Goal: Information Seeking & Learning: Learn about a topic

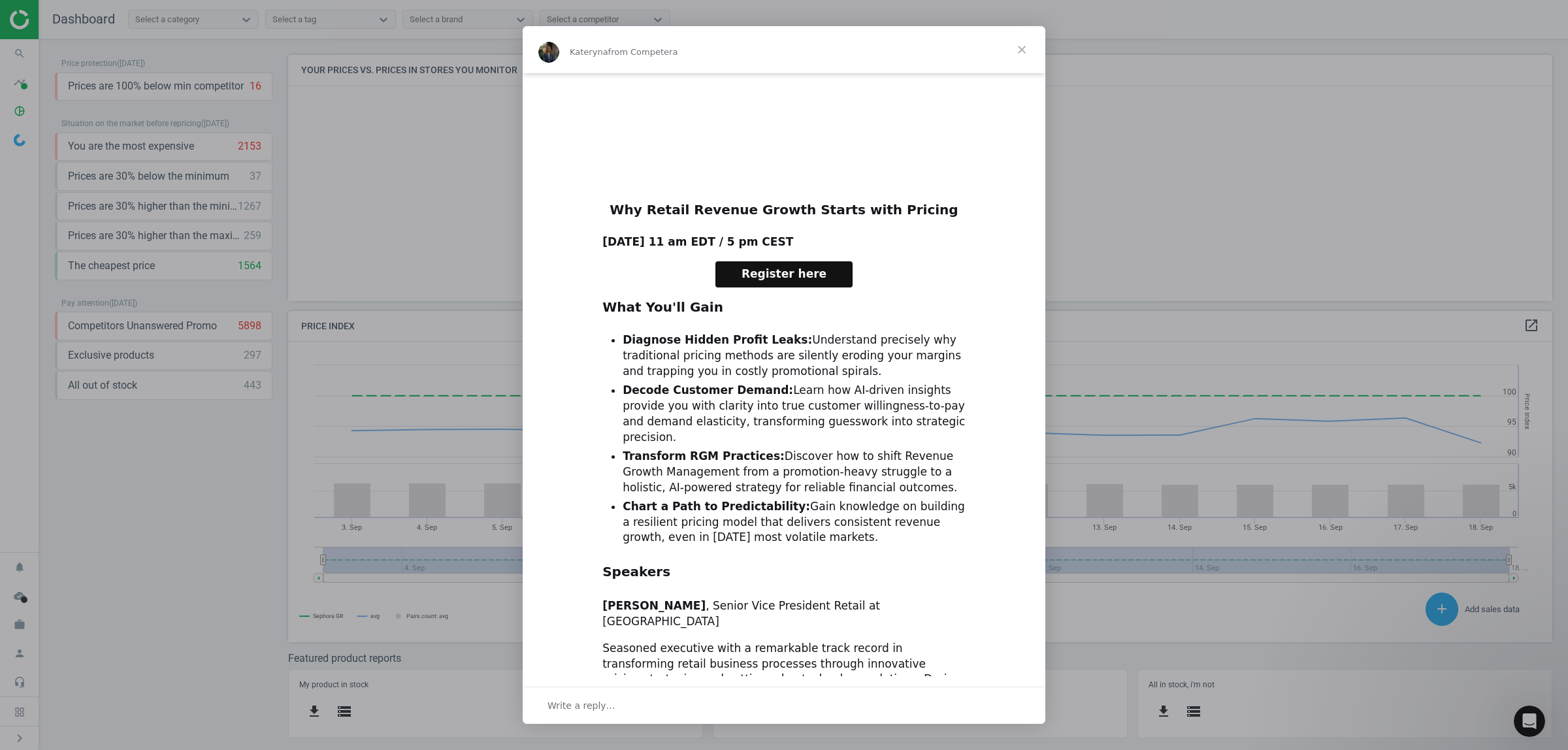
scroll to position [327, 0]
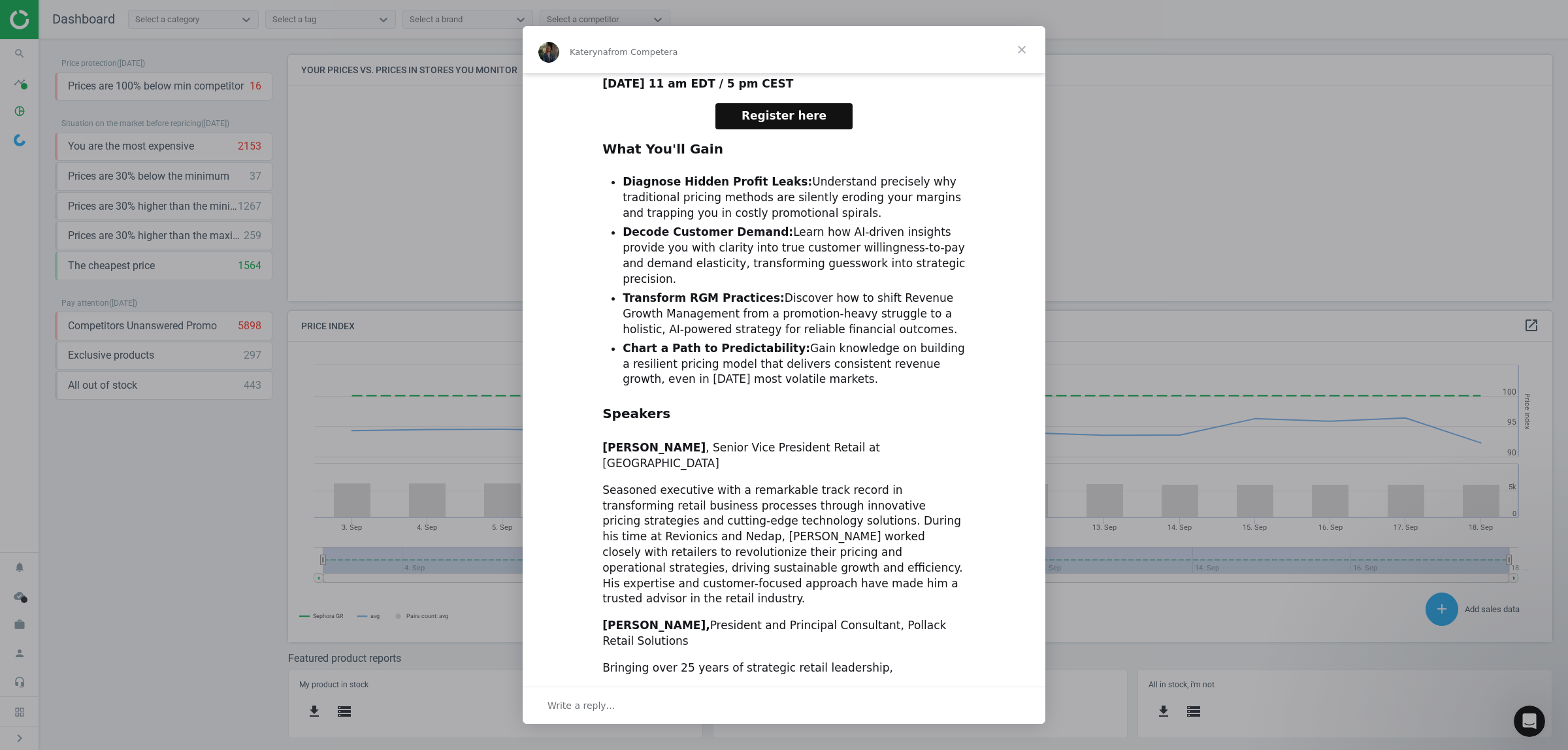
click at [1020, 44] on span "Close" at bounding box center [1021, 49] width 47 height 47
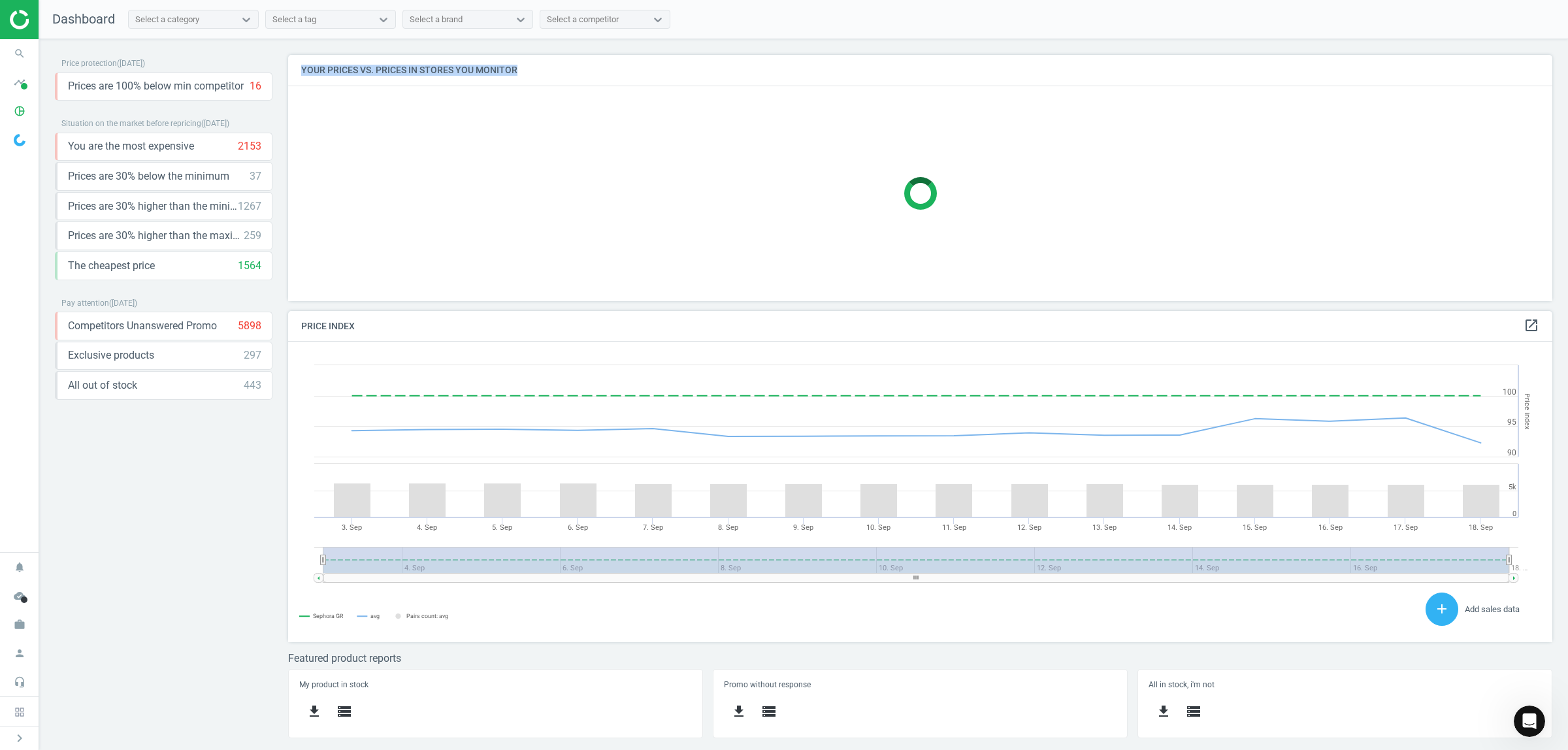
drag, startPoint x: 302, startPoint y: 69, endPoint x: 557, endPoint y: 70, distance: 255.0
click at [557, 70] on h4 "Your prices vs. prices in stores you monitor" at bounding box center [920, 70] width 1264 height 31
click at [564, 74] on h4 "Your prices vs. prices in stores you monitor" at bounding box center [920, 70] width 1264 height 31
click at [14, 100] on icon "pie_chart_outlined" at bounding box center [20, 111] width 25 height 25
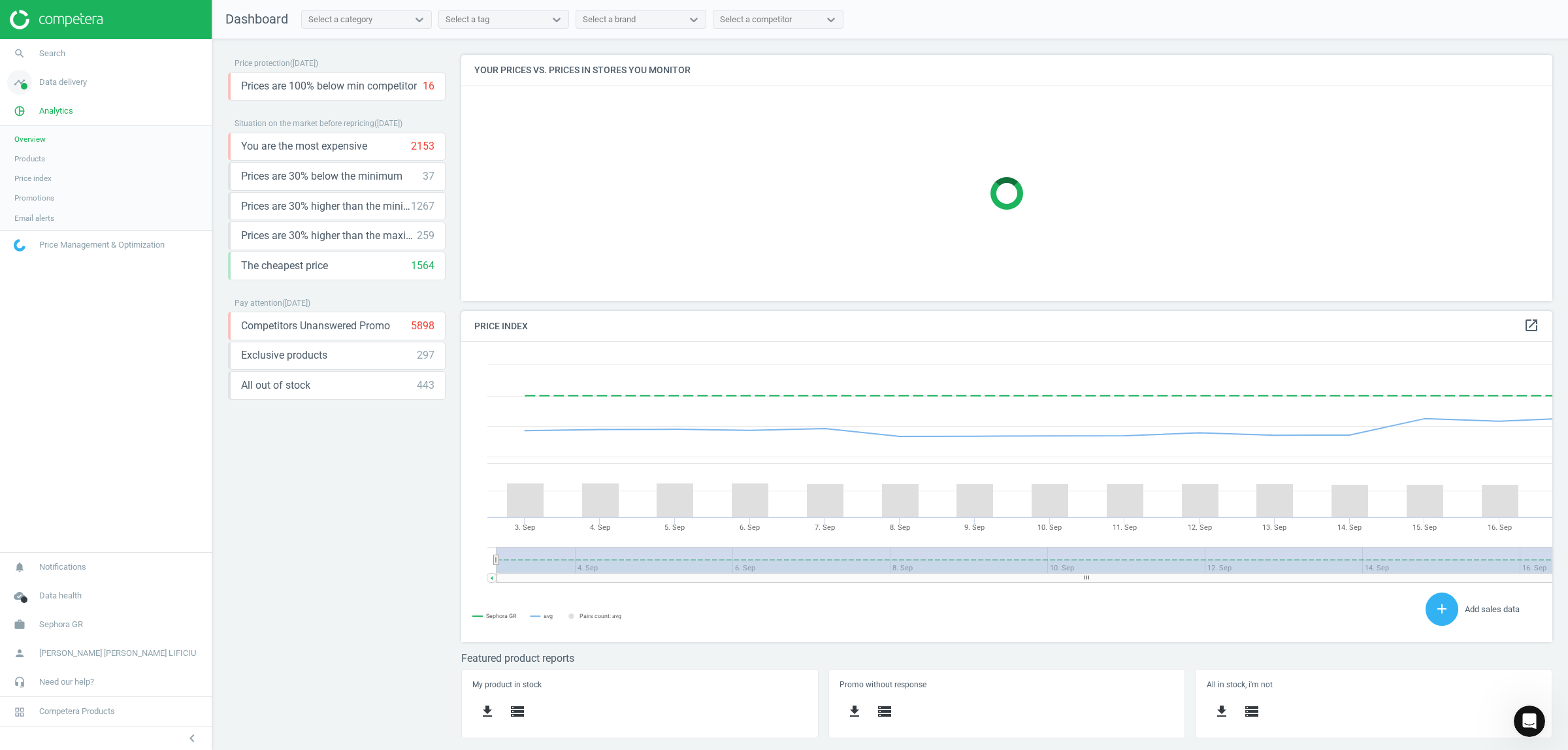
scroll to position [7, 7]
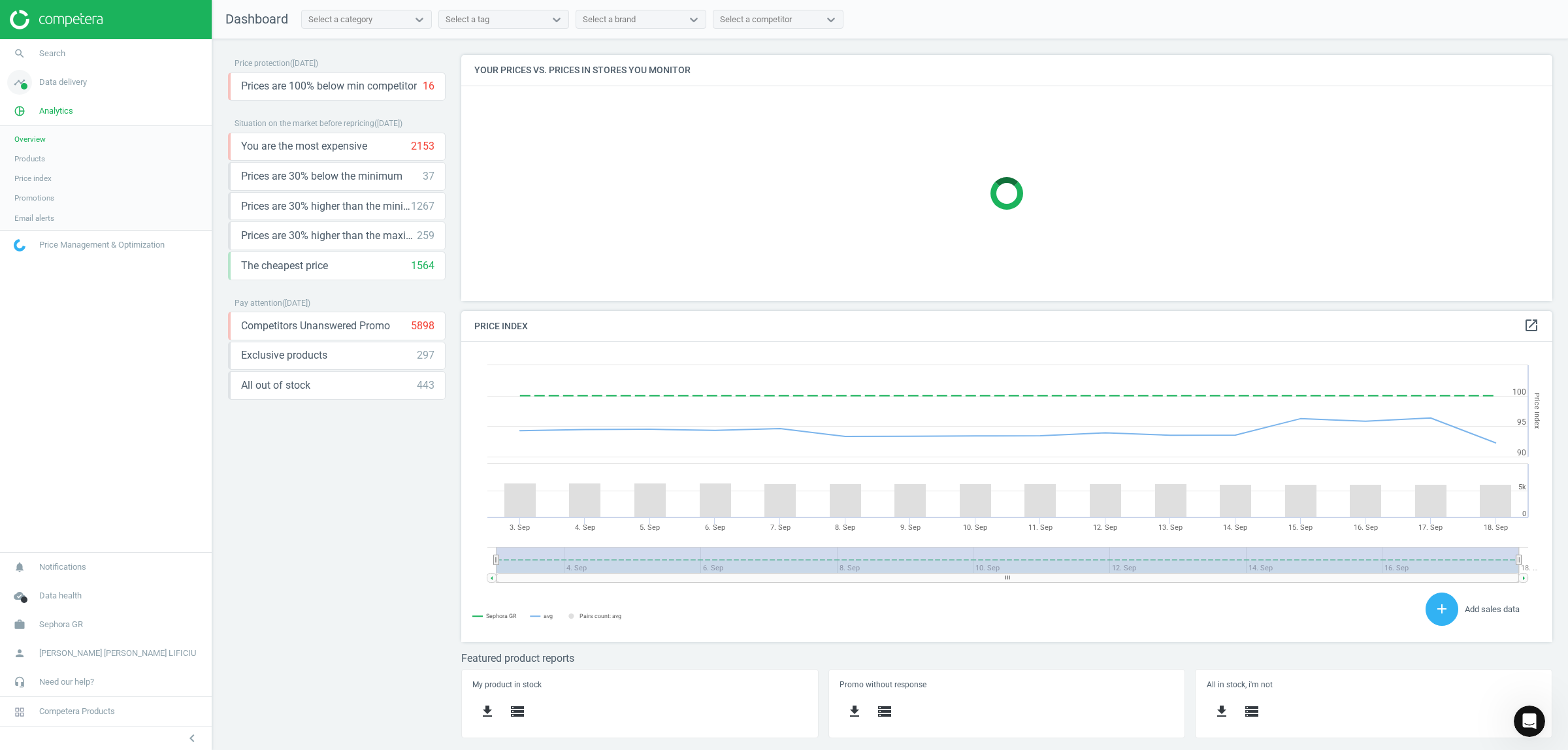
click at [14, 90] on icon "timeline" at bounding box center [20, 82] width 25 height 25
click at [44, 112] on span "Overview" at bounding box center [30, 110] width 31 height 10
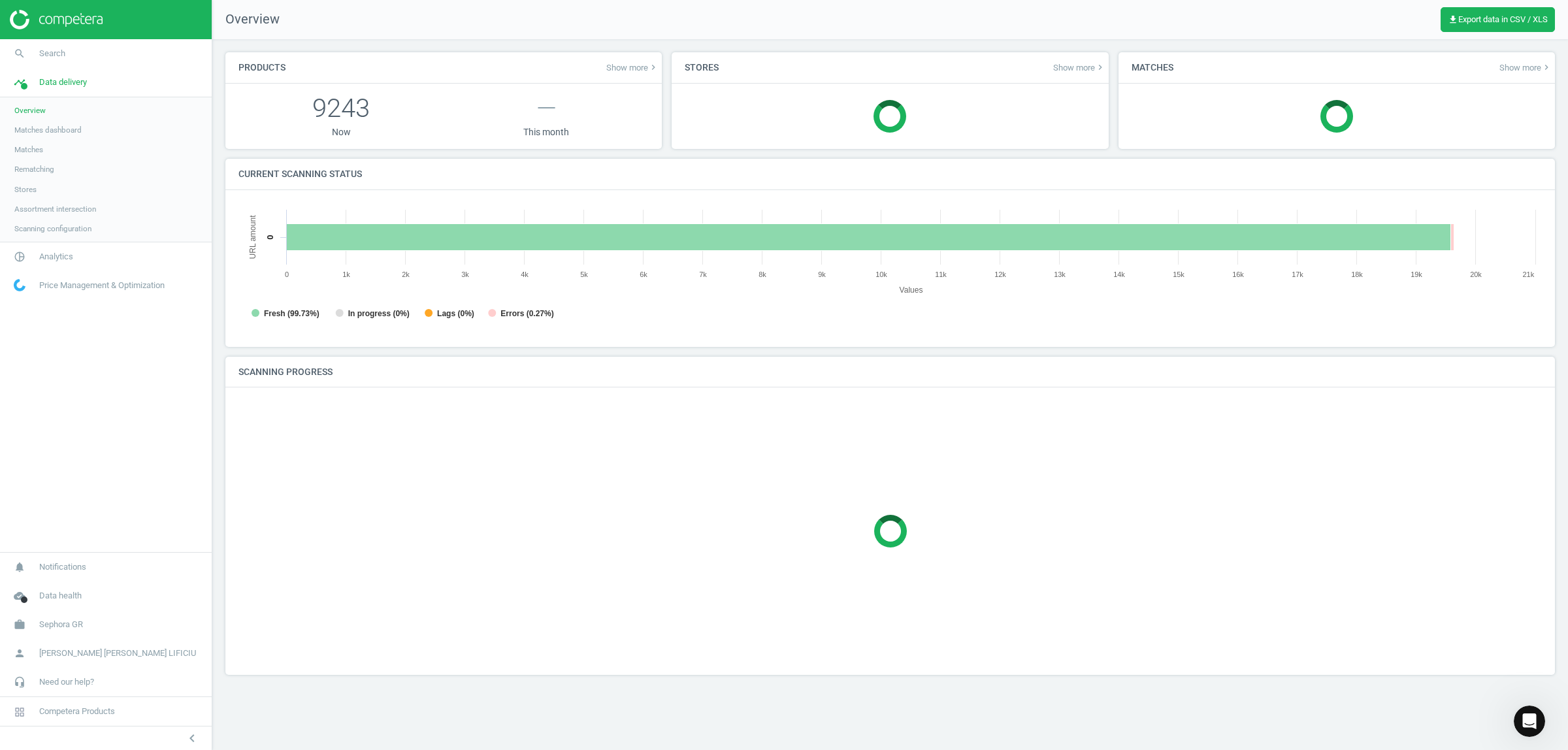
scroll to position [286, 1328]
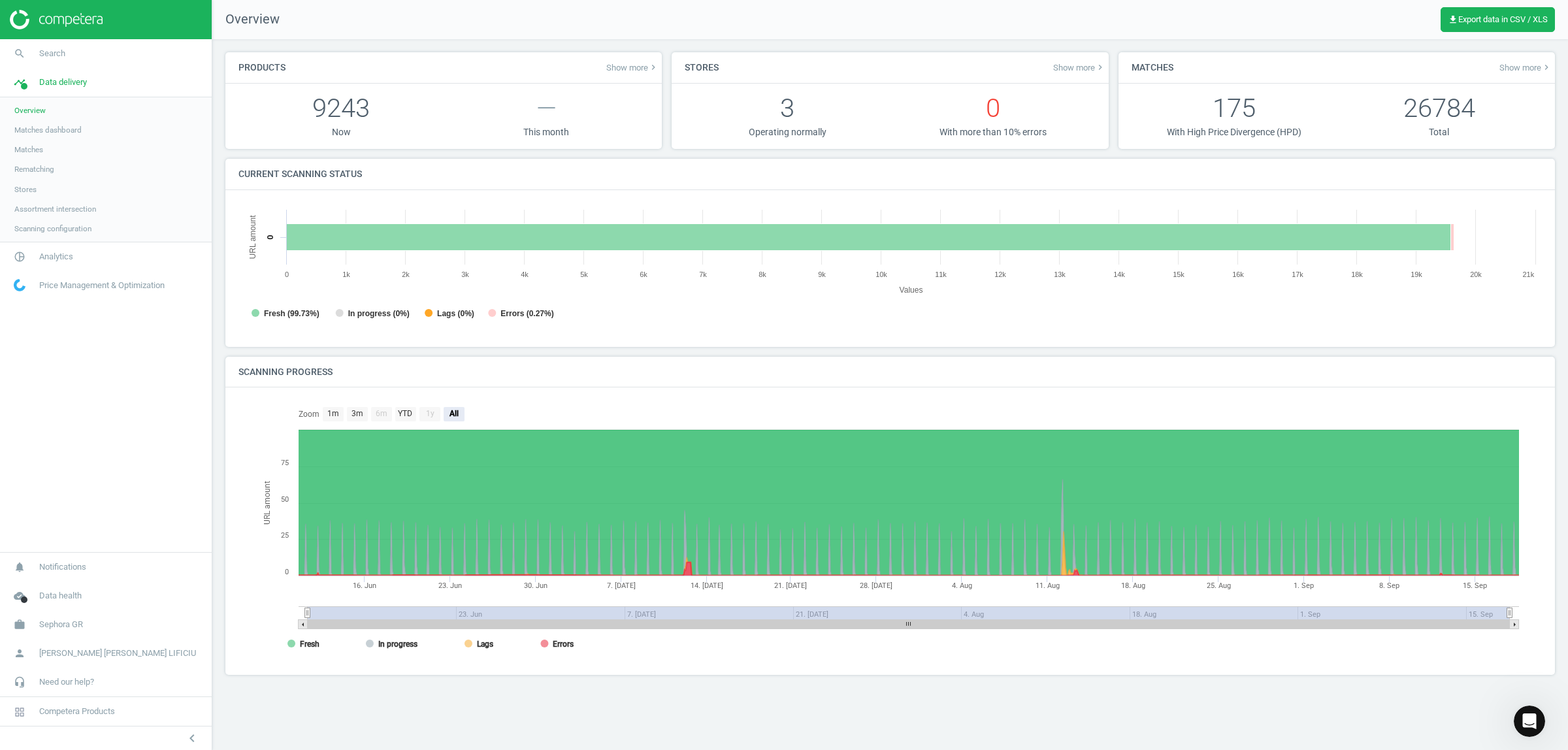
click at [49, 137] on link "Matches dashboard" at bounding box center [106, 130] width 212 height 20
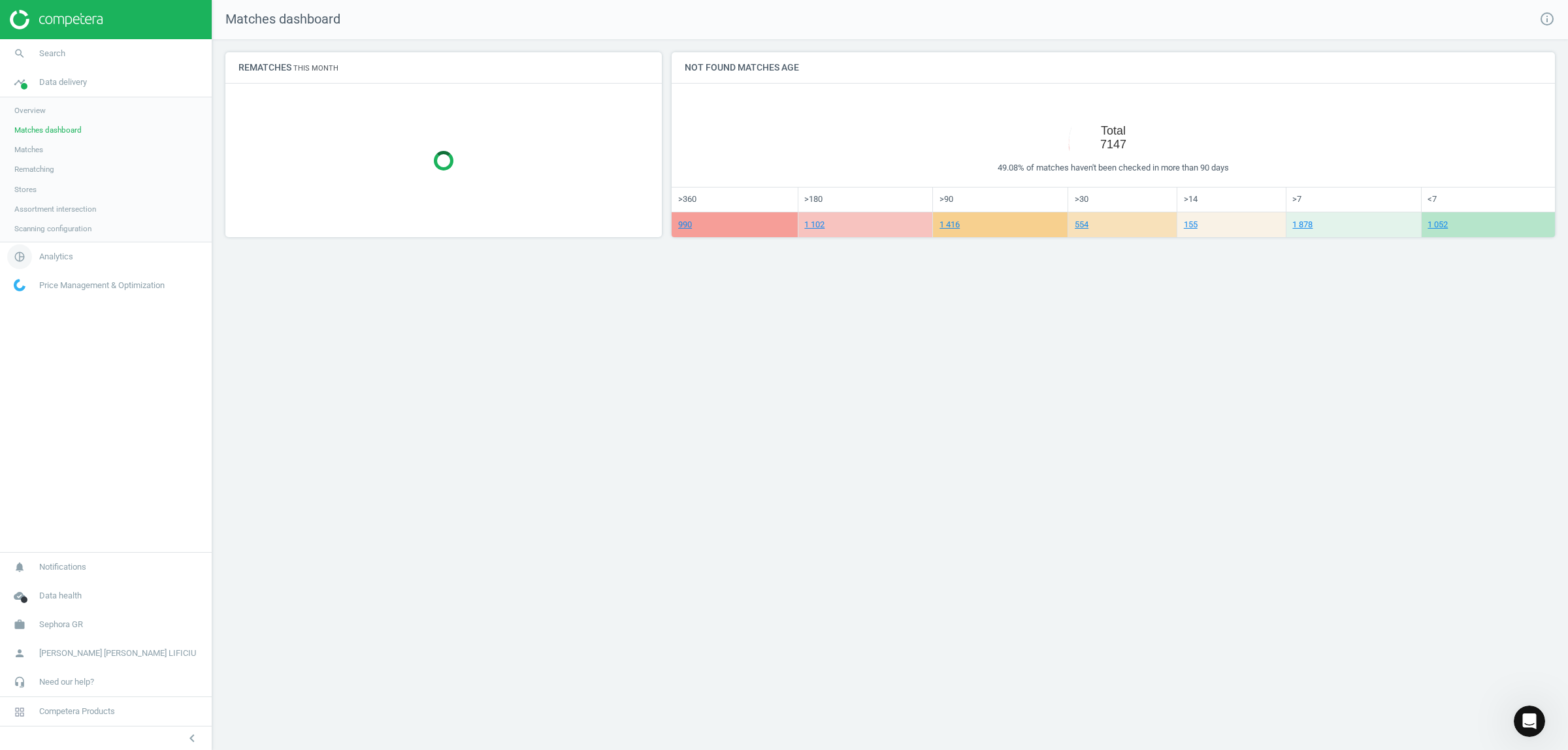
click at [70, 256] on span "Analytics" at bounding box center [57, 256] width 34 height 12
click at [44, 146] on link "Overview" at bounding box center [106, 139] width 212 height 20
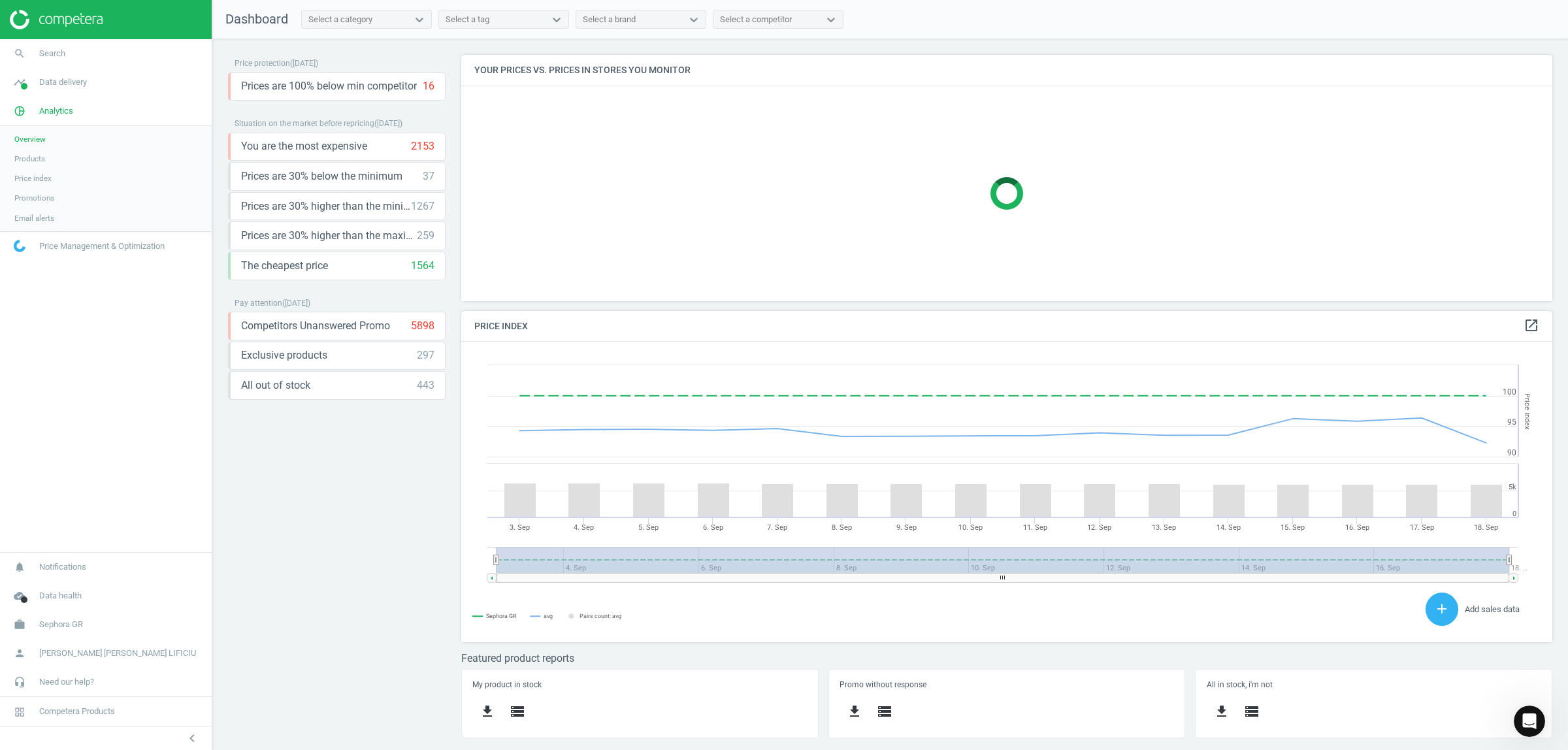
scroll to position [325, 1116]
click at [389, 14] on div "Select a category" at bounding box center [354, 19] width 106 height 17
click at [370, 67] on div "FRAGRANCE" at bounding box center [366, 67] width 131 height 22
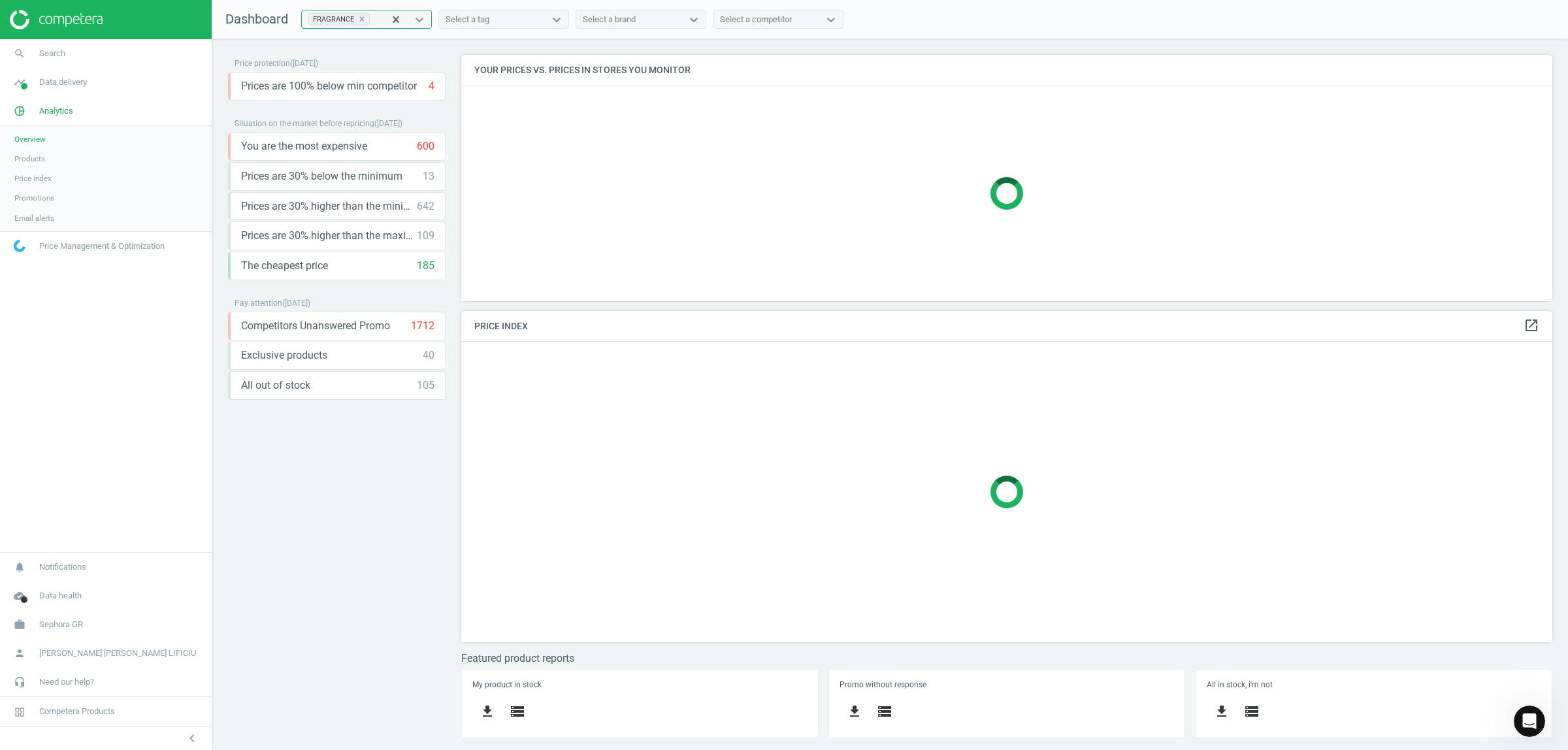
click at [513, 21] on div "Select a tag" at bounding box center [492, 19] width 106 height 17
click at [611, 18] on div "Select a brand" at bounding box center [609, 19] width 53 height 12
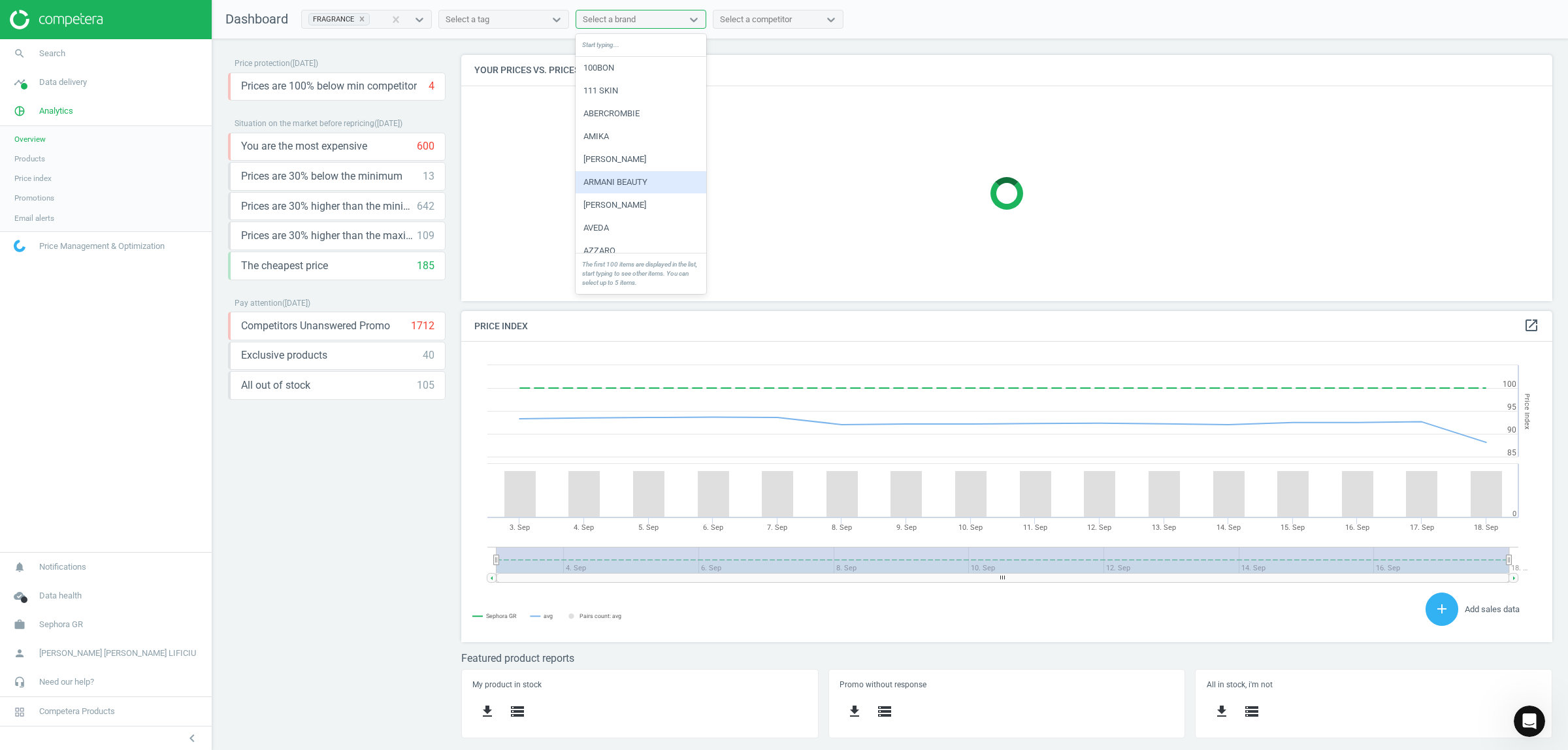
click at [639, 189] on div "ARMANI BEAUTY" at bounding box center [641, 182] width 131 height 22
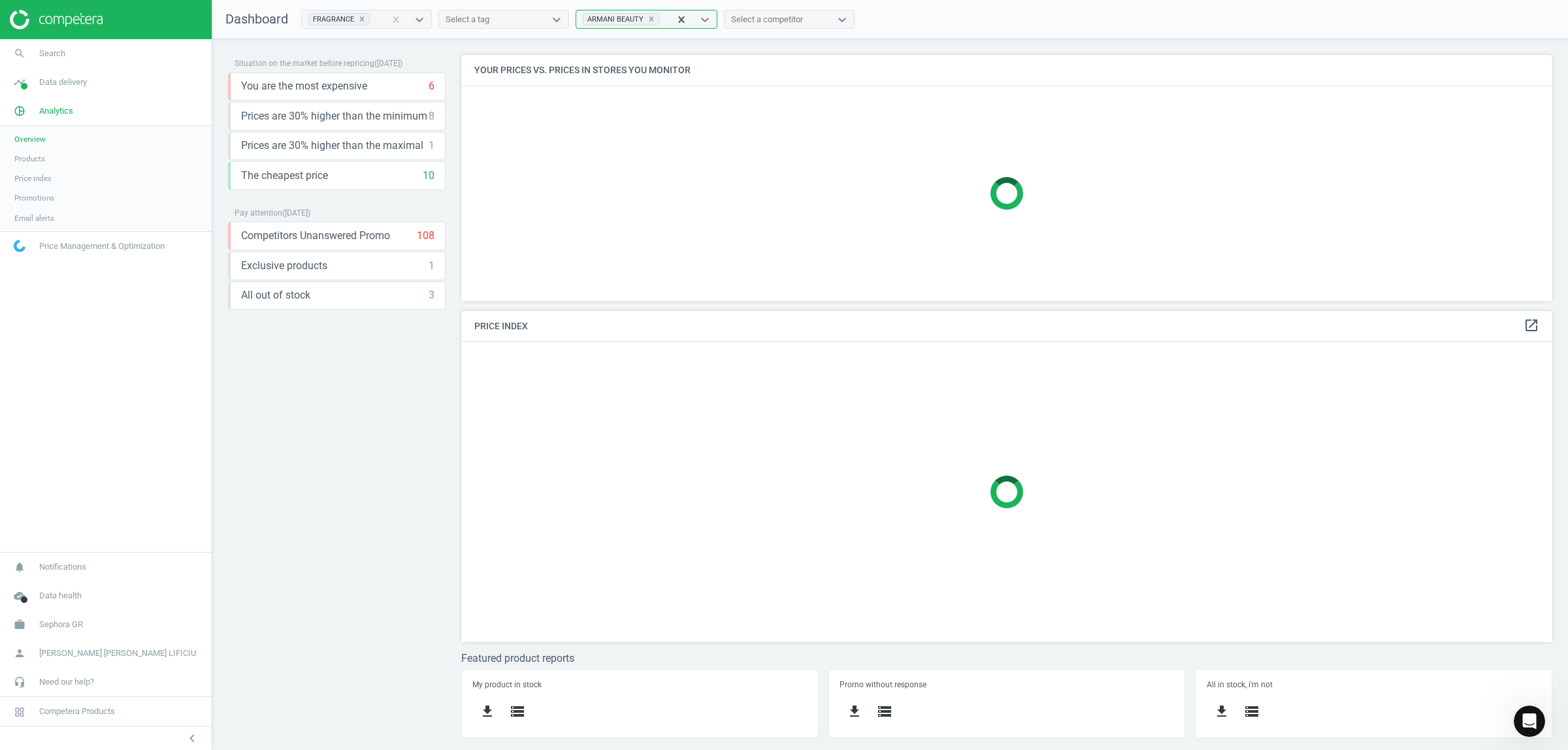
click at [775, 18] on div "Select a competitor" at bounding box center [767, 19] width 72 height 12
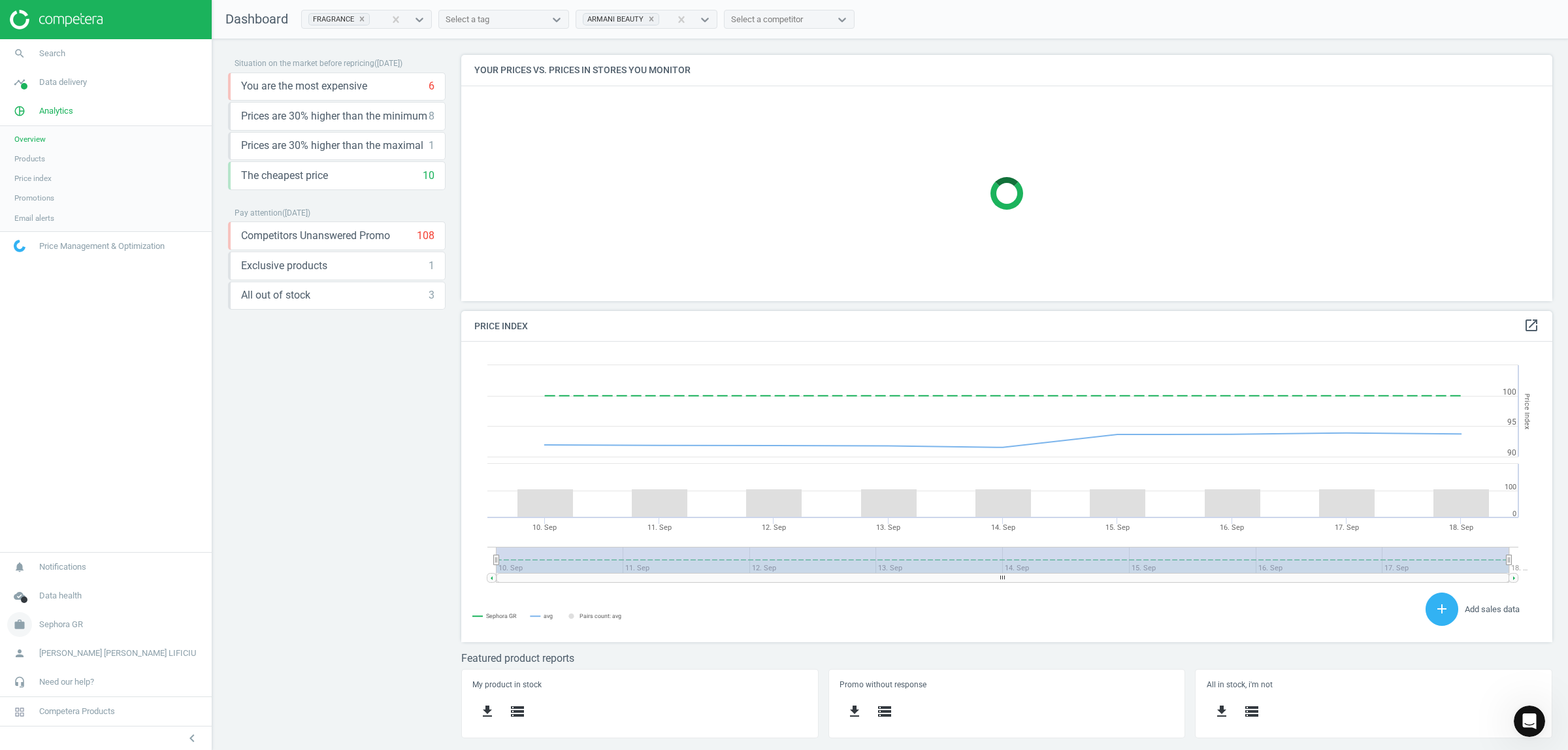
click at [66, 621] on span "Sephora GR" at bounding box center [61, 624] width 44 height 12
click at [50, 589] on span "Switch campaign" at bounding box center [43, 585] width 58 height 10
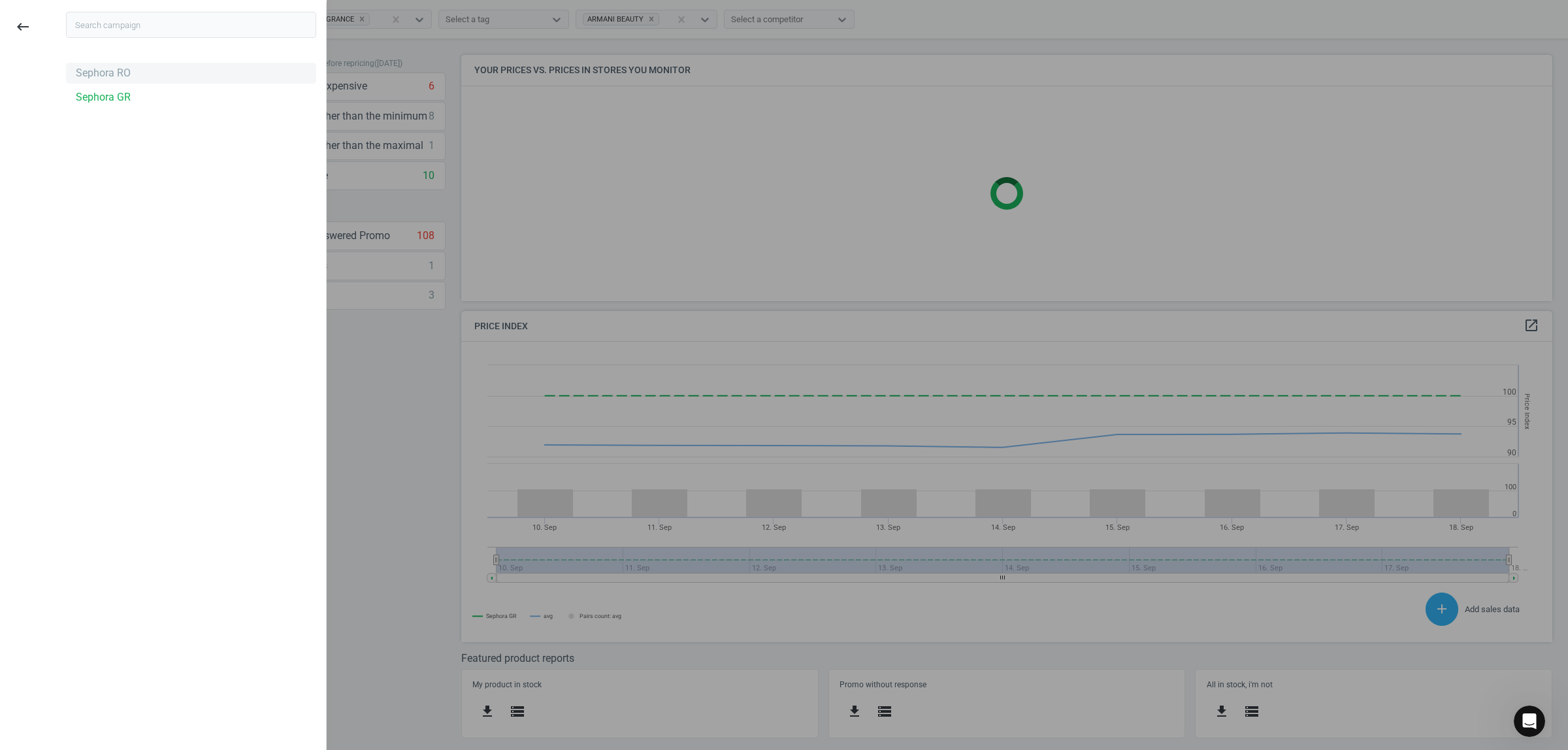
click at [128, 73] on div "Sephora RO" at bounding box center [103, 73] width 55 height 14
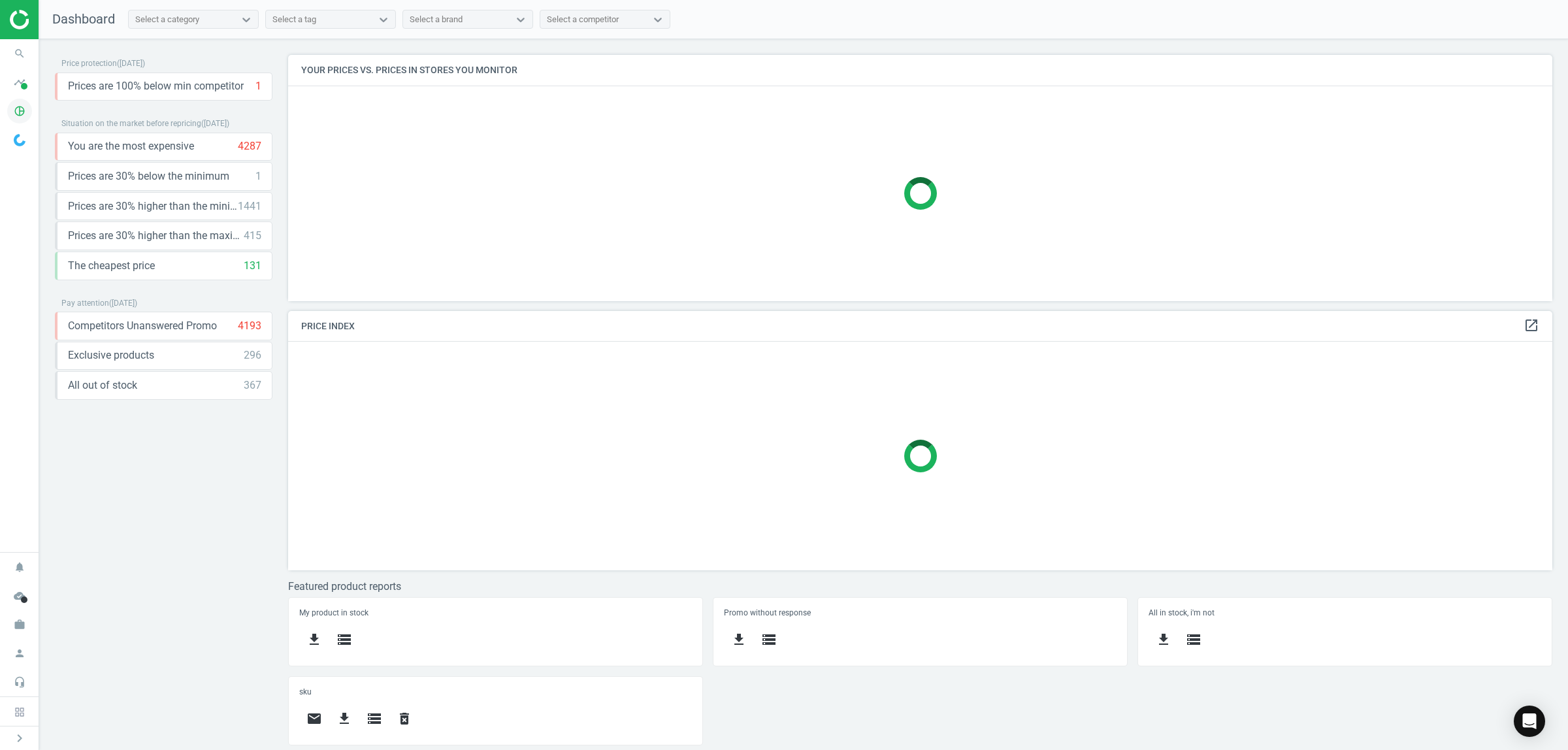
scroll to position [272, 1277]
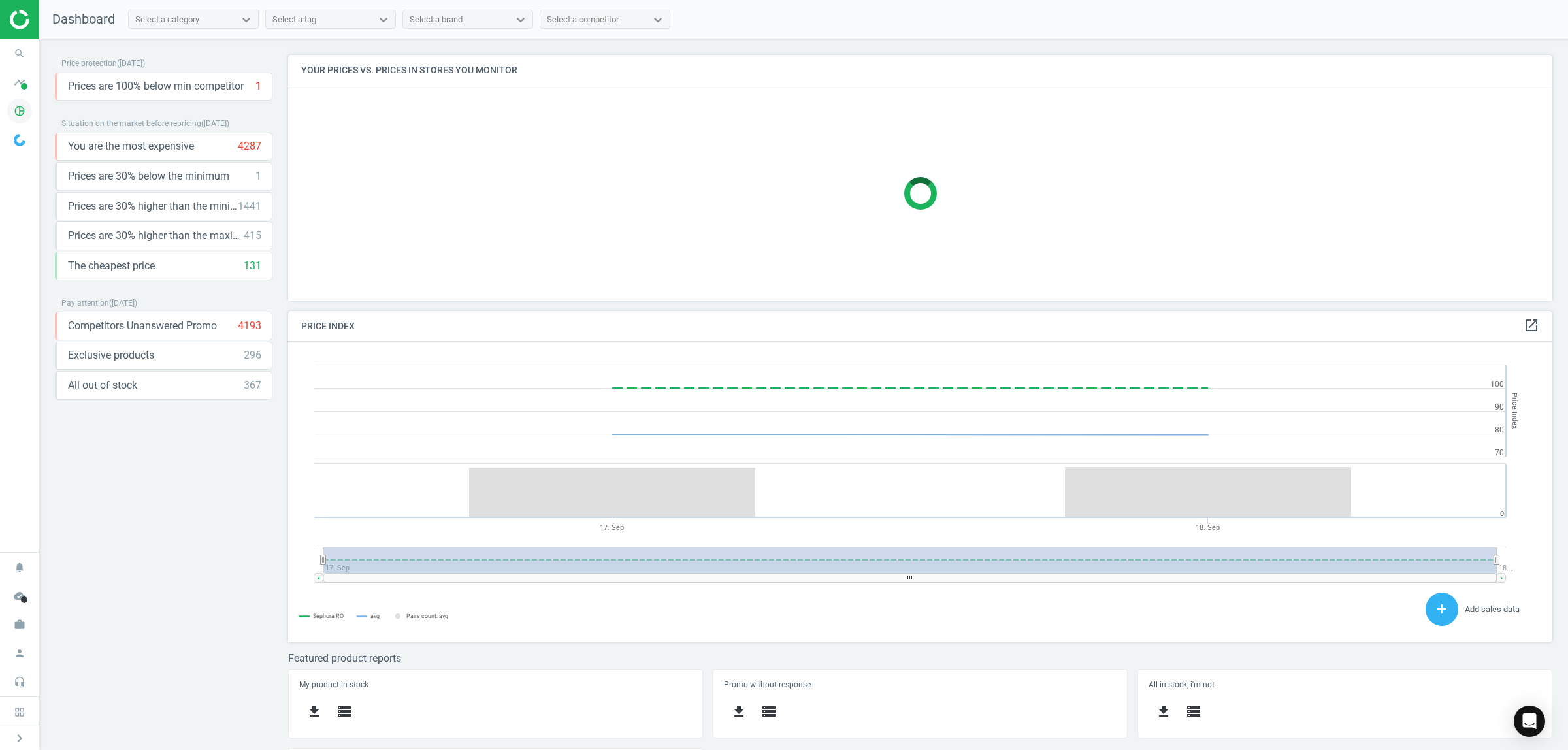
click at [20, 109] on icon "pie_chart_outlined" at bounding box center [20, 111] width 25 height 25
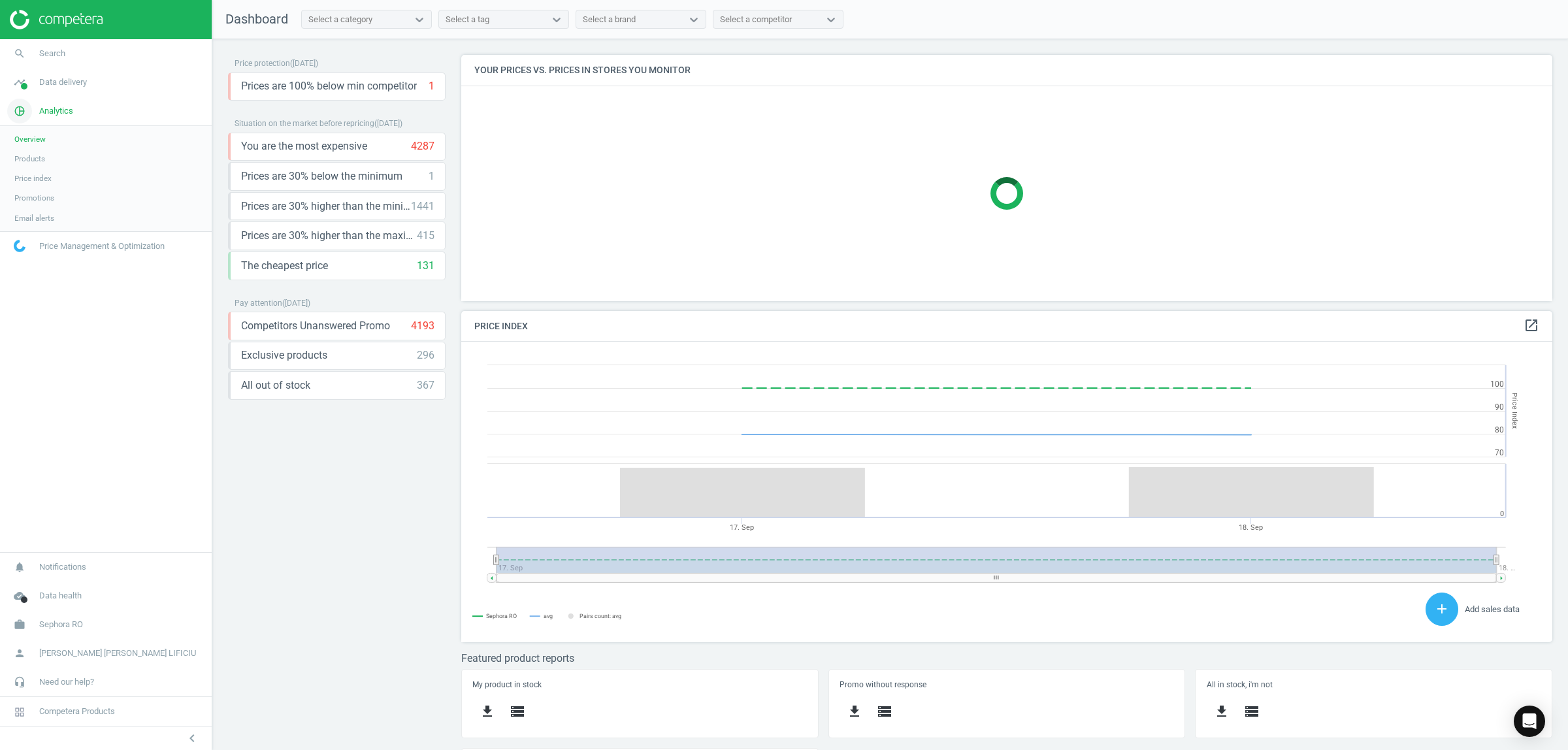
scroll to position [0, 0]
click at [30, 175] on span "Price index" at bounding box center [33, 178] width 37 height 10
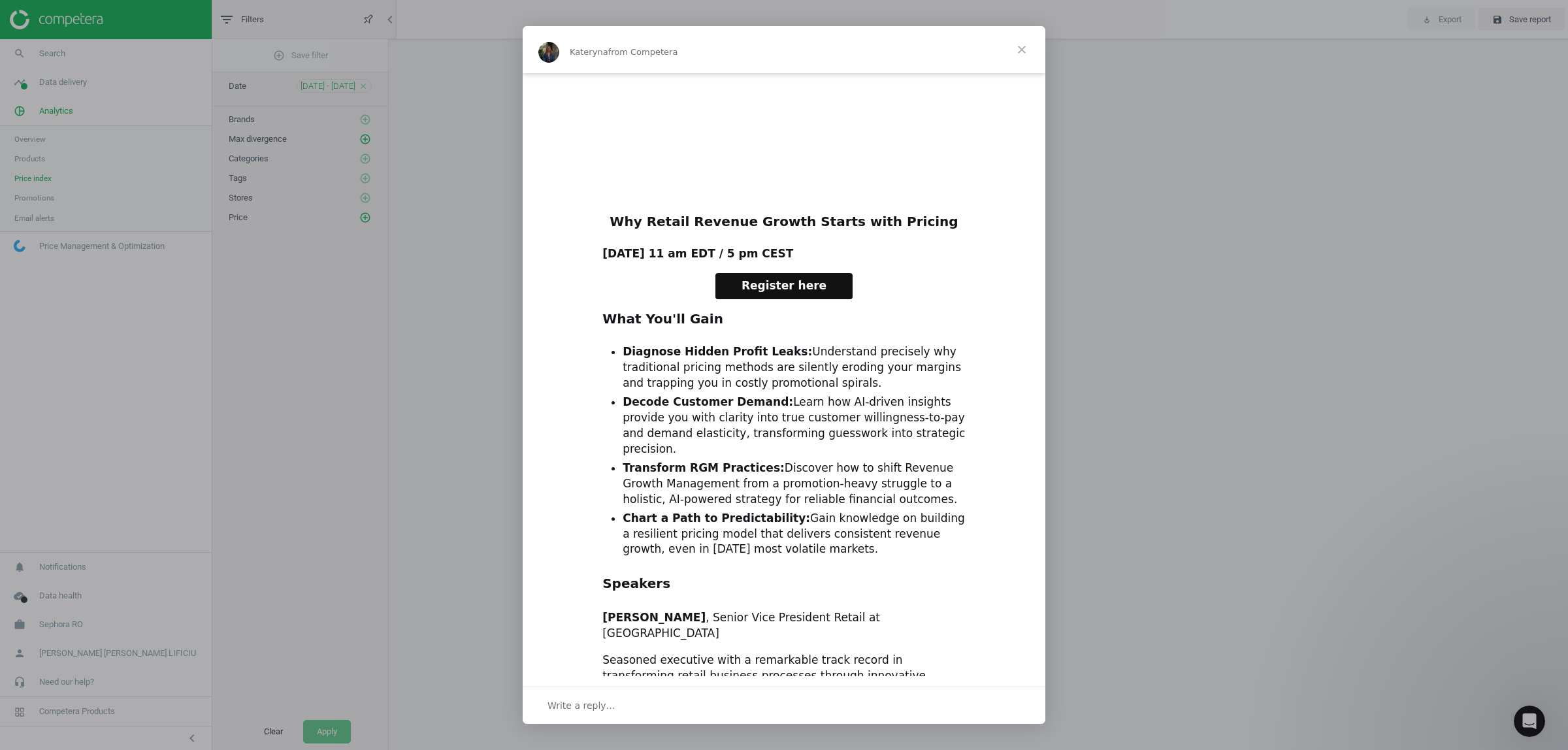
scroll to position [245, 0]
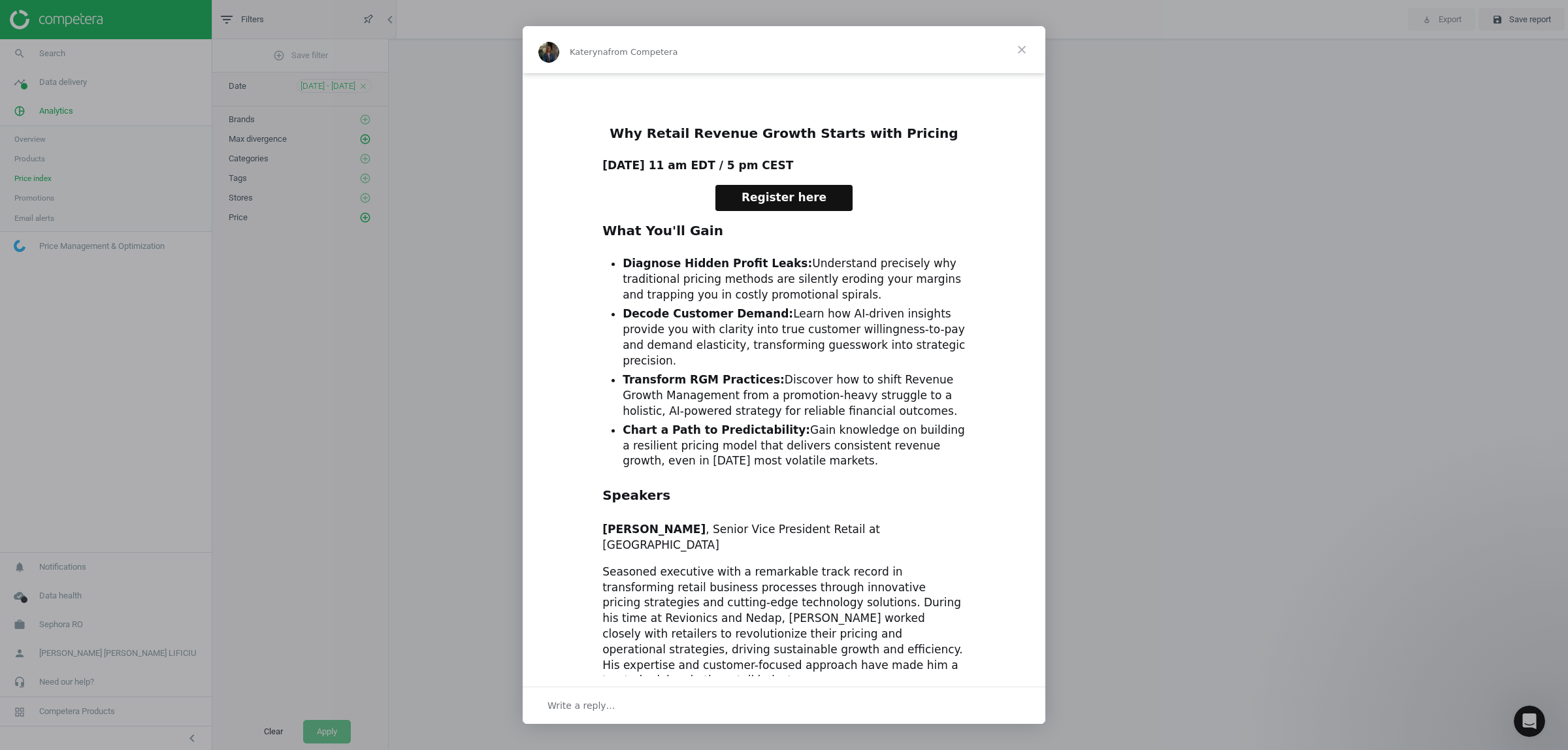
click at [1023, 59] on span "Close" at bounding box center [1021, 49] width 47 height 47
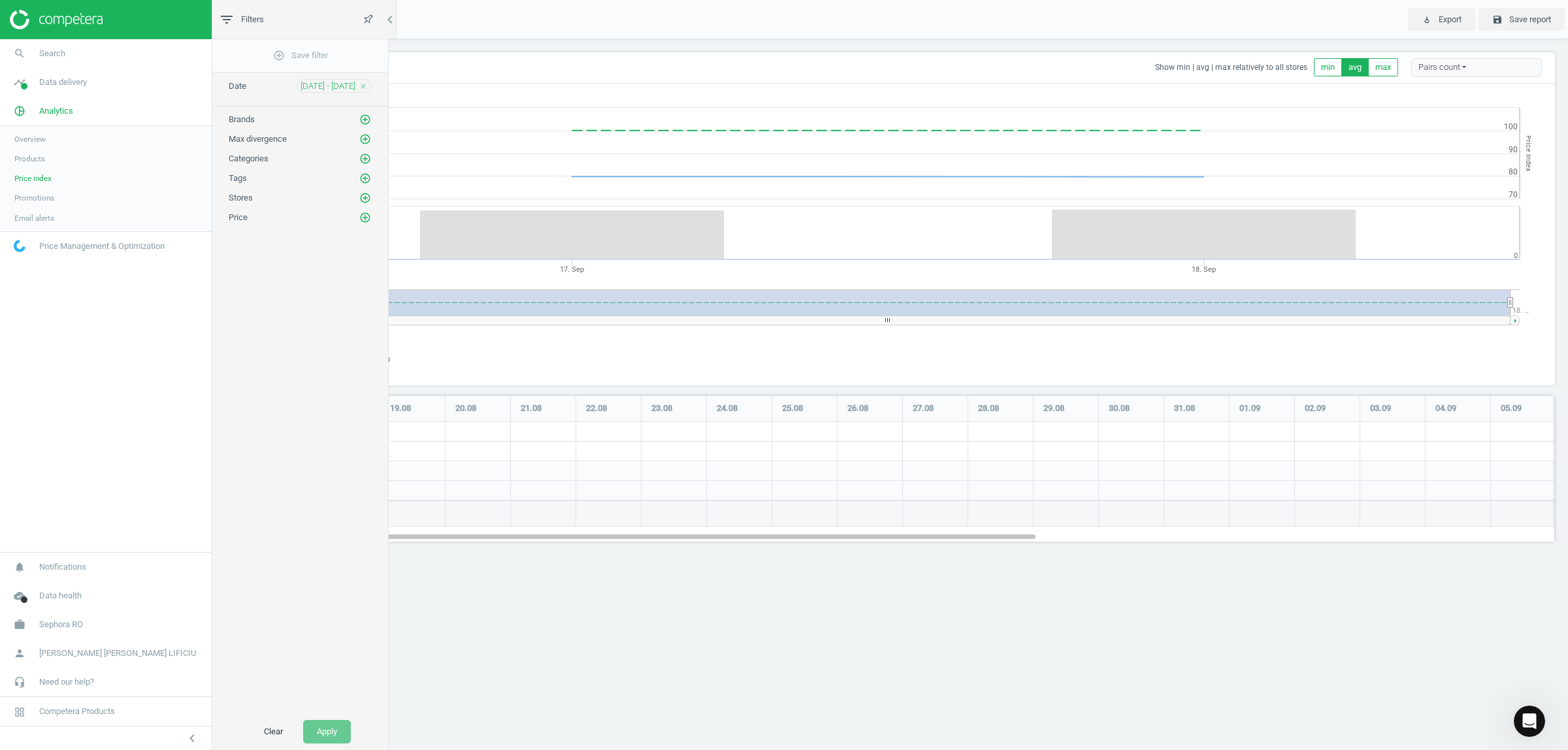
scroll to position [172, 1351]
click at [1431, 73] on div "Pairs count" at bounding box center [1477, 67] width 131 height 20
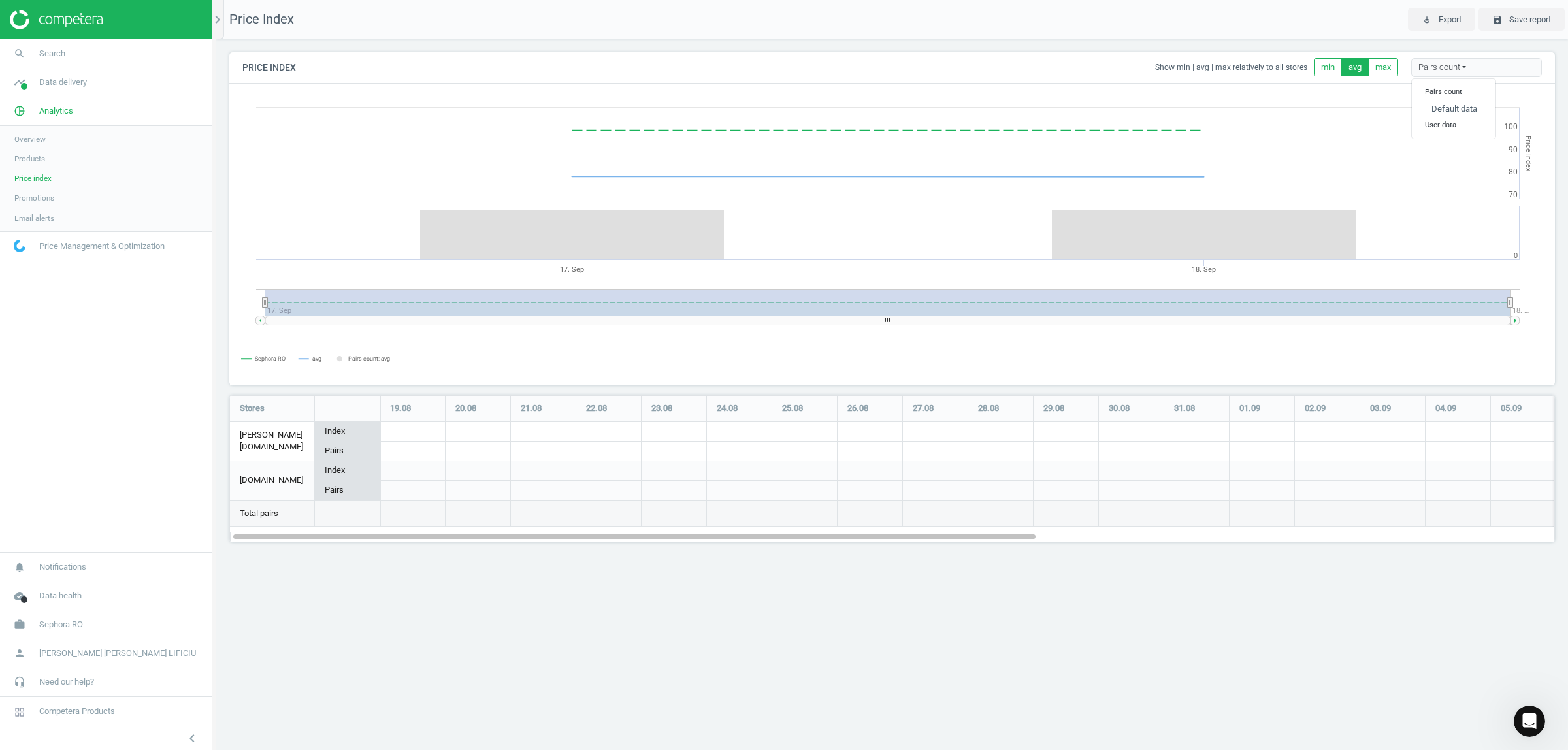
click at [1431, 72] on div "Pairs count" at bounding box center [1477, 67] width 131 height 20
click at [484, 608] on div "Price Index play_for_work Export save Save report Price Index Show min | avg | …" at bounding box center [892, 375] width 1351 height 750
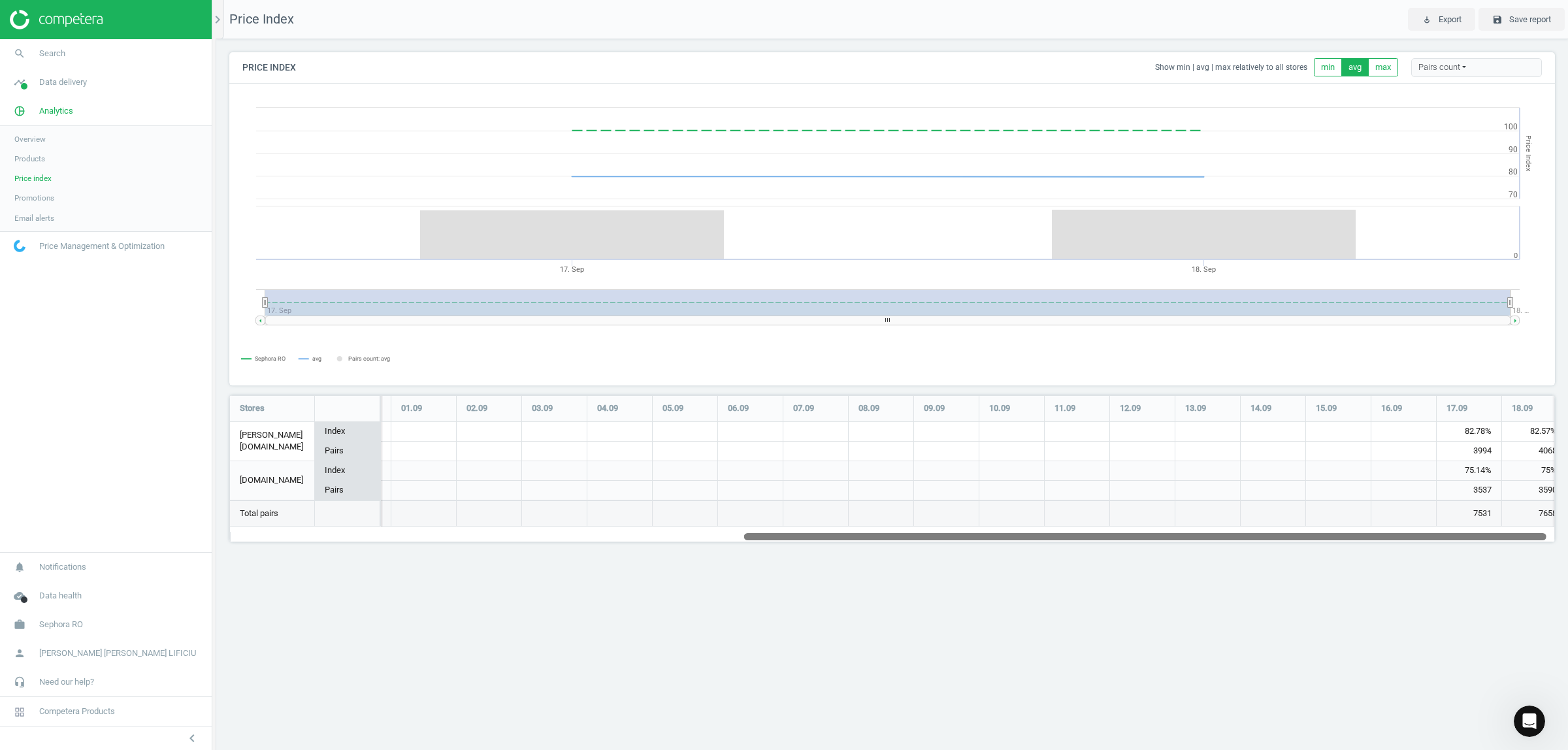
drag, startPoint x: 670, startPoint y: 531, endPoint x: 1200, endPoint y: 541, distance: 530.1
click at [1200, 541] on div at bounding box center [1145, 536] width 802 height 11
drag, startPoint x: 1321, startPoint y: 536, endPoint x: 1500, endPoint y: 534, distance: 179.0
click at [1500, 534] on div at bounding box center [1151, 536] width 802 height 11
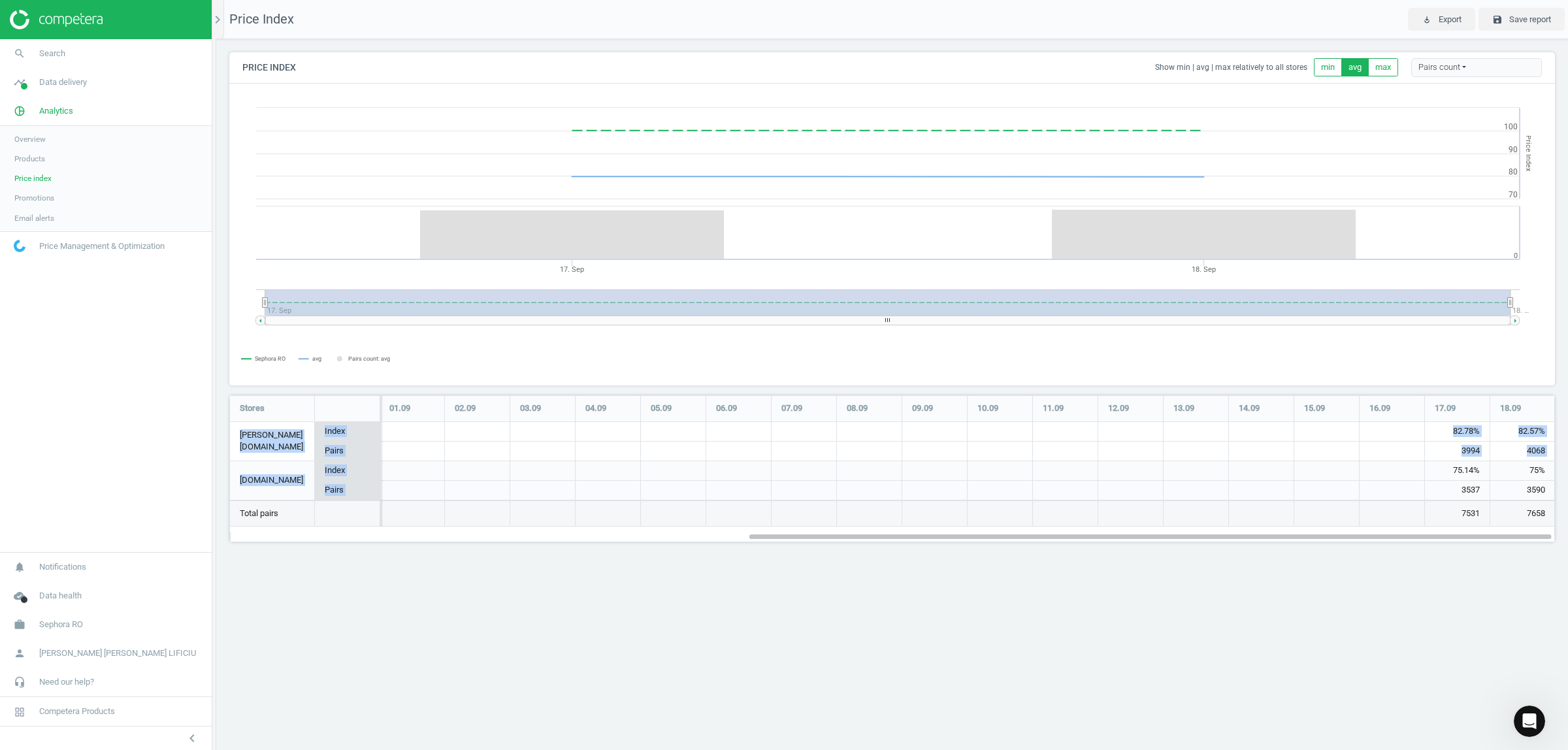
drag, startPoint x: 1445, startPoint y: 469, endPoint x: 1556, endPoint y: 472, distance: 111.0
click at [1556, 472] on div "Price Index Show min | avg | max relatively to all stores min avg max Pairs cou…" at bounding box center [892, 302] width 1351 height 525
drag, startPoint x: 1449, startPoint y: 432, endPoint x: 1546, endPoint y: 431, distance: 97.0
click at [1546, 431] on div "82.78% 3994 82.57% 4068" at bounding box center [543, 442] width 2026 height 39
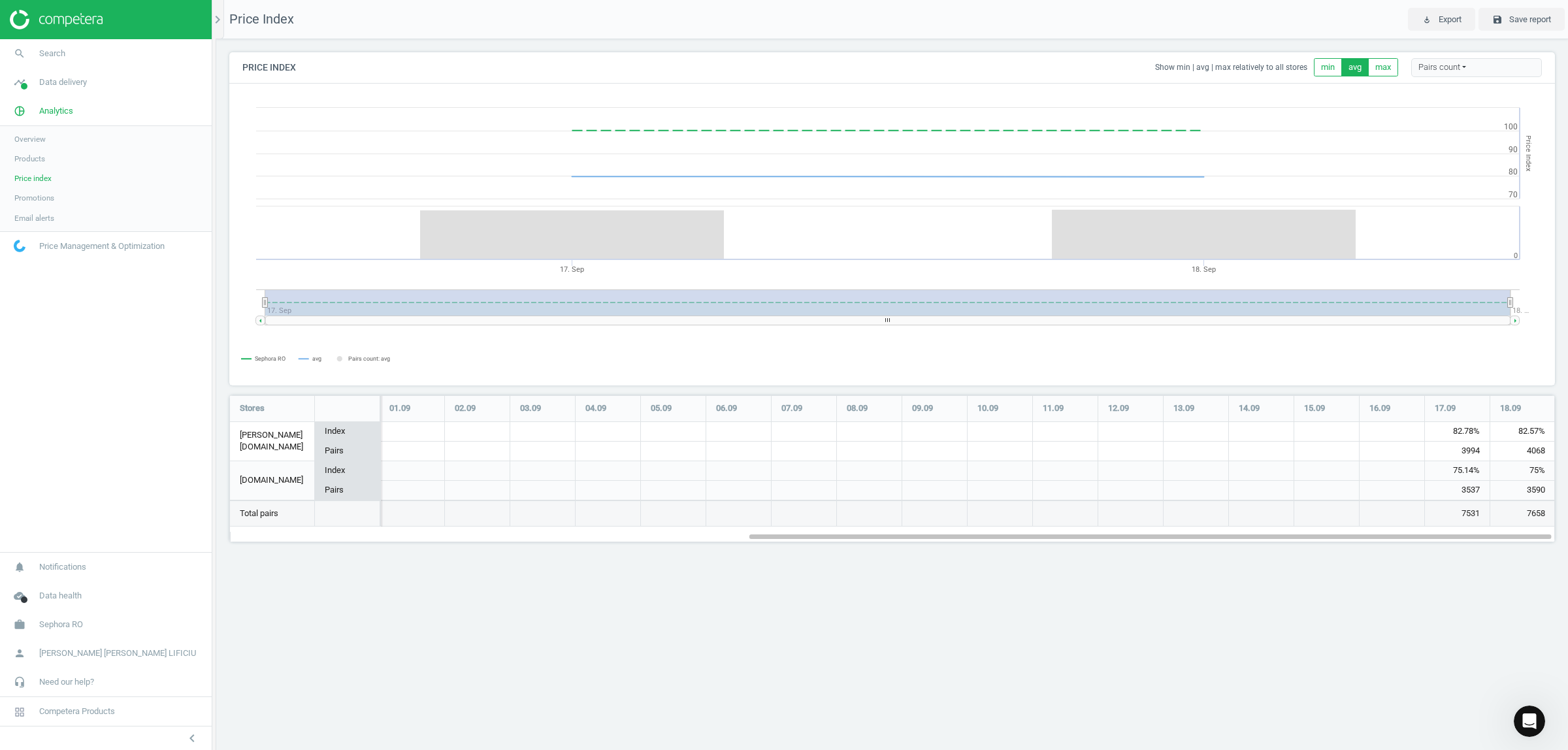
click at [717, 605] on div "Price Index play_for_work Export save Save report Price Index Show min | avg | …" at bounding box center [892, 375] width 1351 height 750
click at [216, 27] on icon "chevron_right" at bounding box center [217, 19] width 16 height 16
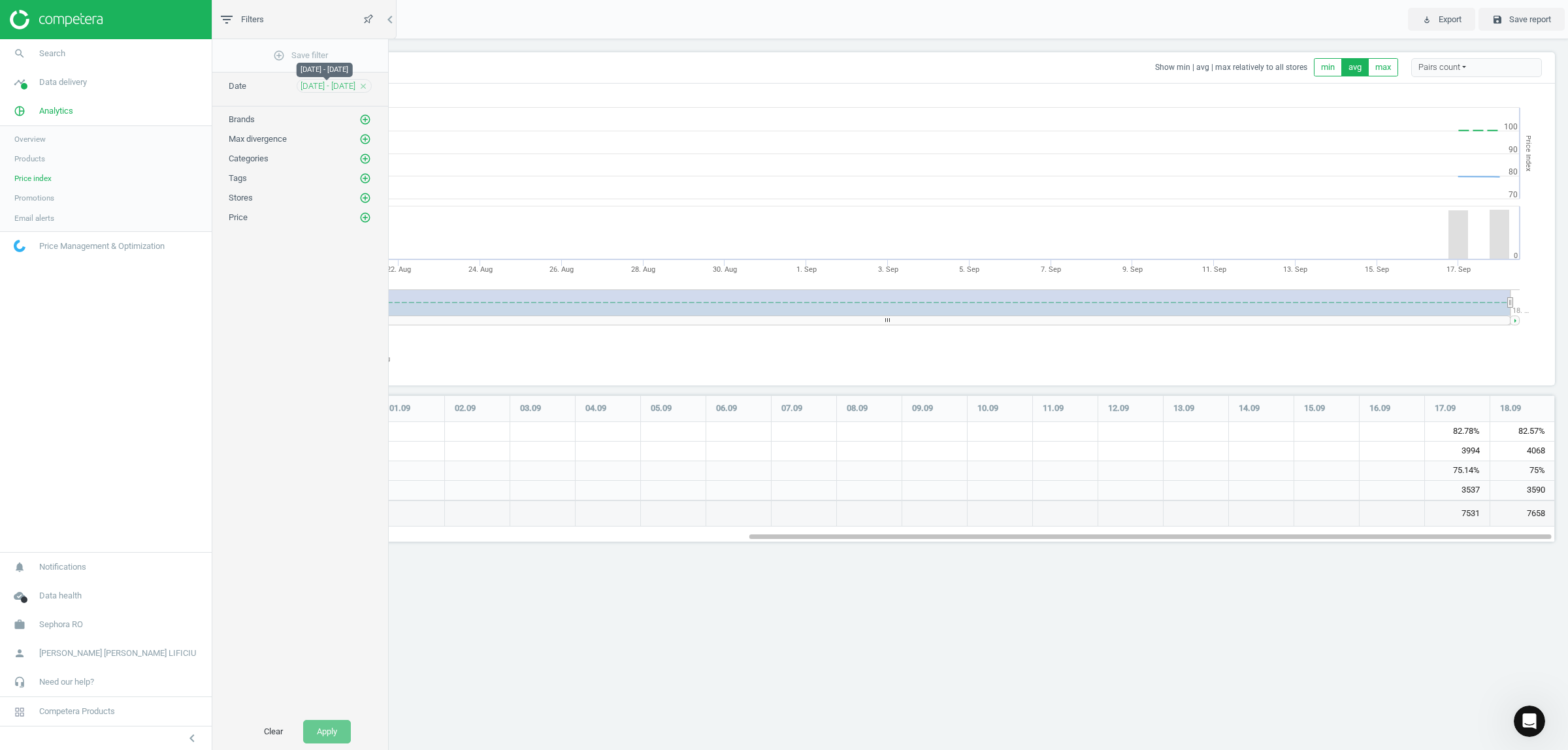
click at [318, 86] on span "[DATE] - [DATE]" at bounding box center [327, 86] width 55 height 12
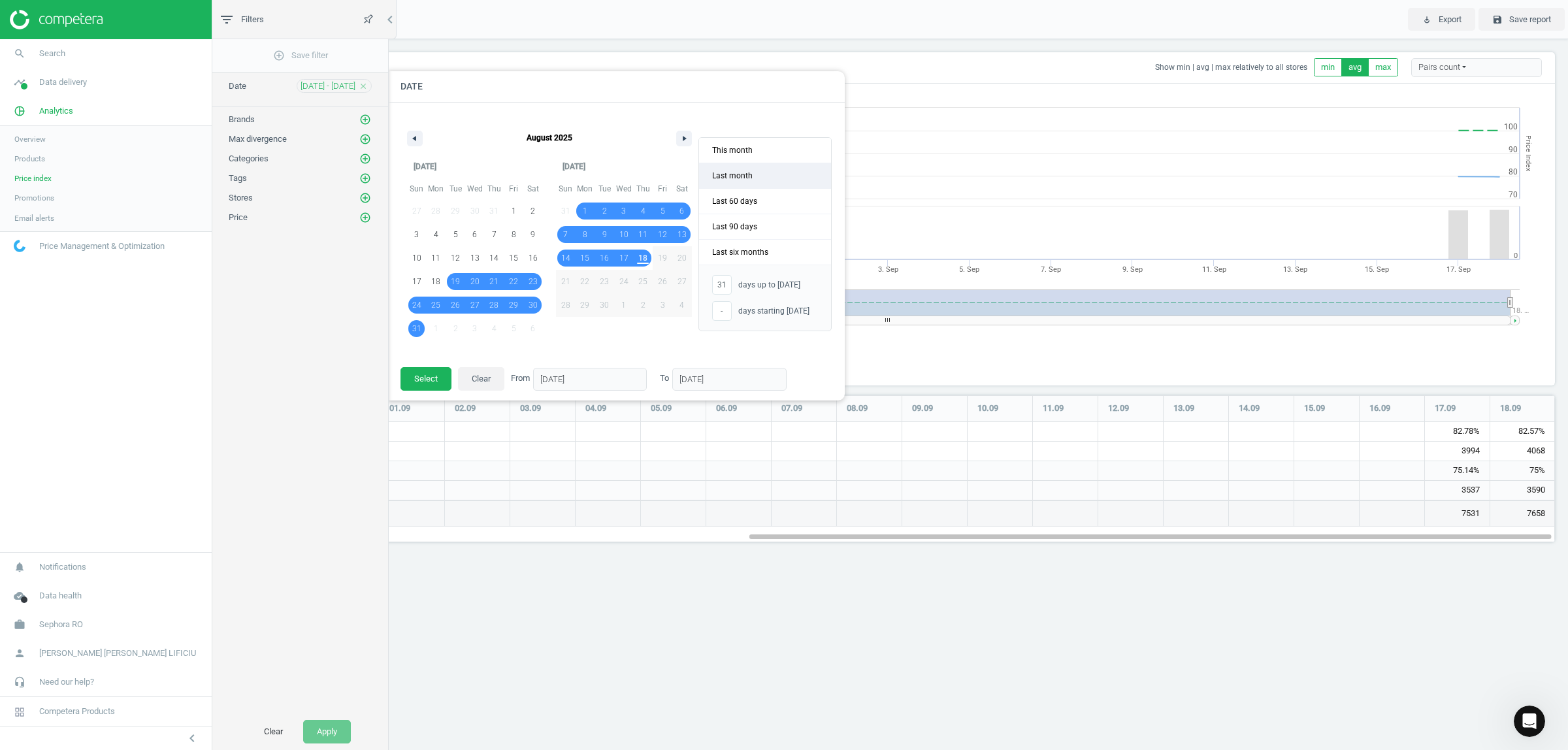
click at [746, 183] on span "Last month" at bounding box center [765, 176] width 132 height 25
type input "-"
type input "[DATE]"
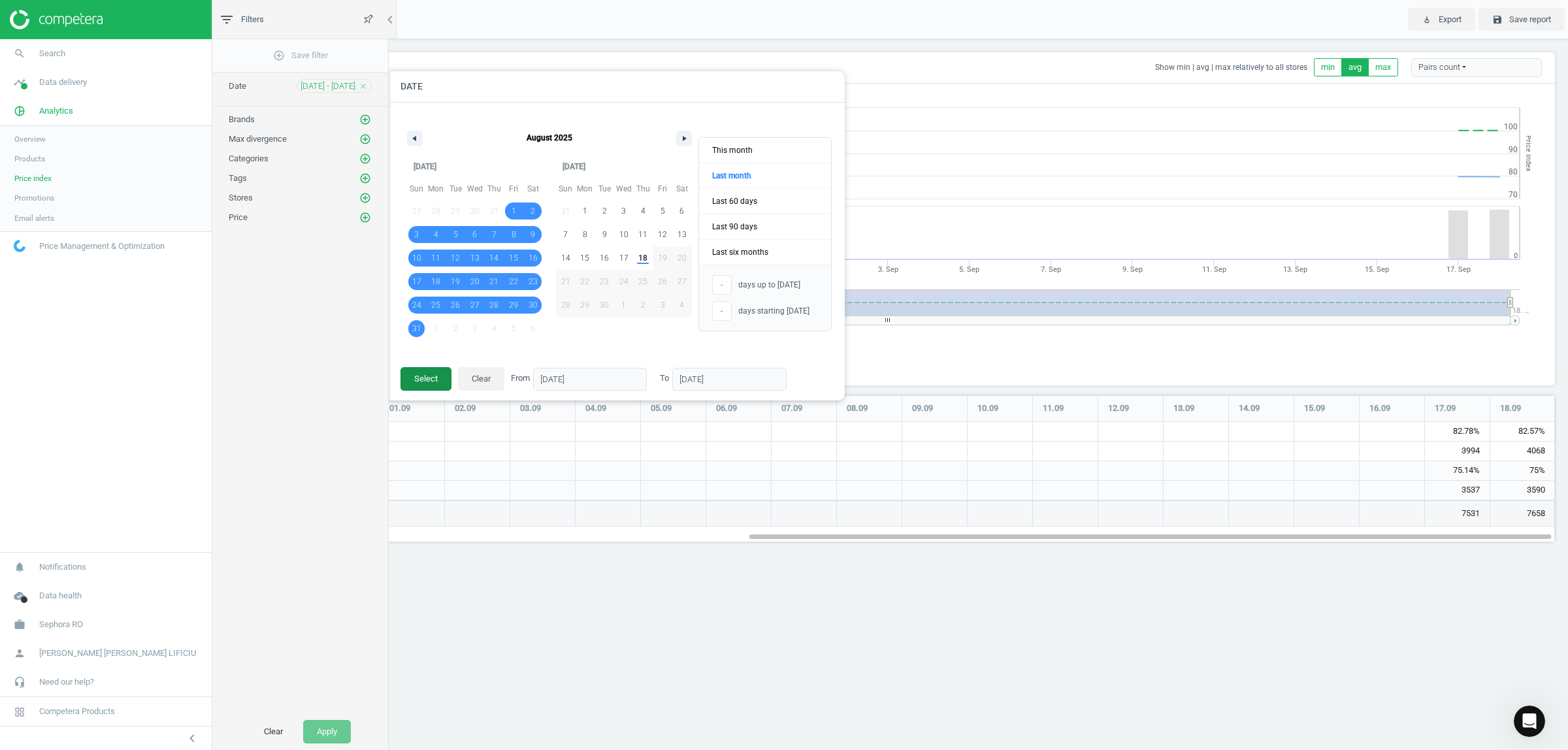
click at [435, 384] on button "Select" at bounding box center [426, 378] width 51 height 24
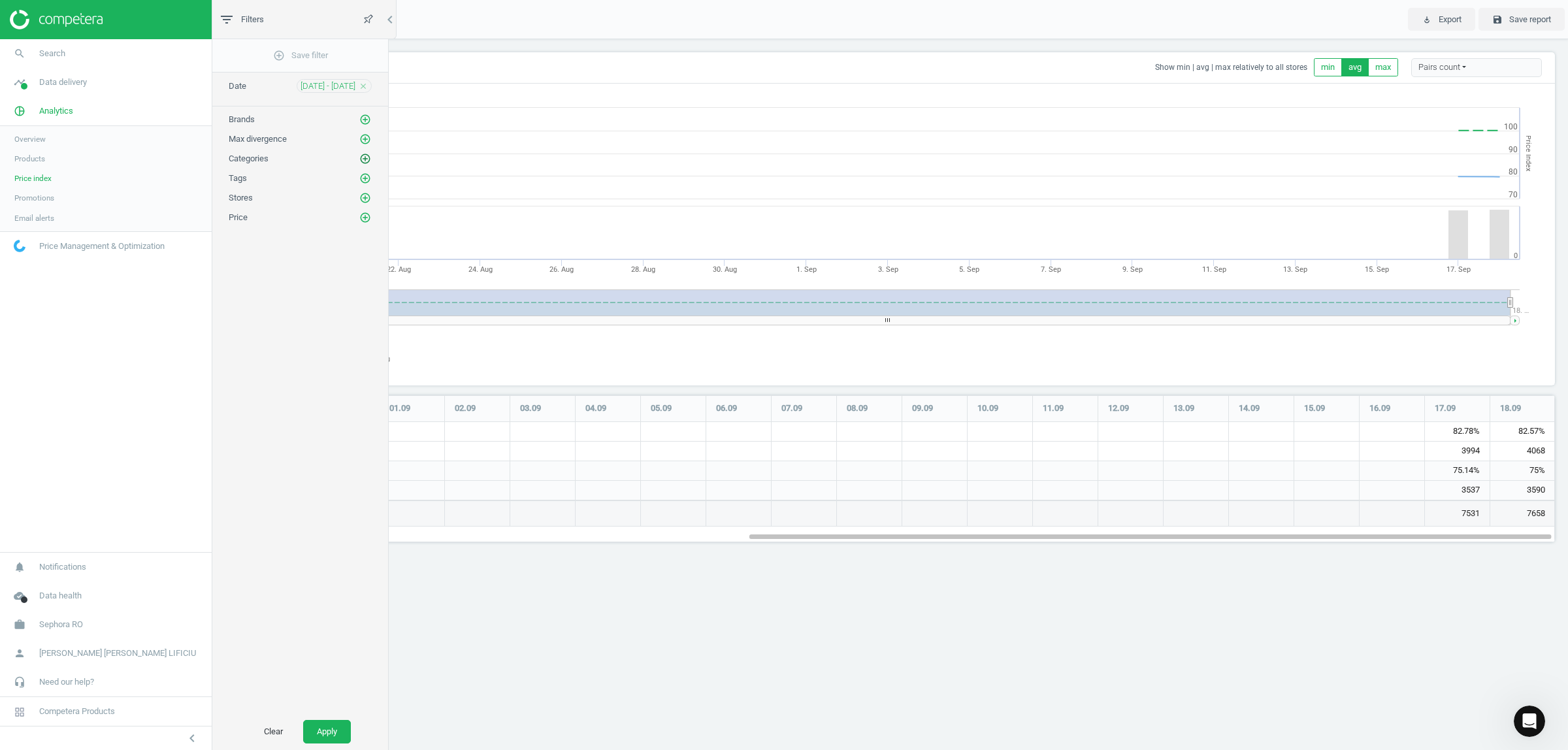
click at [361, 161] on icon "add_circle_outline" at bounding box center [365, 159] width 12 height 12
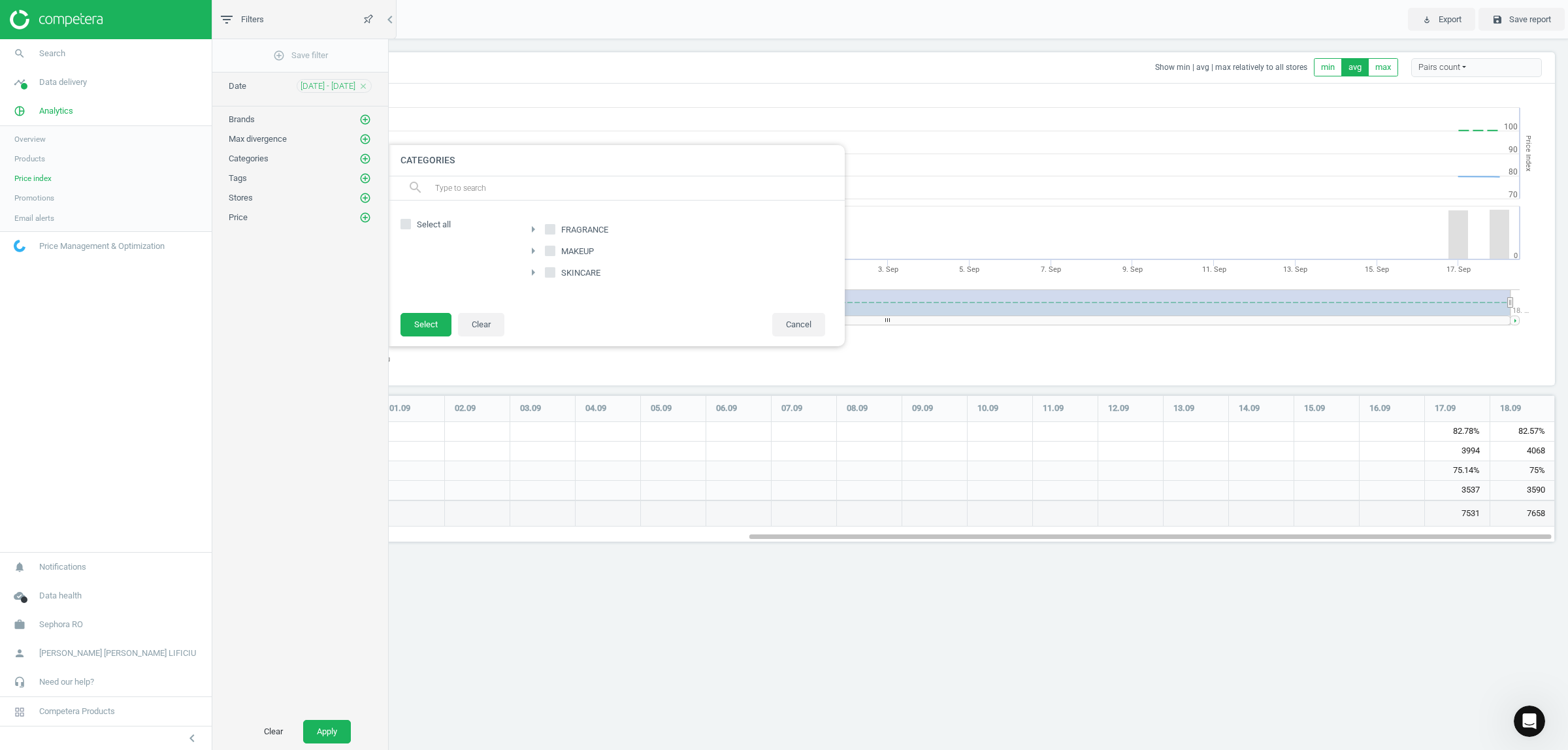
click at [558, 234] on span "FRAGRANCE" at bounding box center [584, 229] width 52 height 12
click at [554, 234] on input "FRAGRANCE" at bounding box center [549, 229] width 8 height 8
checkbox input "true"
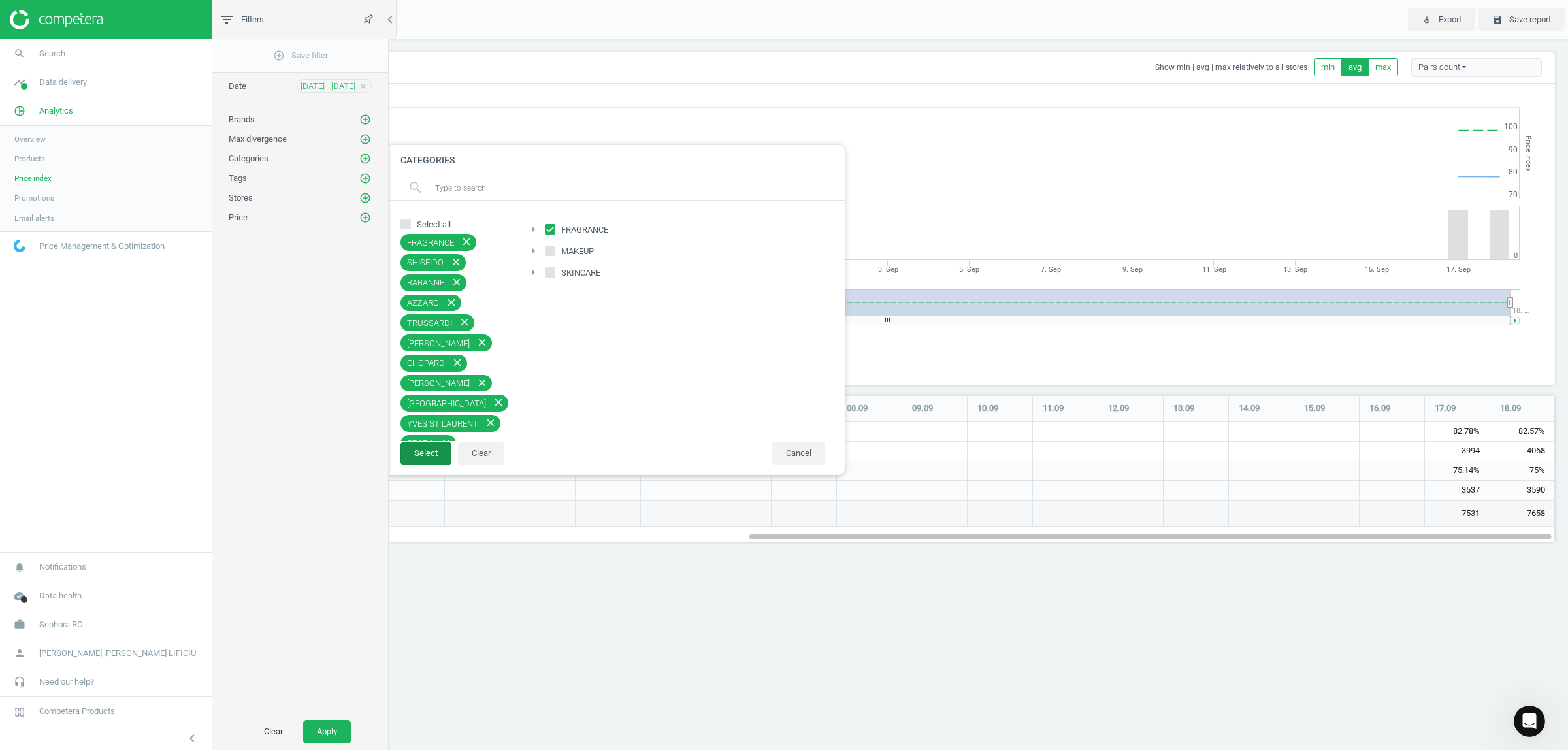
click at [440, 460] on button "Select" at bounding box center [426, 453] width 51 height 24
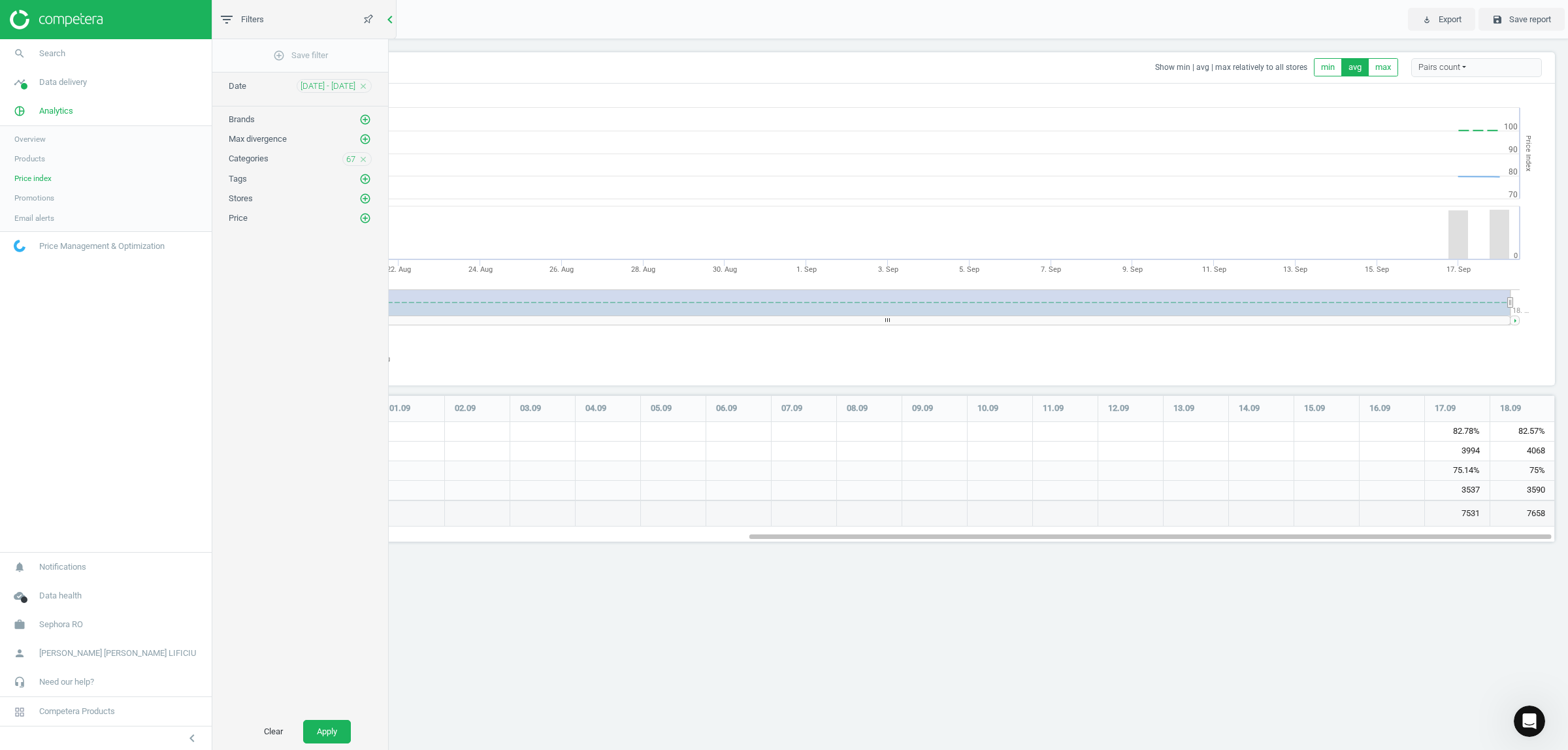
click at [387, 20] on icon "chevron_left" at bounding box center [389, 19] width 16 height 16
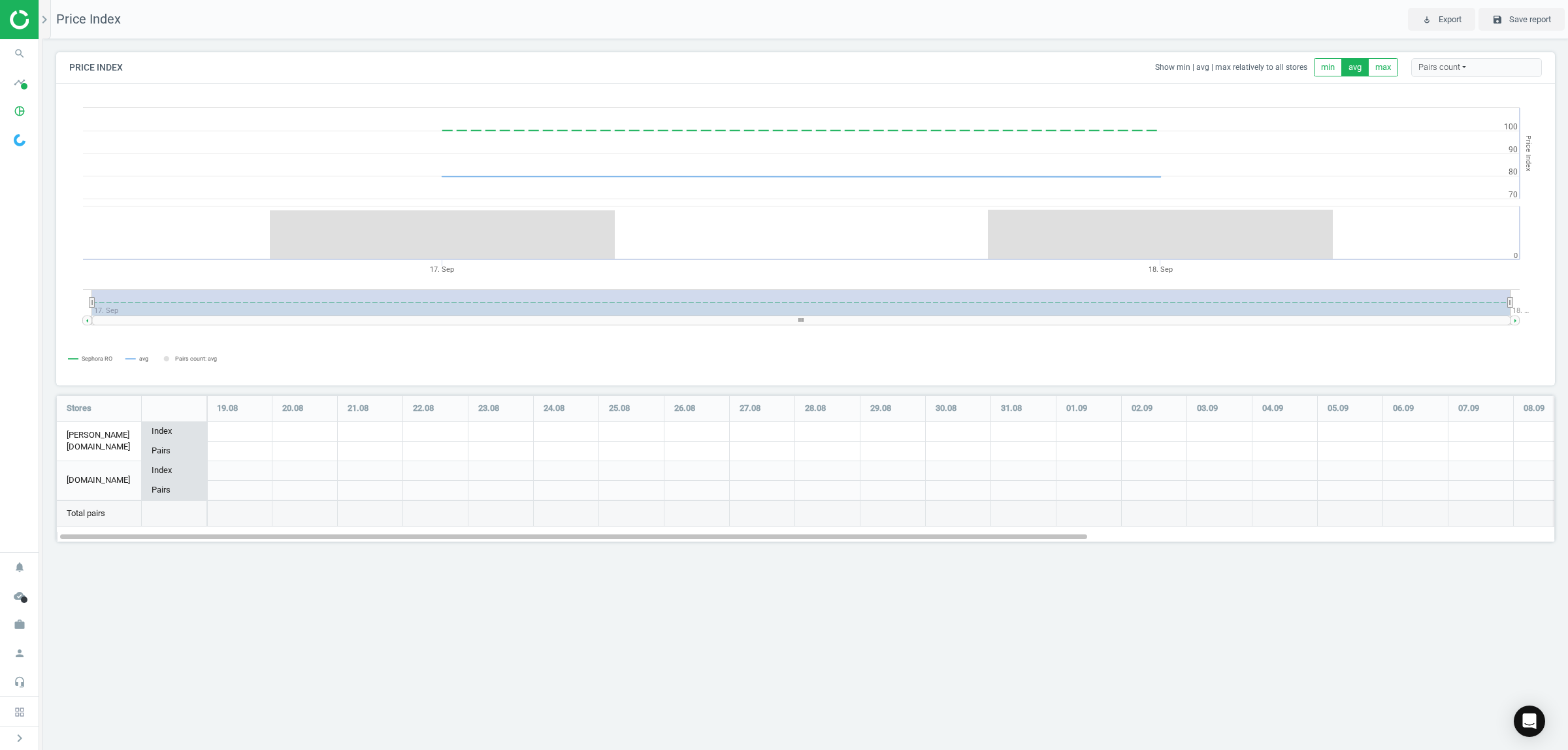
scroll to position [172, 1524]
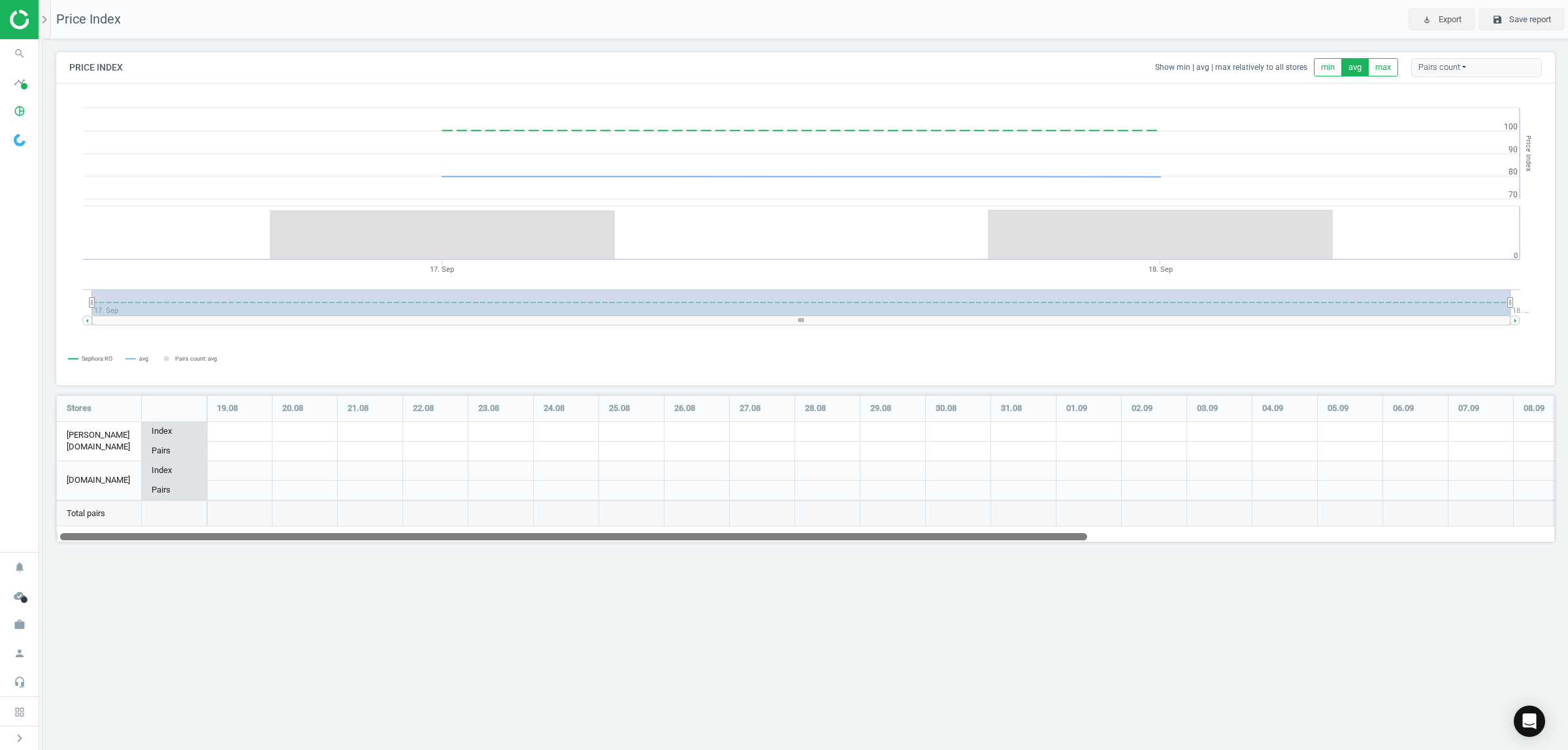
drag, startPoint x: 453, startPoint y: 538, endPoint x: 93, endPoint y: 540, distance: 360.0
click at [93, 540] on div at bounding box center [573, 536] width 1027 height 11
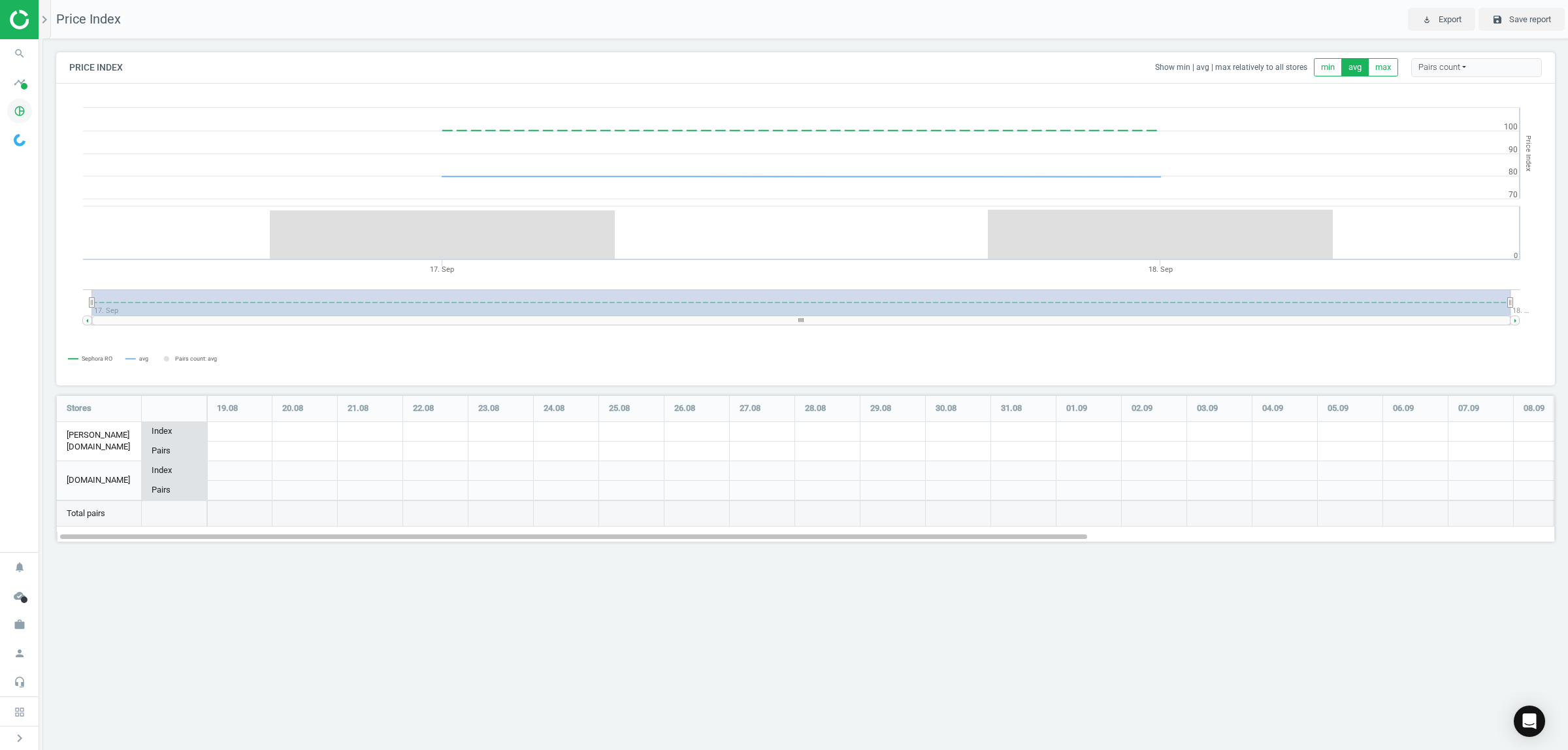
click at [14, 118] on icon "pie_chart_outlined" at bounding box center [20, 111] width 25 height 25
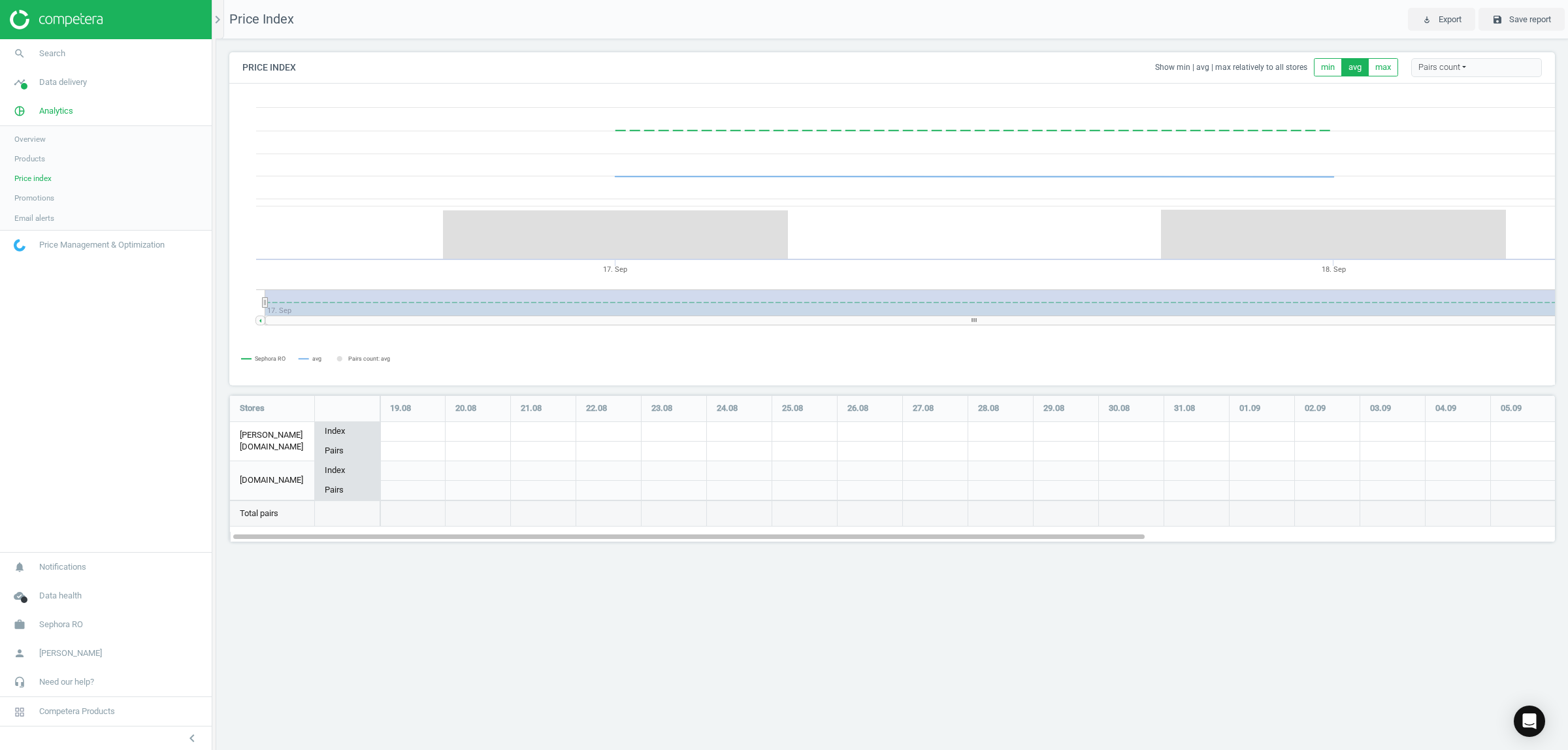
scroll to position [172, 1351]
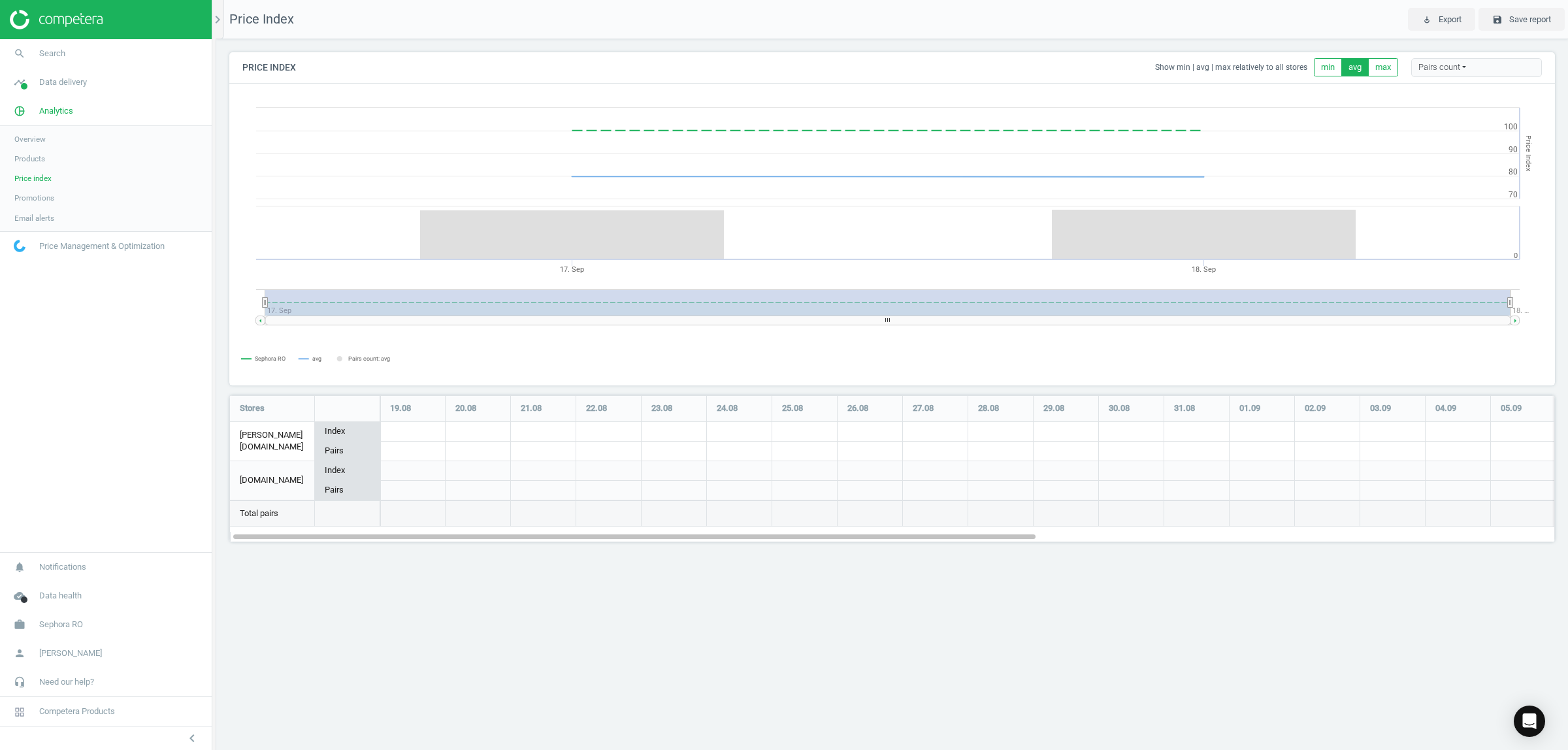
click at [44, 197] on span "Promotions" at bounding box center [34, 197] width 40 height 10
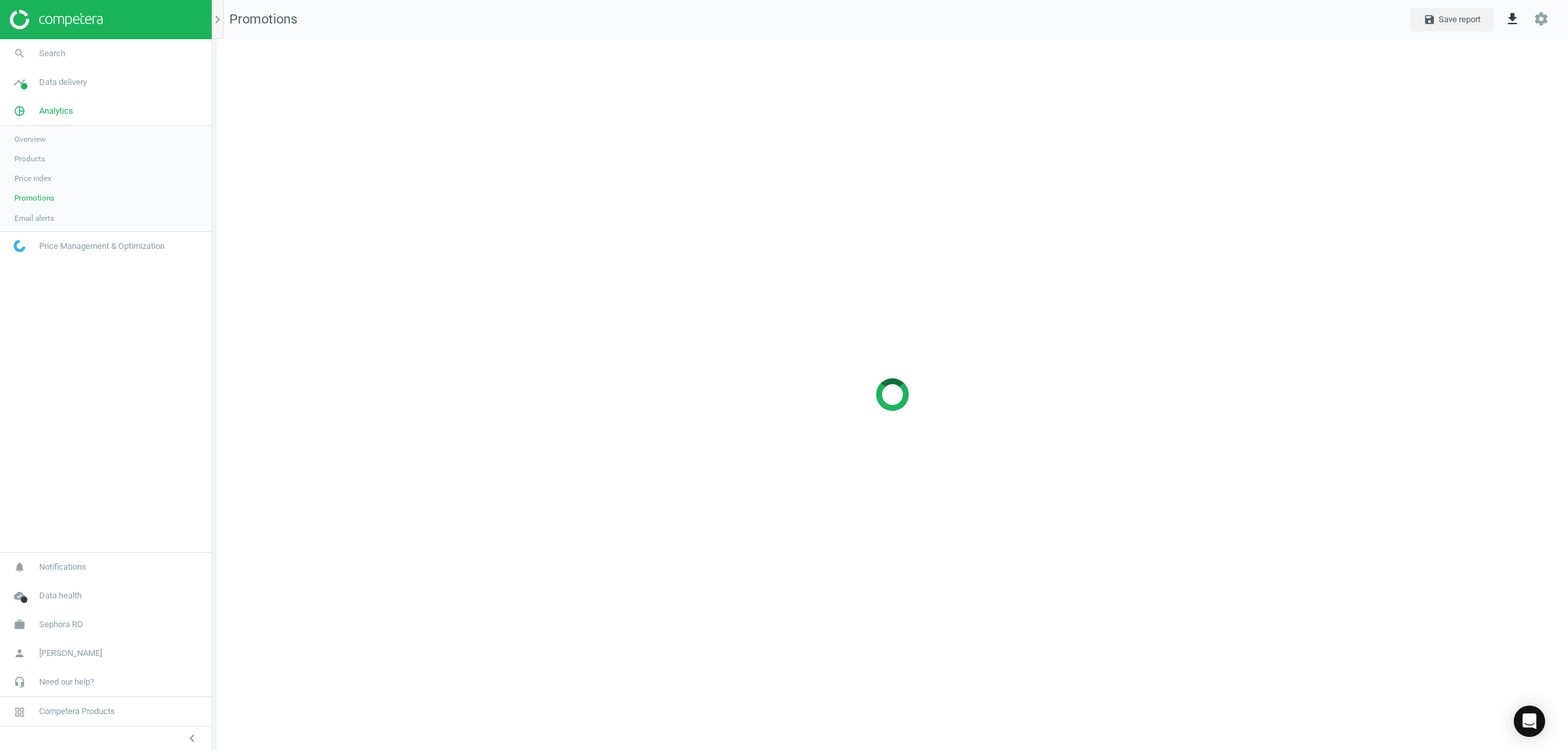
scroll to position [736, 1377]
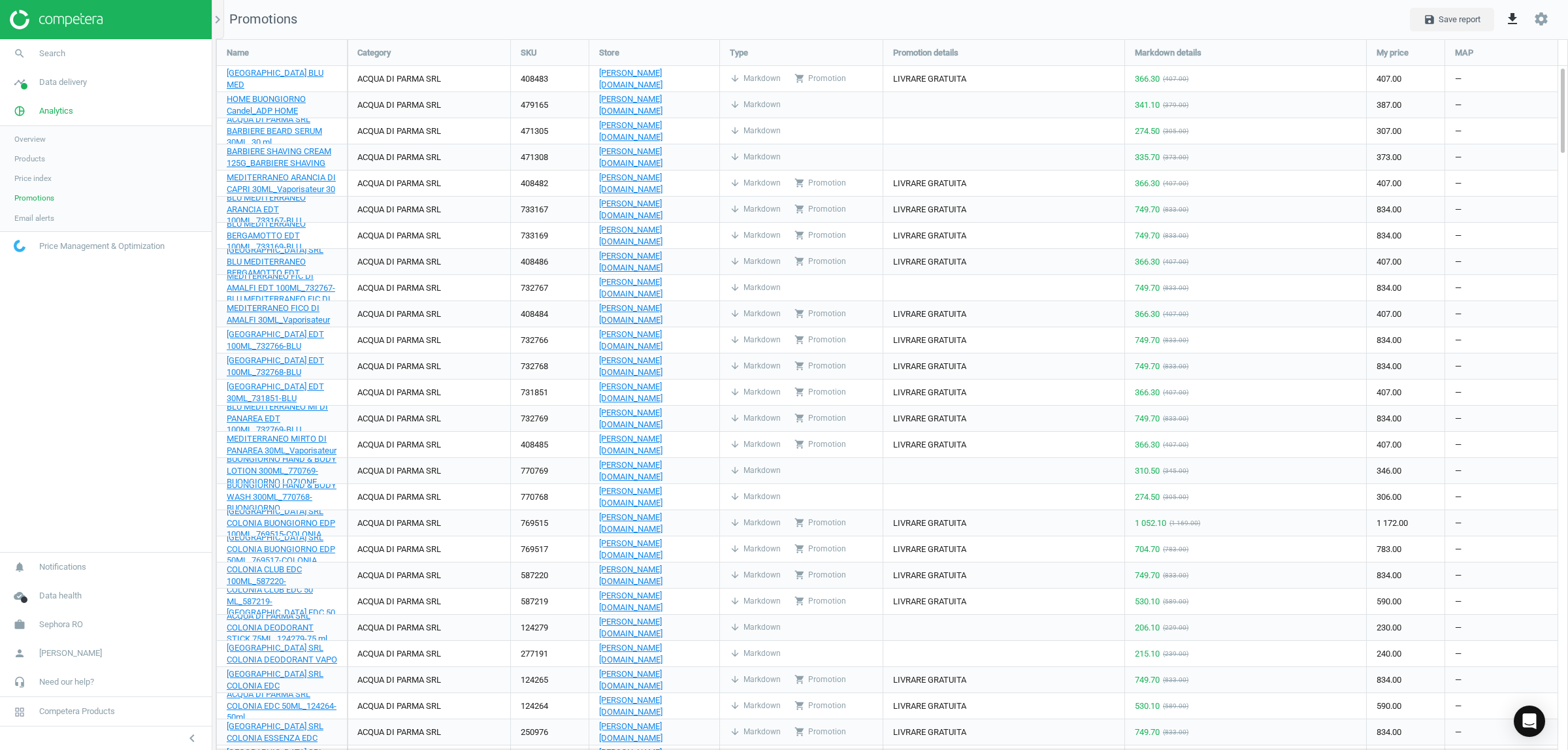
click at [30, 141] on span "Overview" at bounding box center [30, 139] width 31 height 10
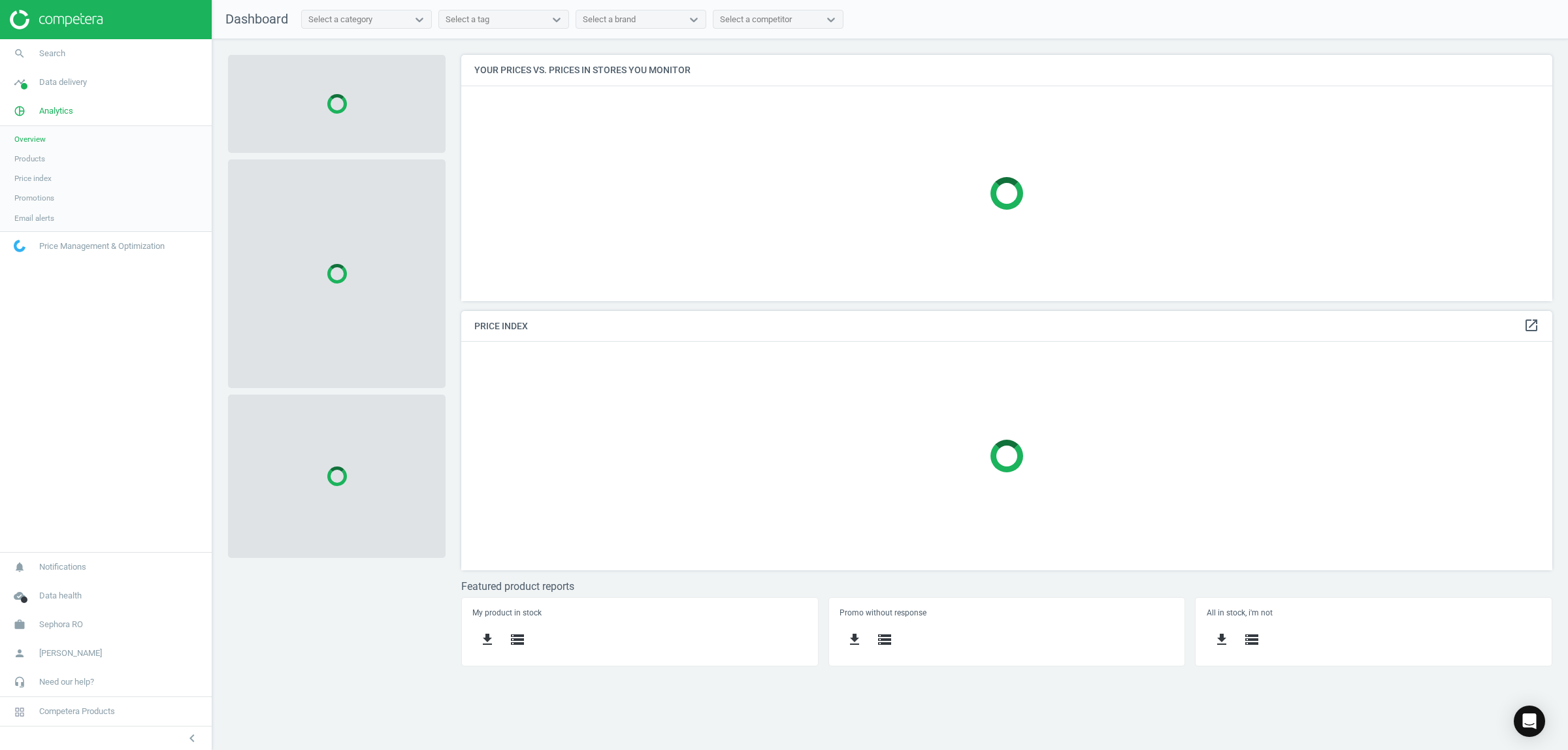
scroll to position [272, 1116]
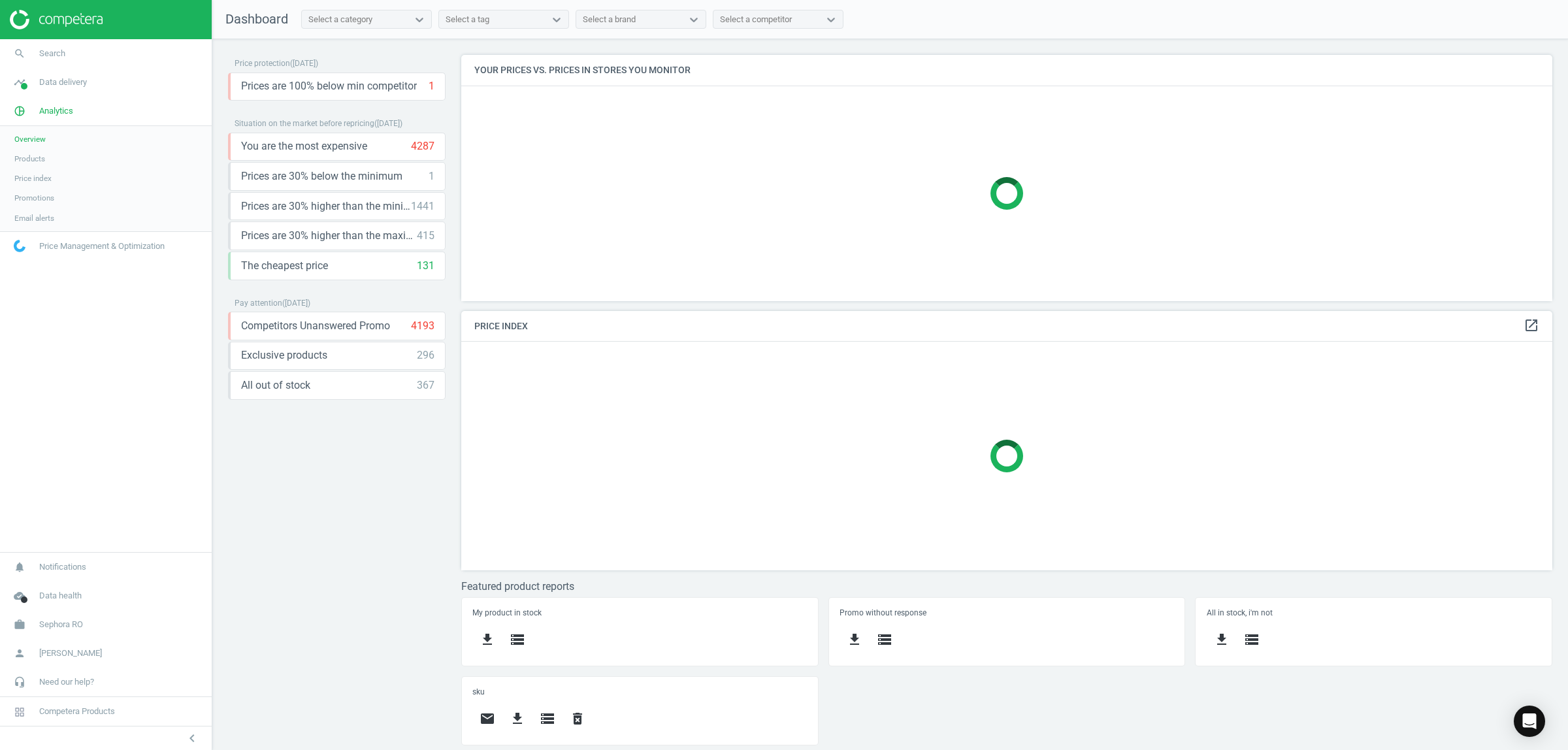
click at [93, 253] on link "Price Management & Optimization" at bounding box center [106, 246] width 212 height 29
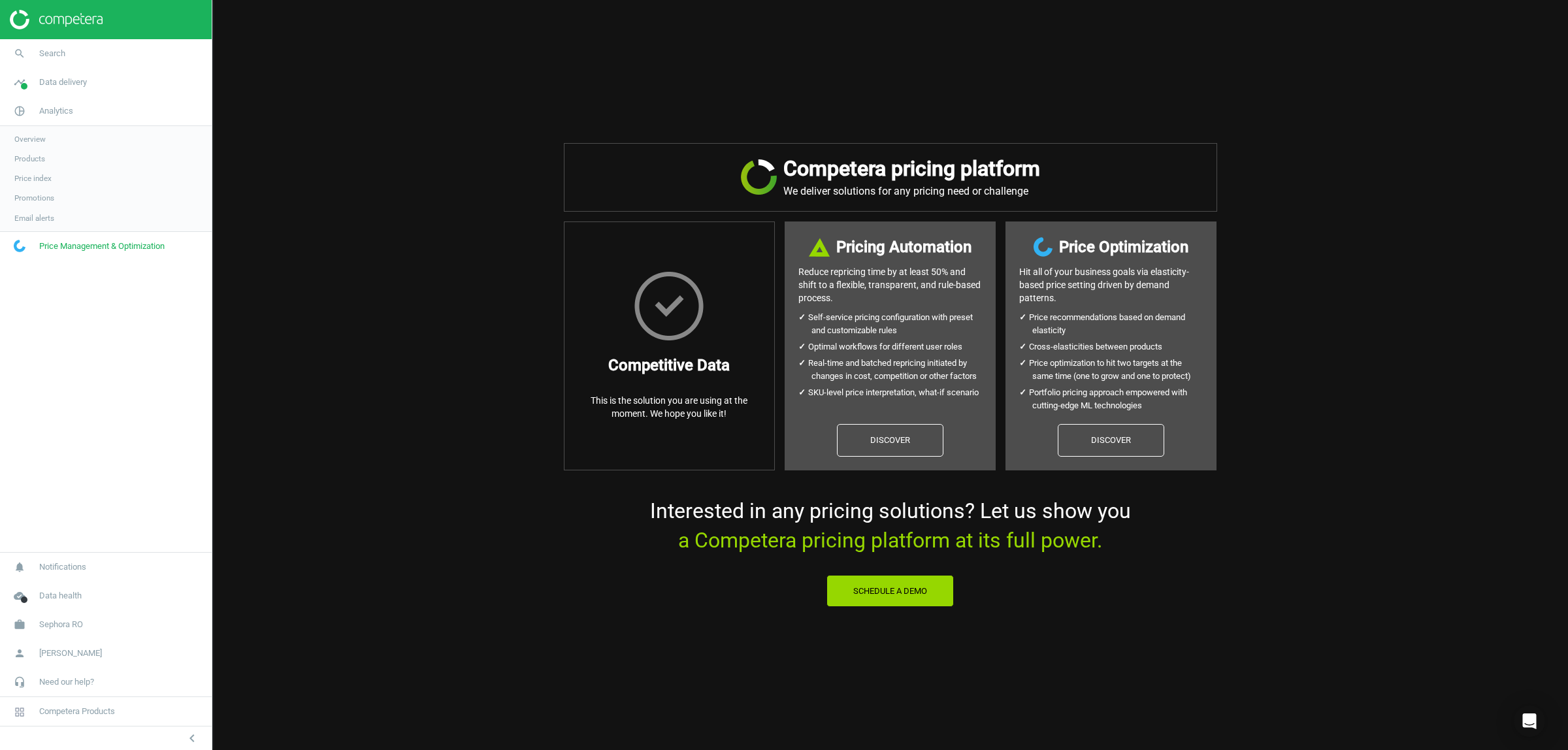
click at [701, 390] on div "Competitive Data This is the solution you are using at the moment. We hope you …" at bounding box center [669, 346] width 184 height 149
click at [902, 442] on link "Discover" at bounding box center [890, 440] width 106 height 33
click at [33, 138] on span "Overview" at bounding box center [30, 139] width 31 height 10
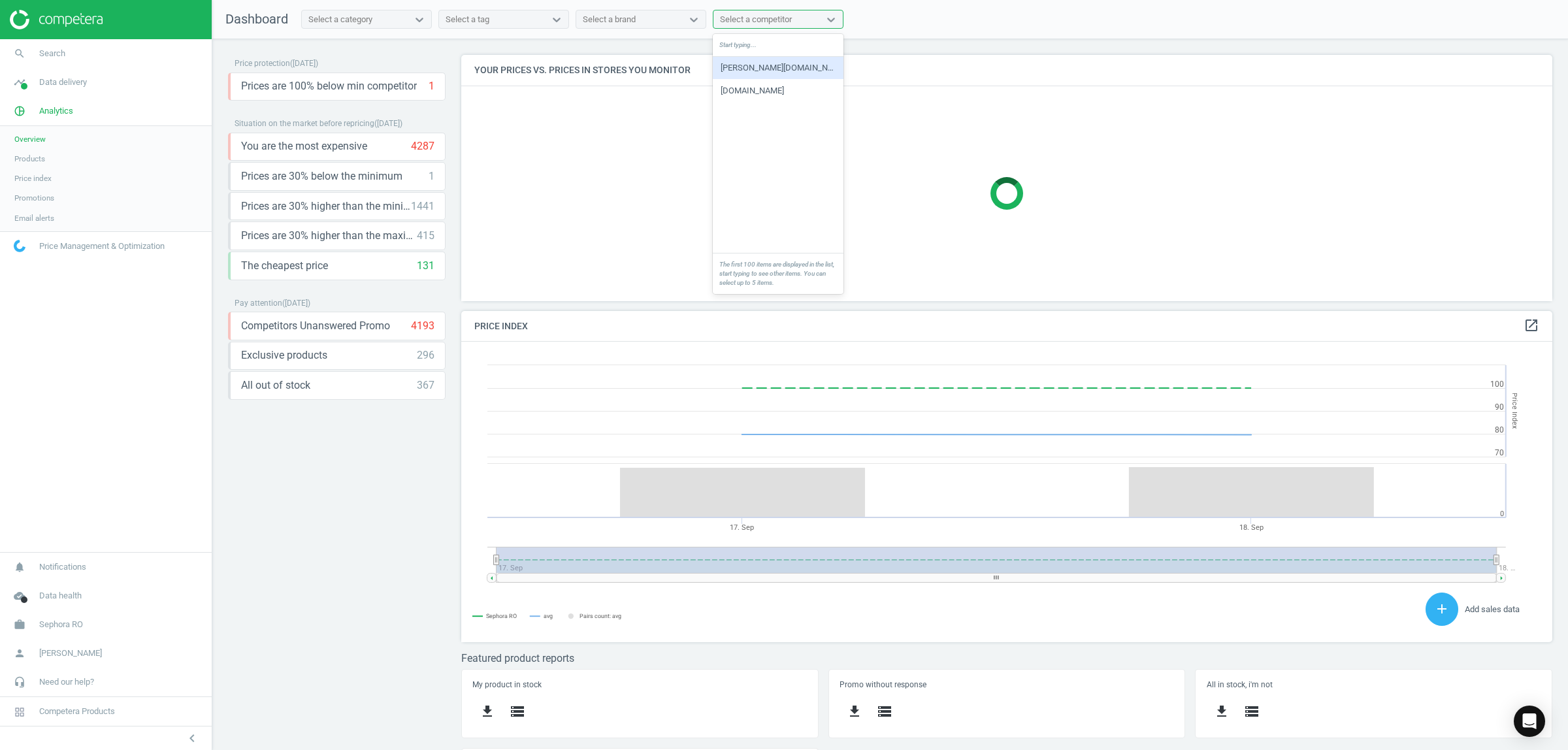
click at [752, 20] on div "Select a competitor" at bounding box center [756, 19] width 72 height 12
click at [756, 69] on div "[PERSON_NAME][DOMAIN_NAME]" at bounding box center [778, 67] width 131 height 22
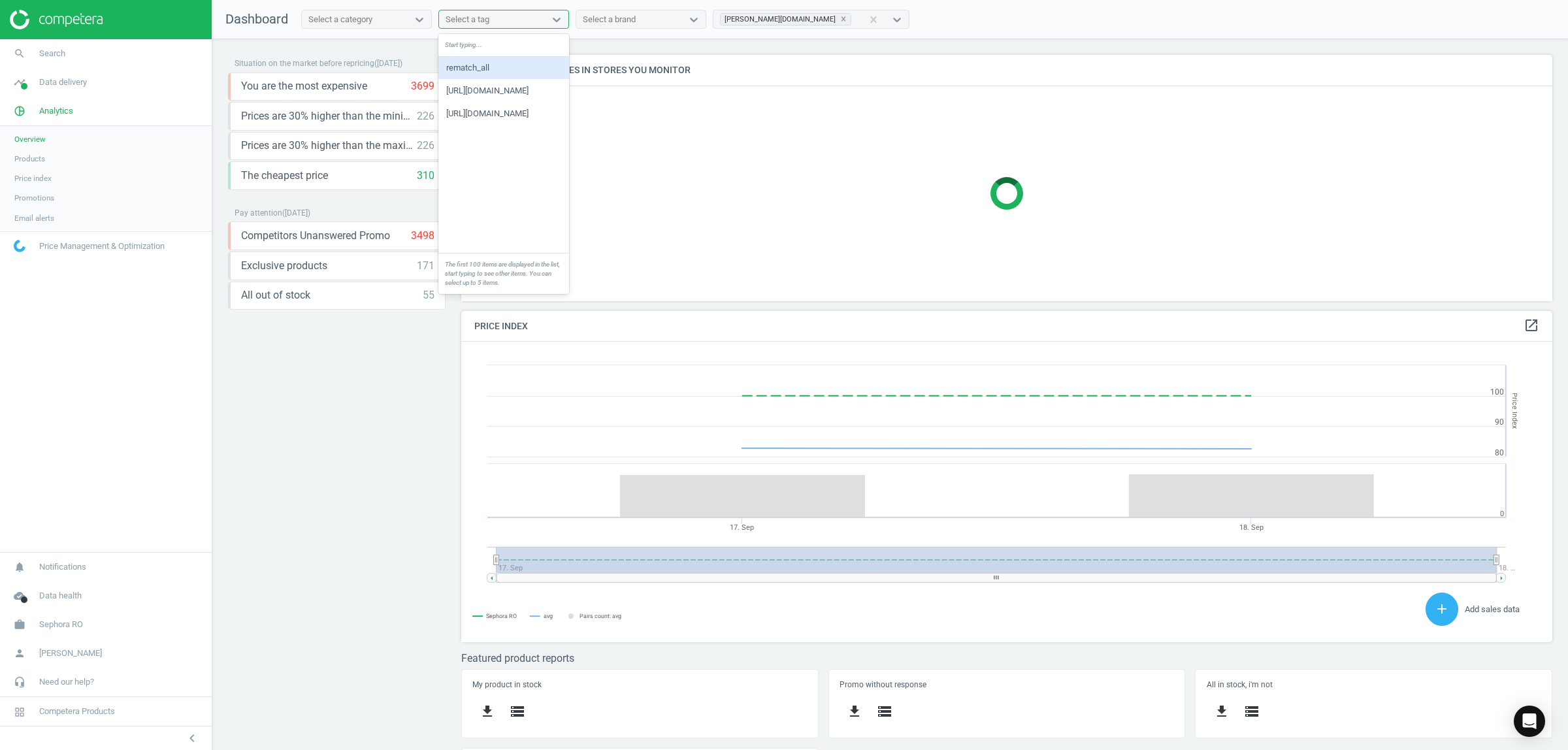
click at [498, 10] on div "Select a tag" at bounding box center [504, 19] width 131 height 20
click at [500, 23] on div "Select a tag" at bounding box center [492, 19] width 106 height 17
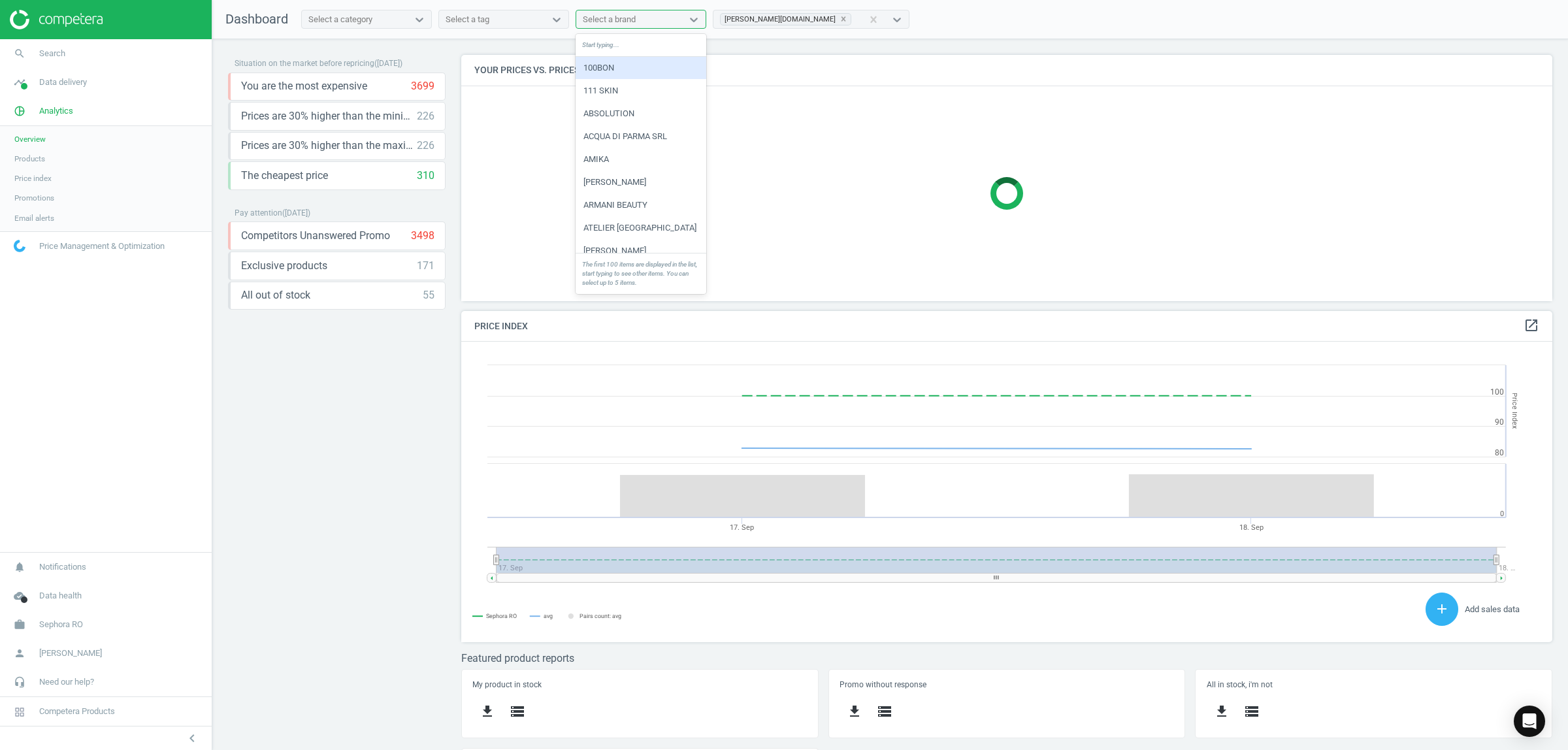
click at [592, 18] on div "Select a brand" at bounding box center [609, 19] width 53 height 12
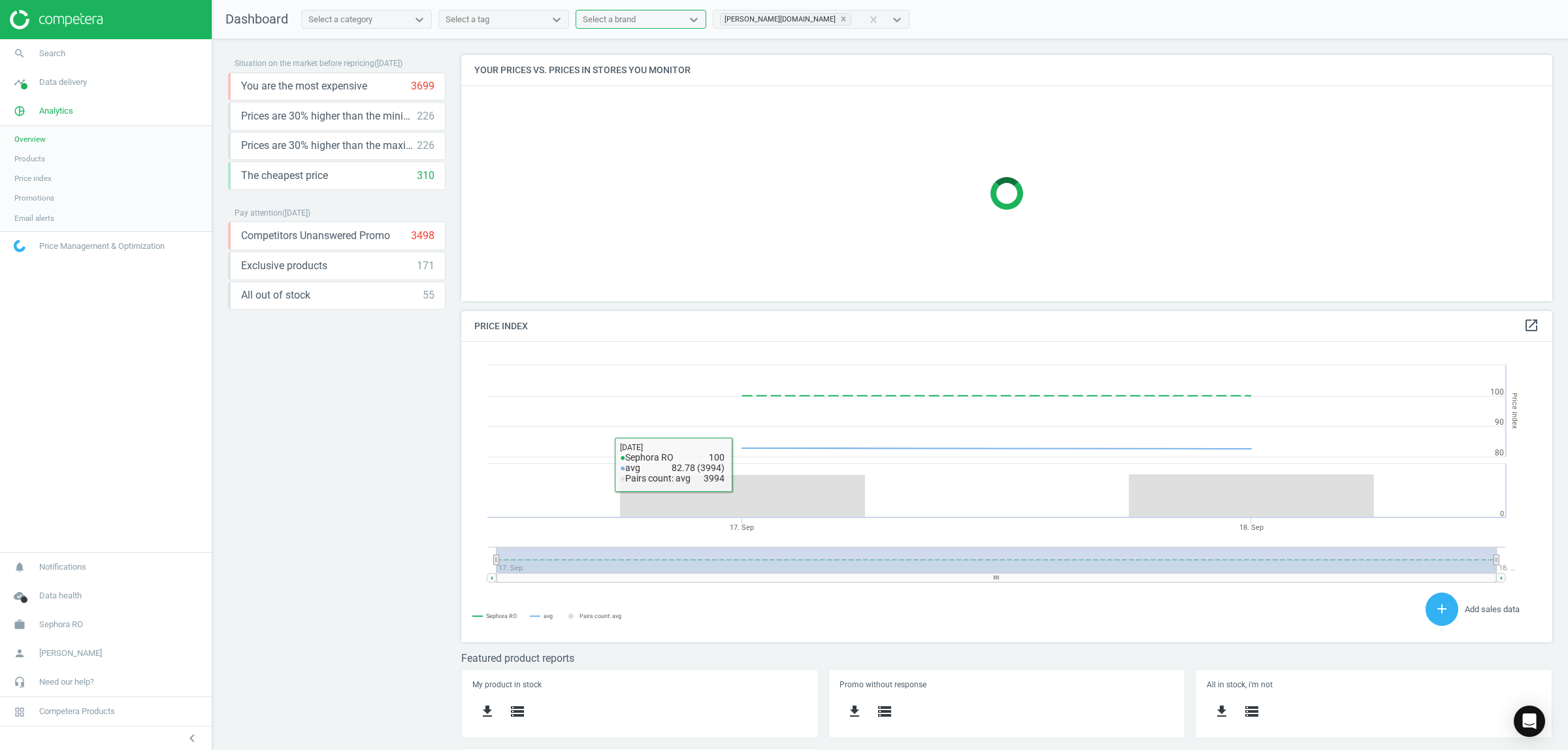
scroll to position [70, 0]
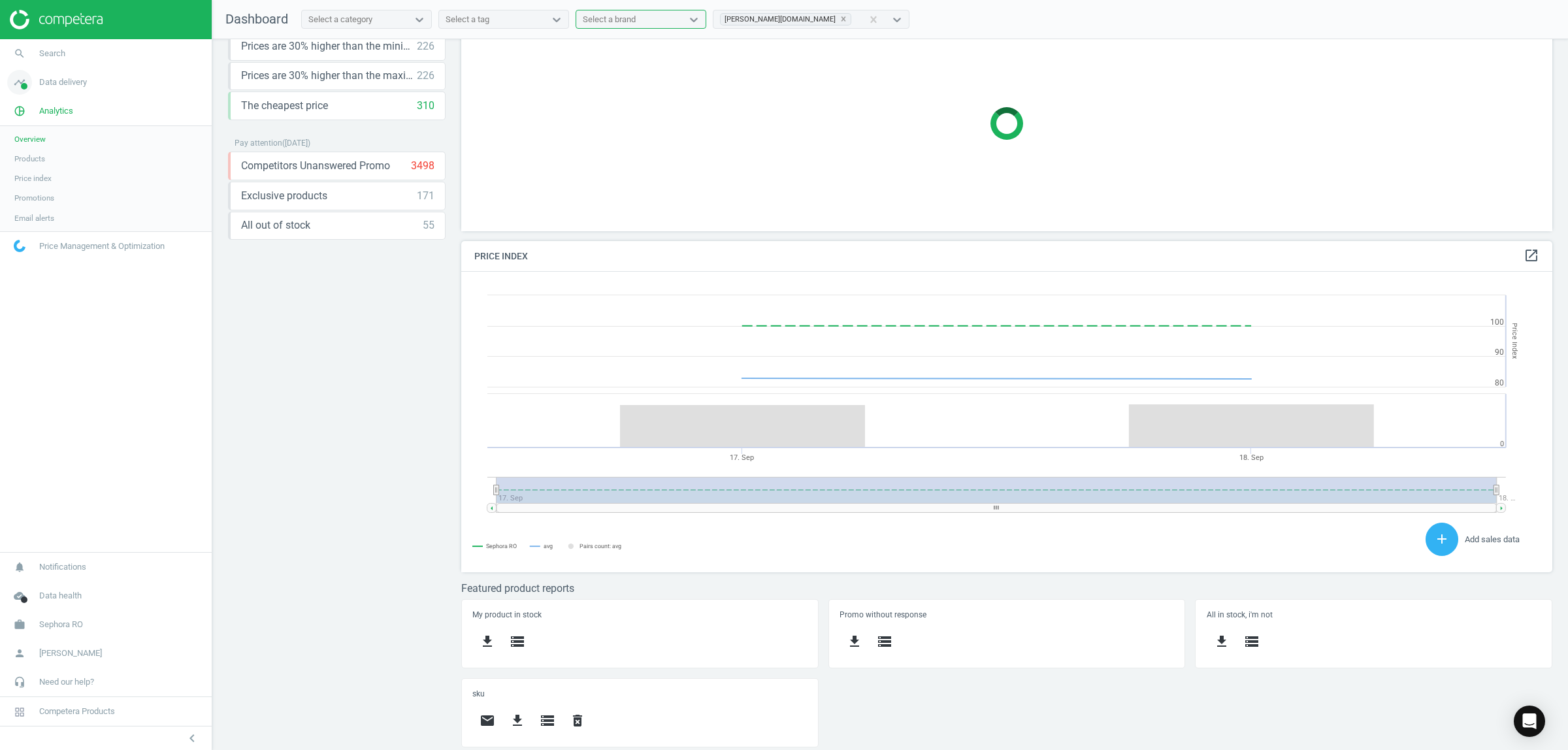
click at [37, 77] on span "timeline" at bounding box center [20, 82] width 39 height 29
click at [39, 109] on span "Overview" at bounding box center [30, 110] width 31 height 10
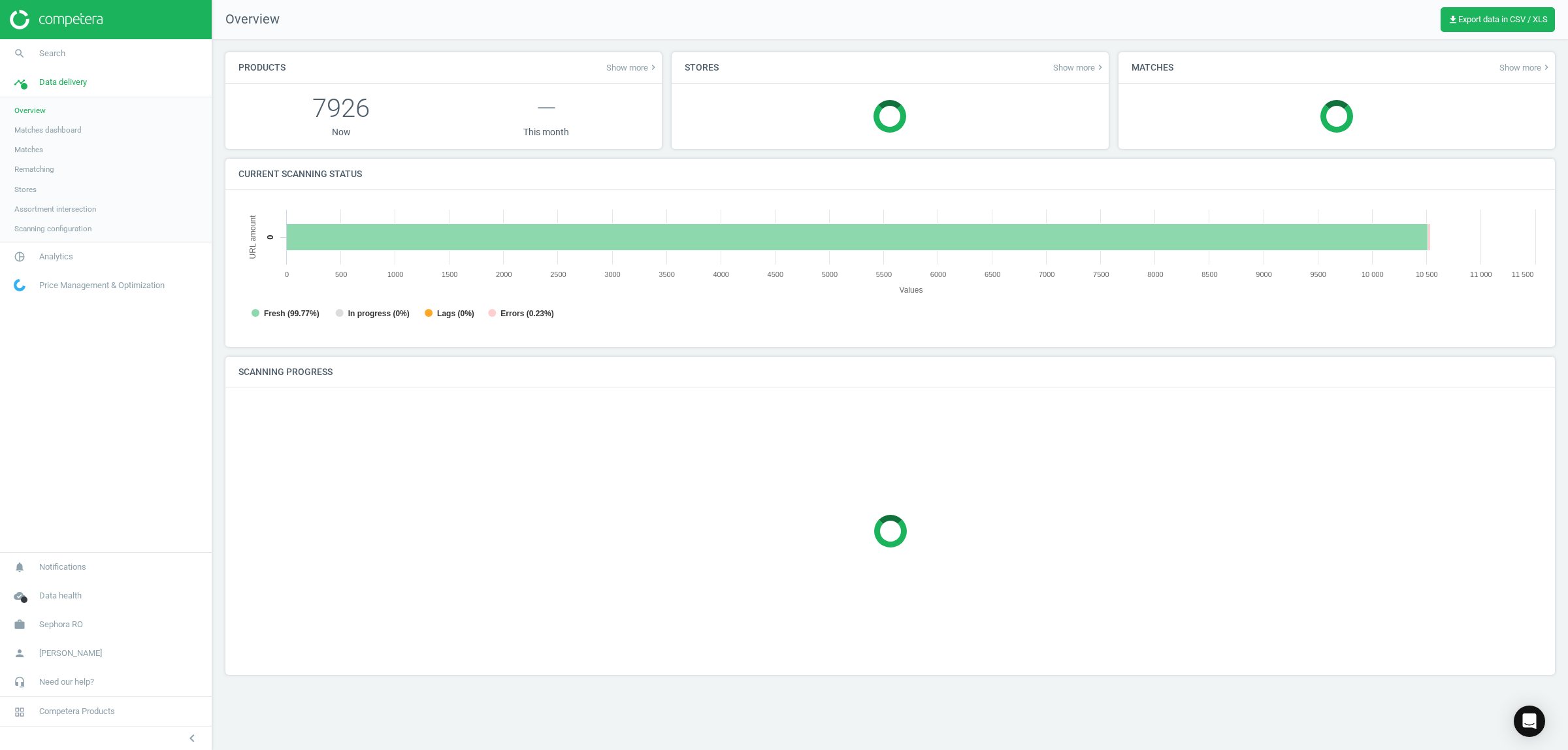
scroll to position [286, 1328]
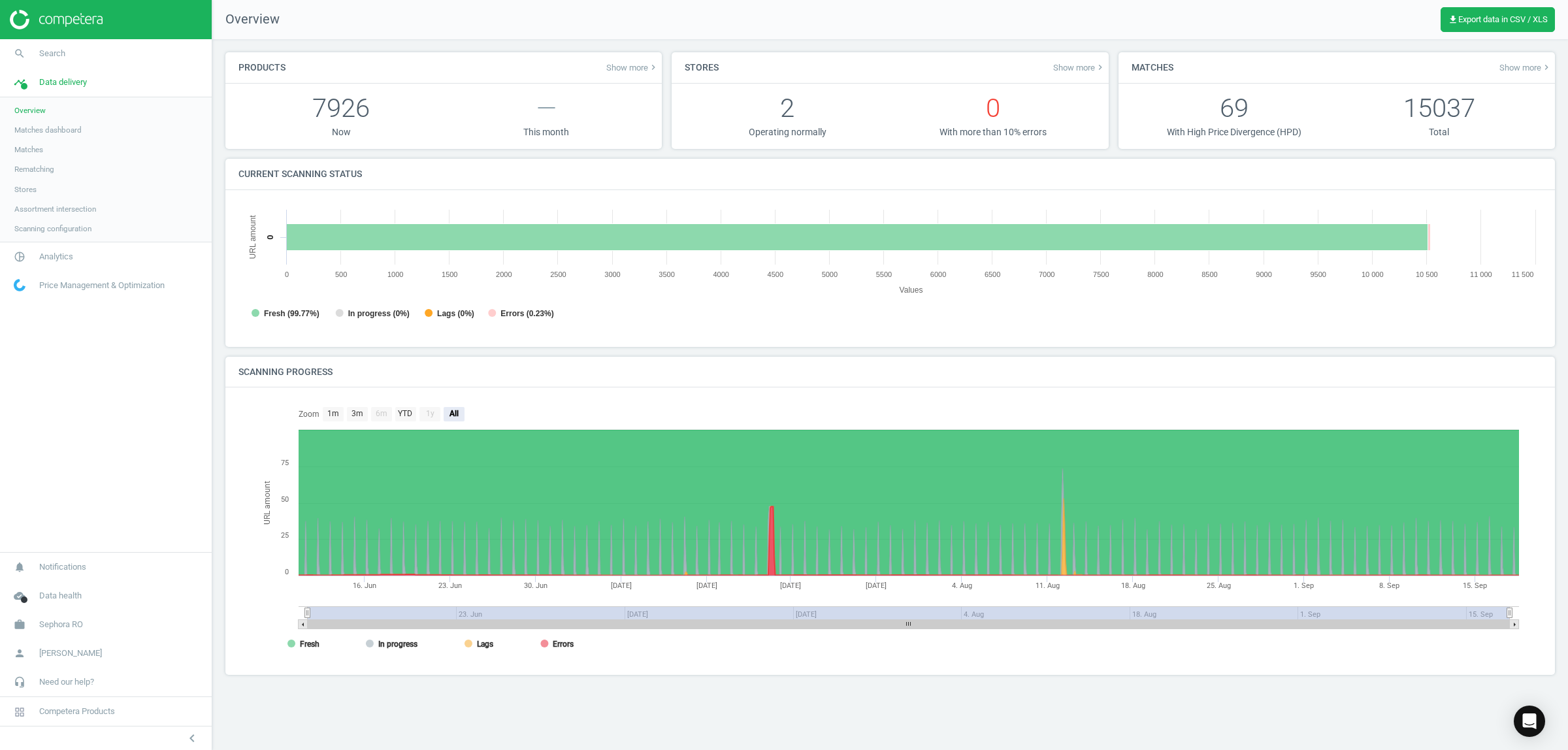
click at [52, 131] on span "Matches dashboard" at bounding box center [48, 129] width 67 height 10
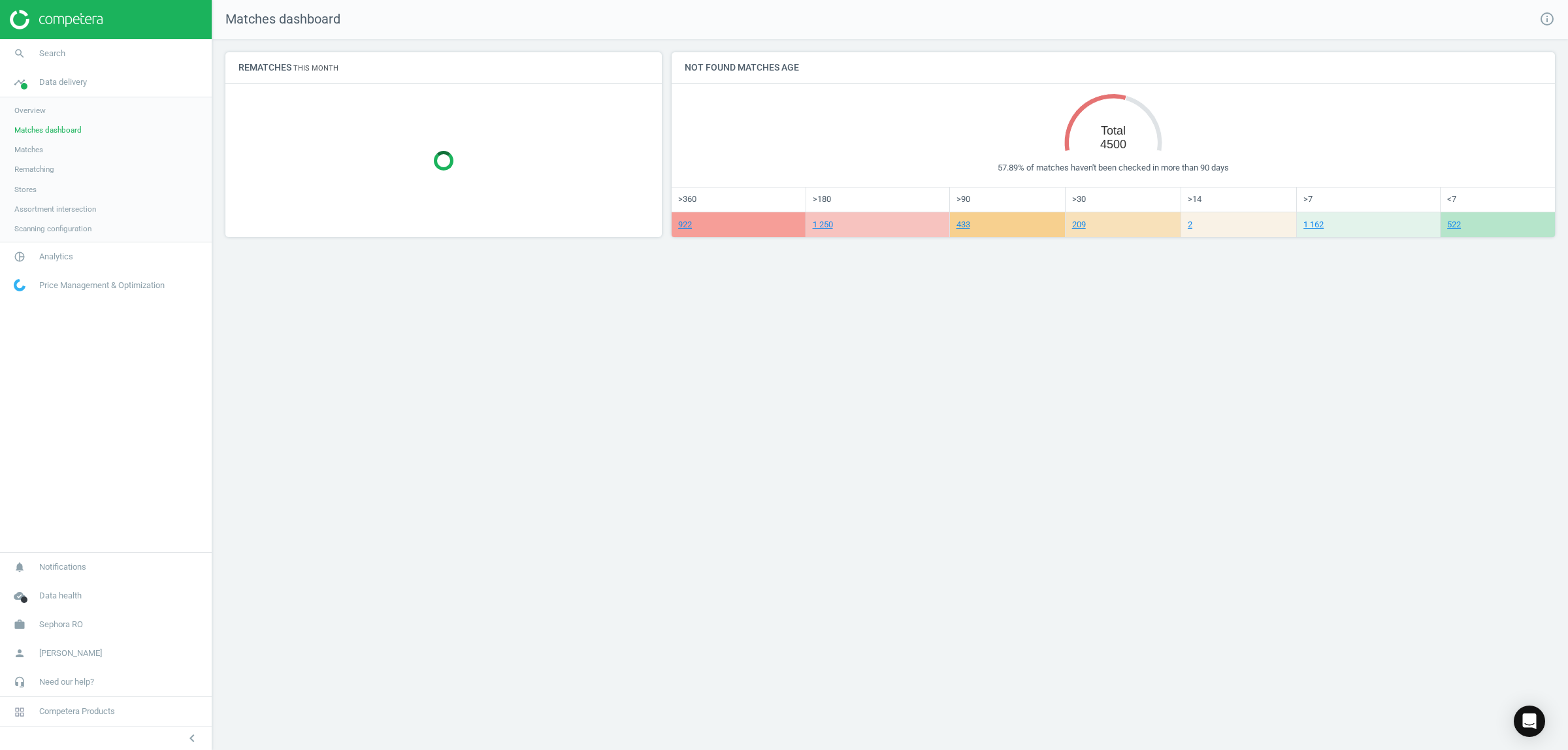
click at [18, 154] on span "Matches" at bounding box center [29, 149] width 29 height 10
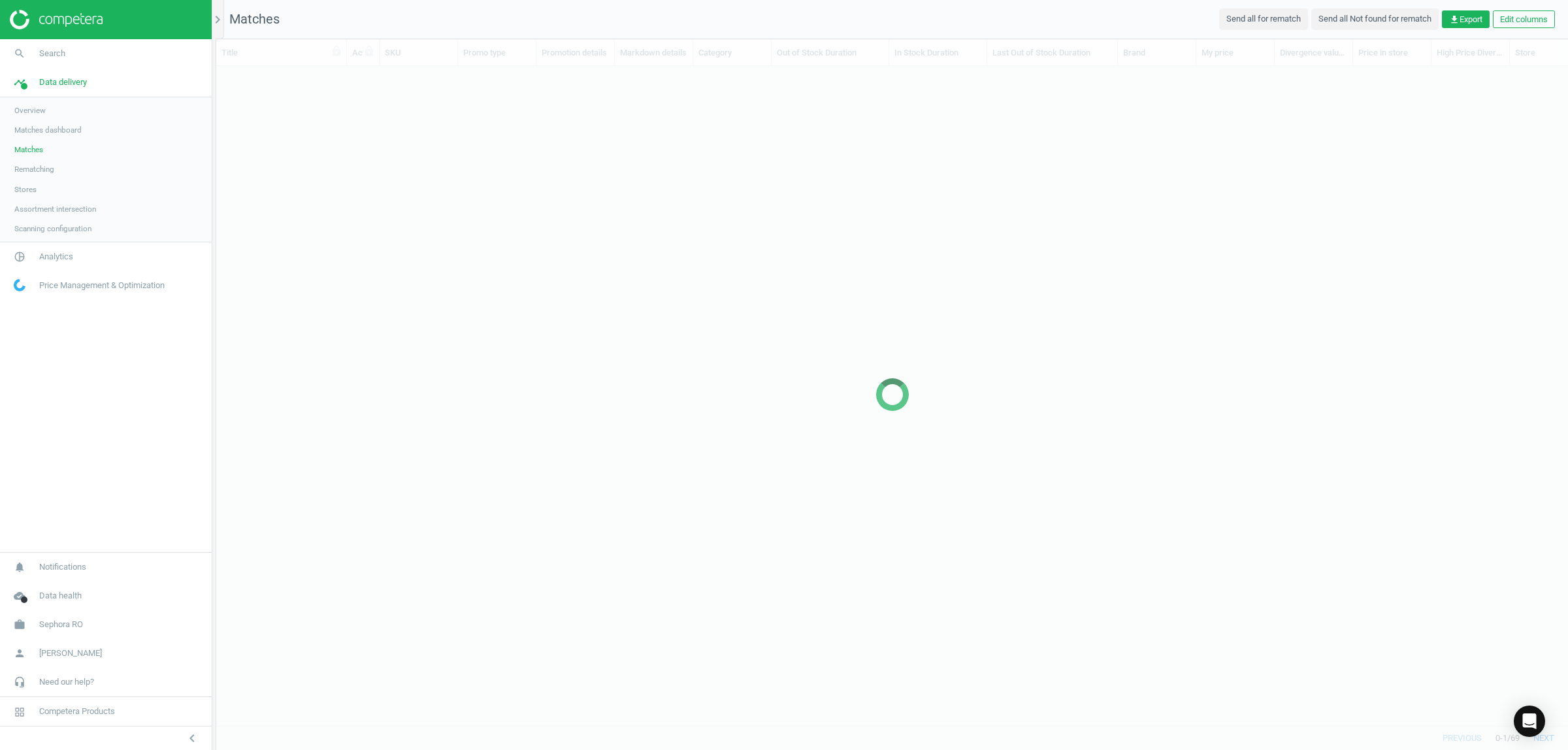
scroll to position [634, 1339]
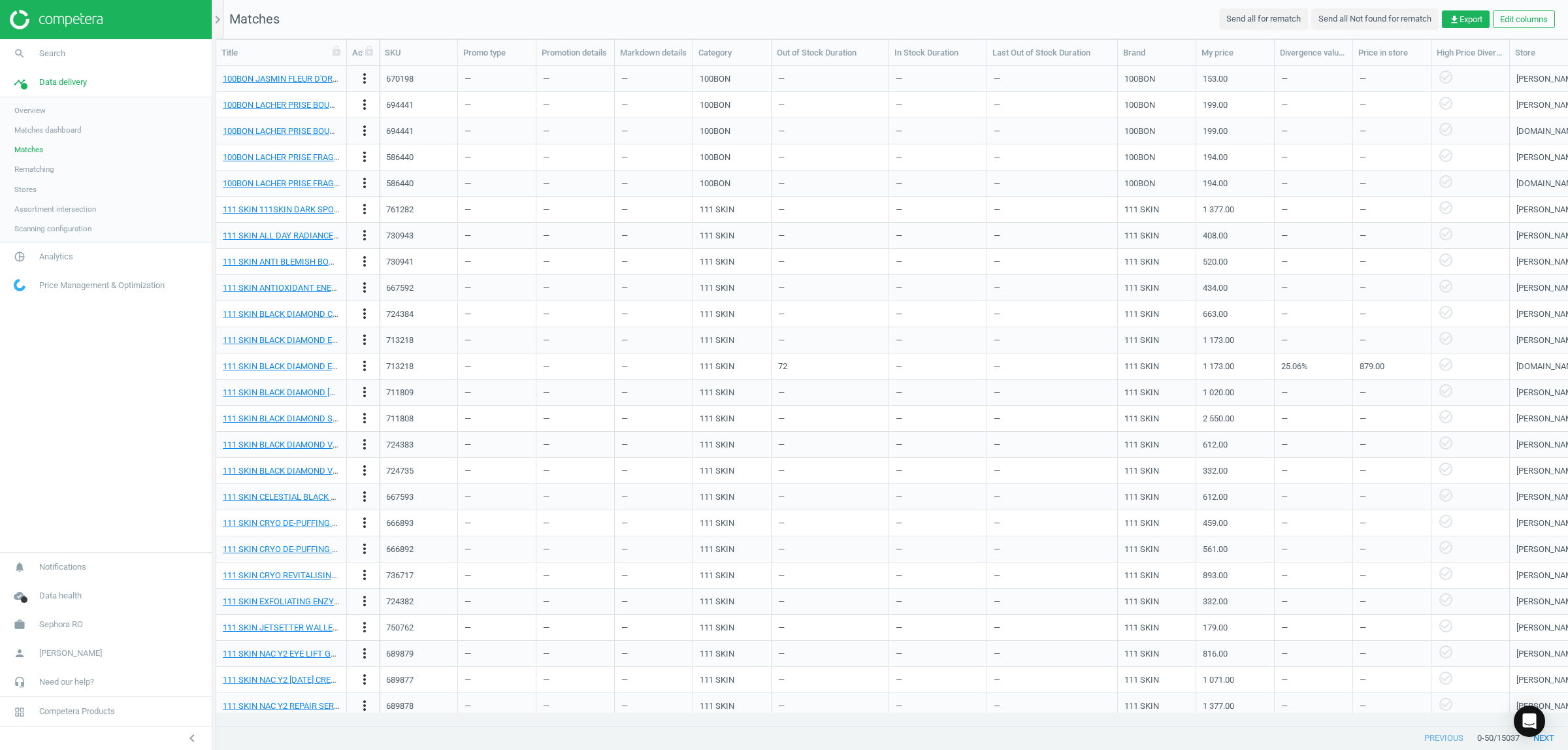
click at [25, 175] on link "Rematching" at bounding box center [106, 169] width 212 height 20
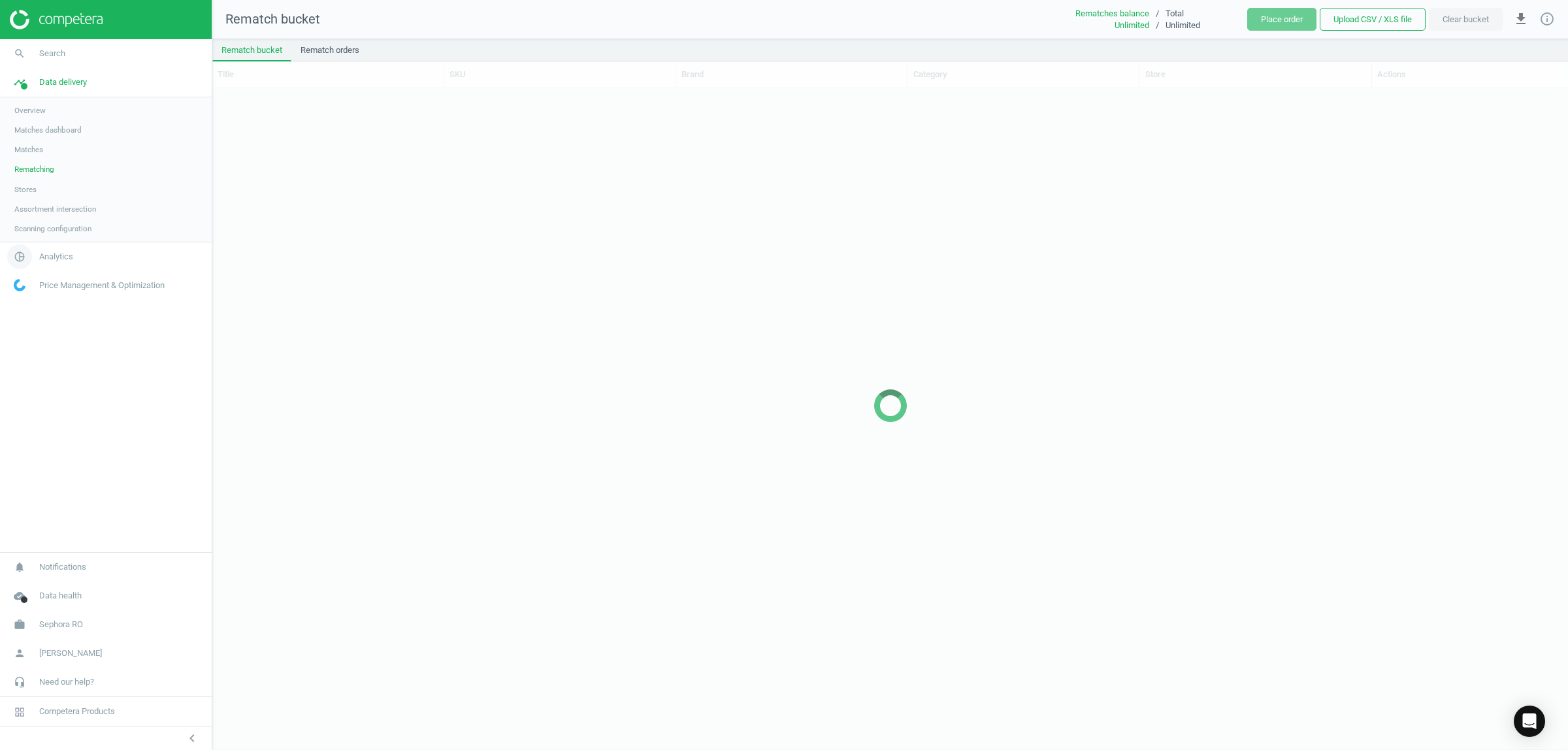
scroll to position [637, 1343]
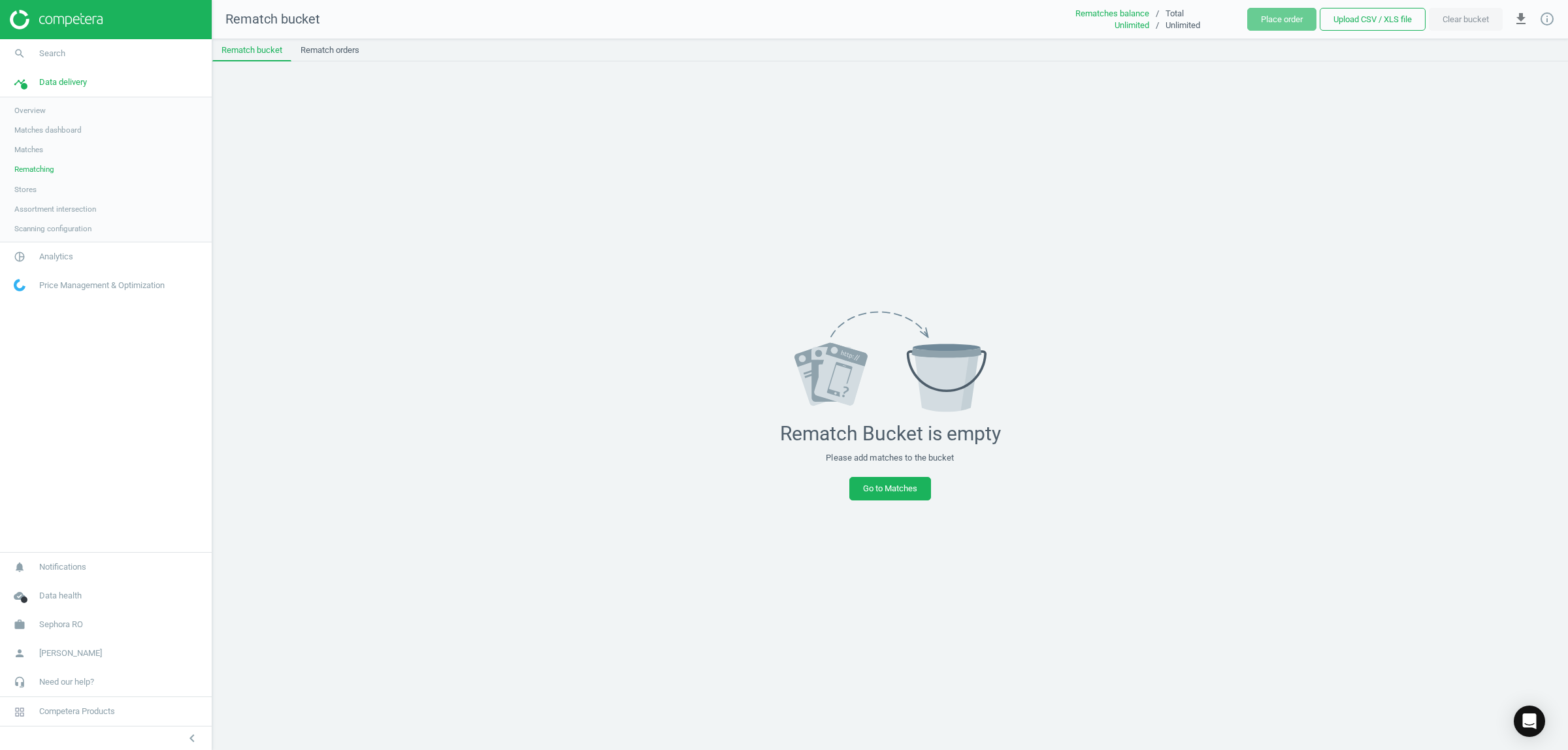
click at [15, 186] on span "Stores" at bounding box center [25, 189] width 22 height 10
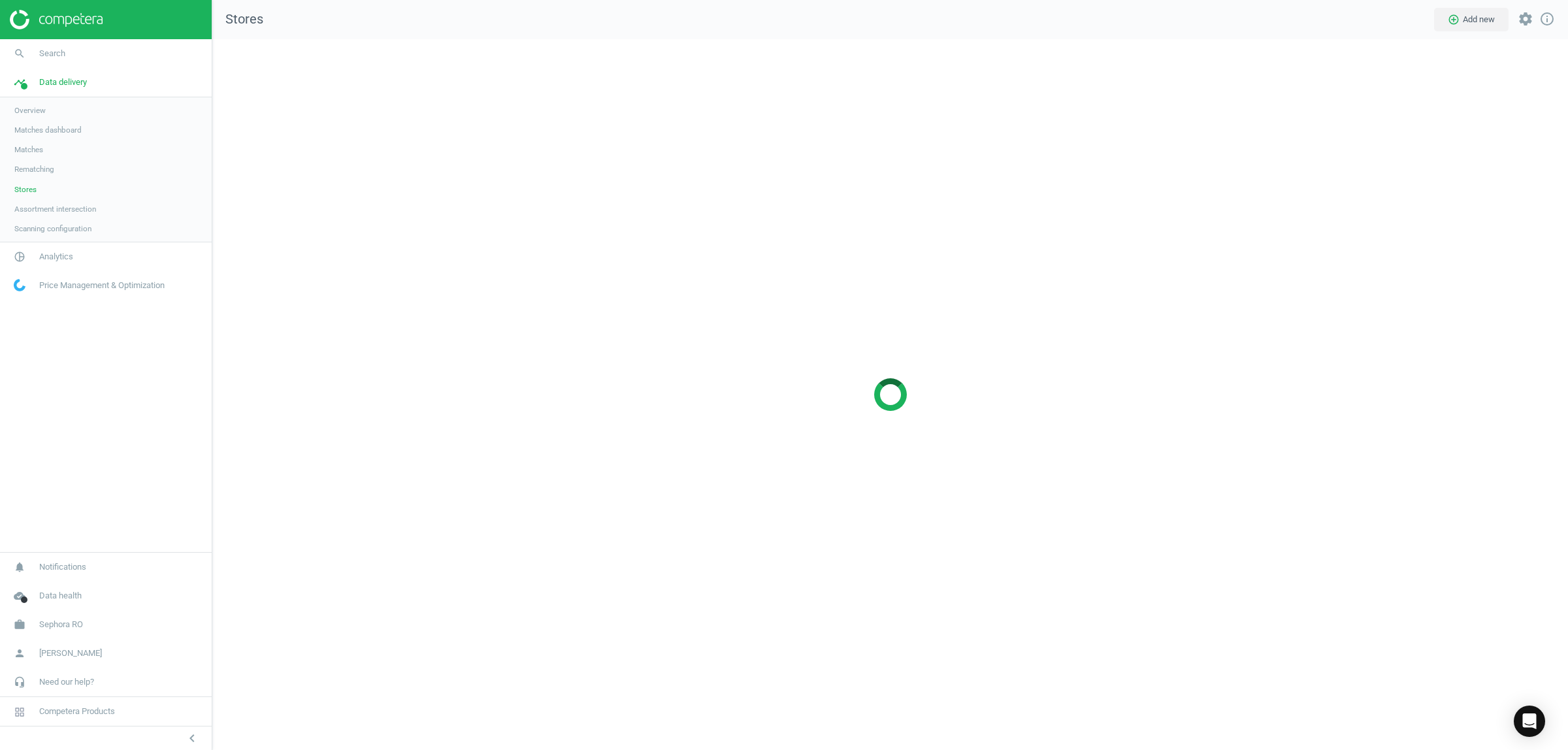
scroll to position [736, 1381]
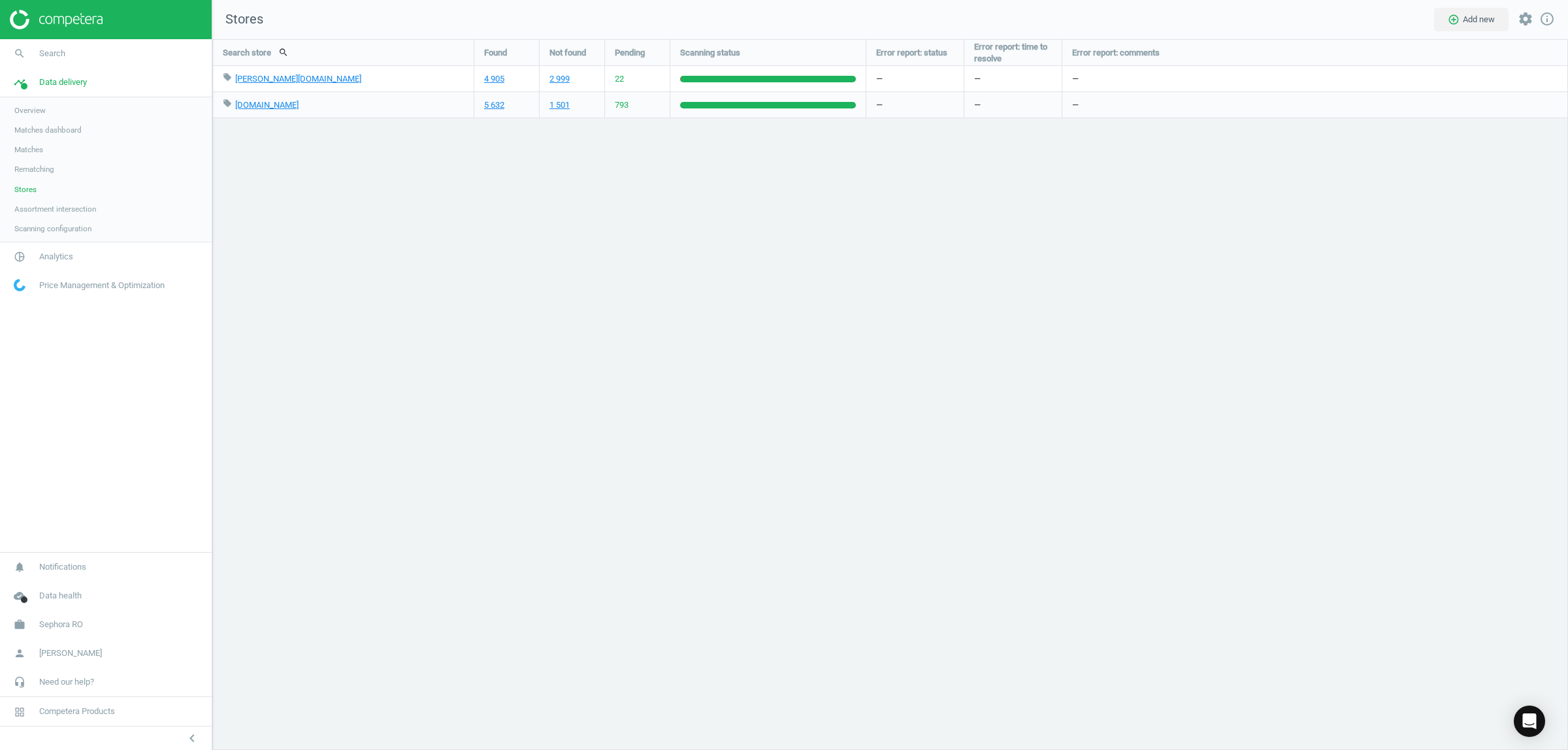
click at [47, 213] on span "Assortment intersection" at bounding box center [55, 208] width 82 height 10
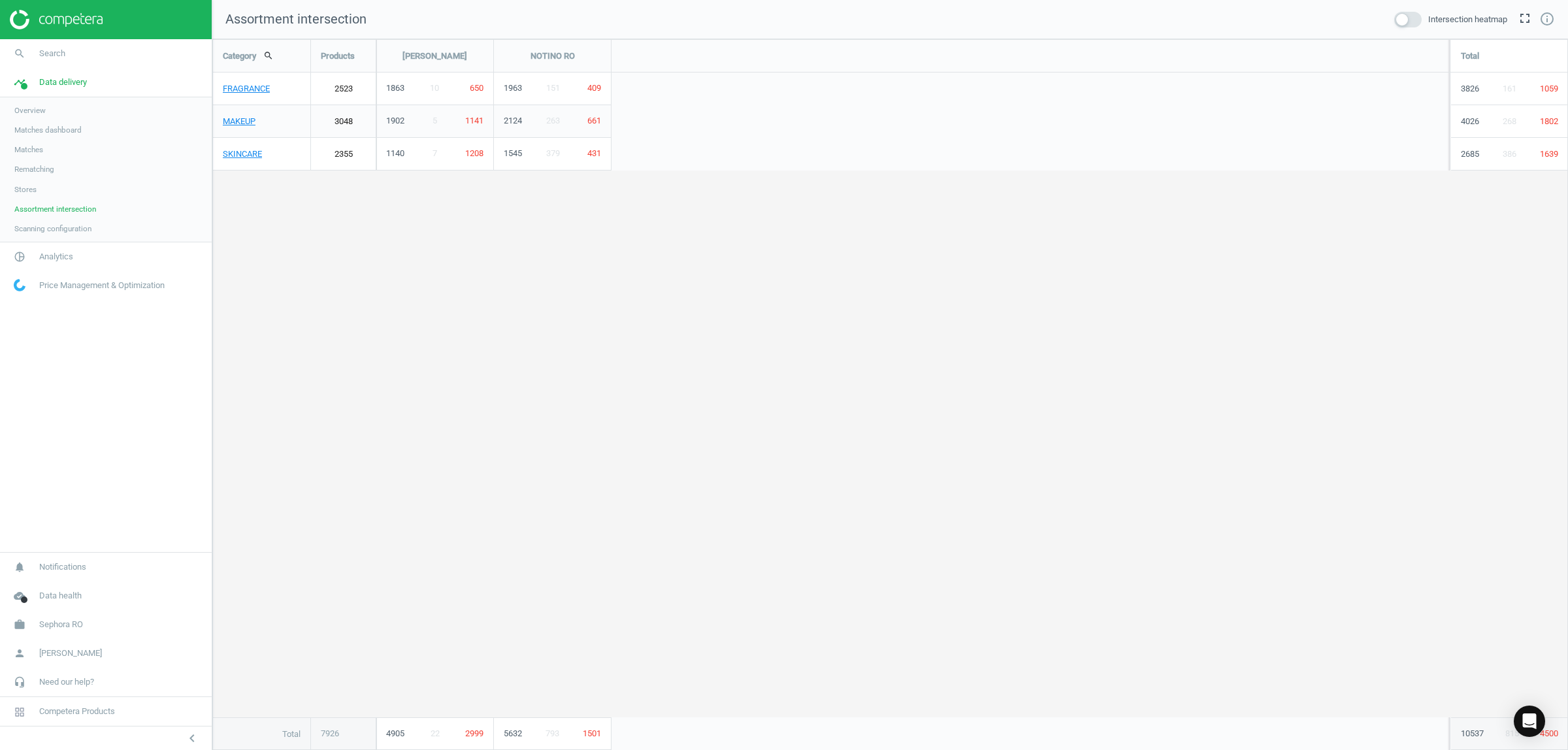
scroll to position [736, 1381]
click at [44, 235] on link "Scanning configuration" at bounding box center [106, 228] width 212 height 20
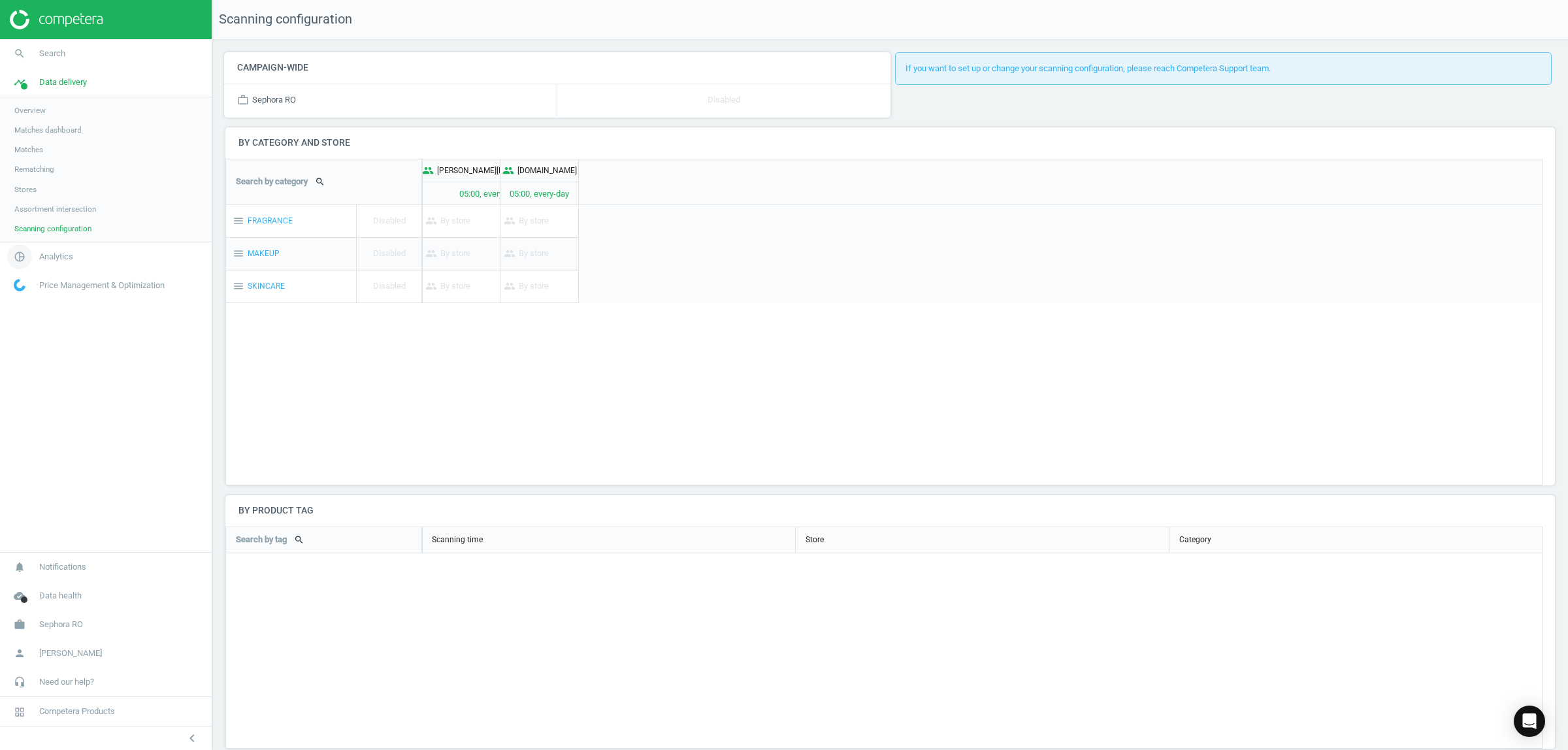
click at [46, 255] on span "Analytics" at bounding box center [57, 256] width 34 height 12
click at [41, 138] on span "Overview" at bounding box center [30, 139] width 31 height 10
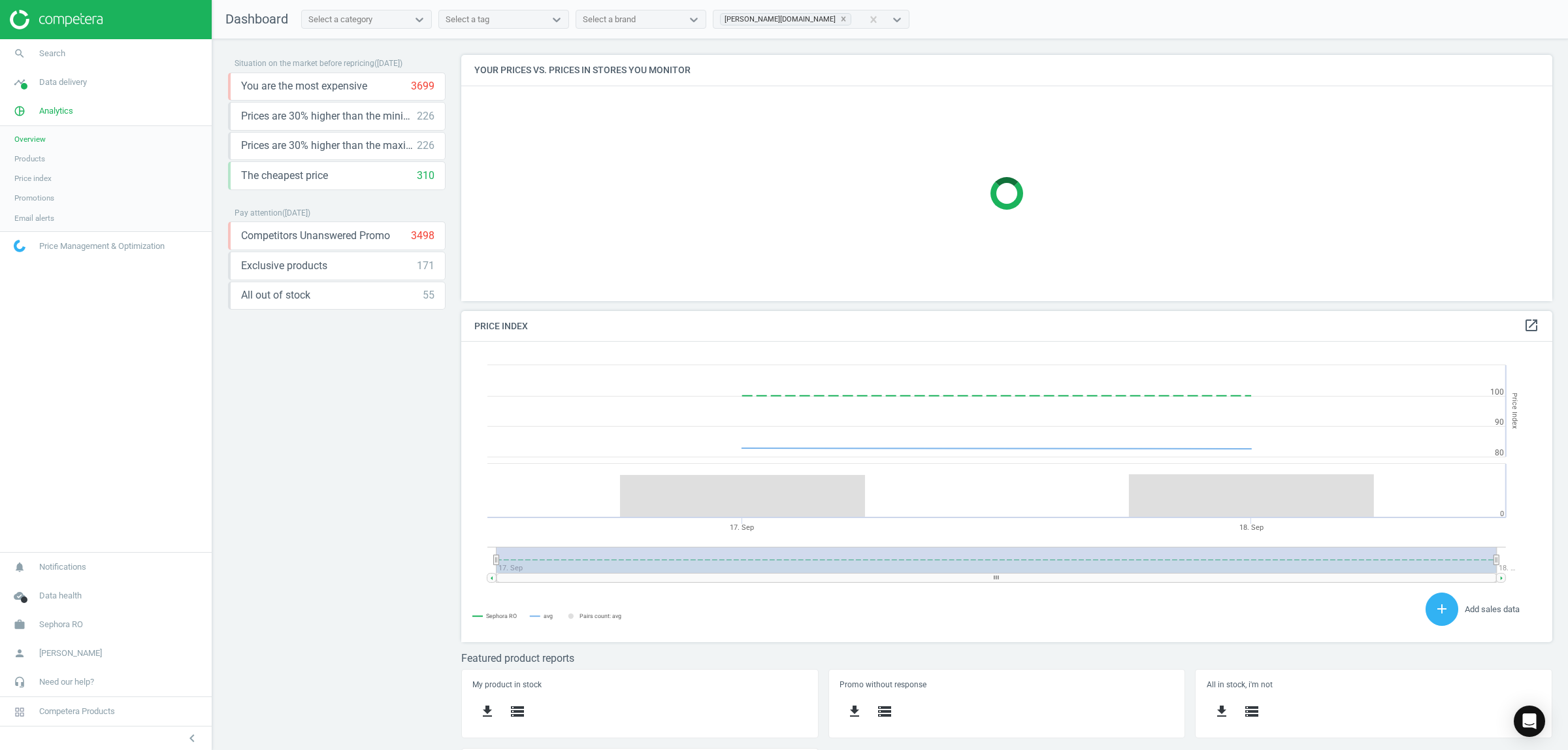
click at [36, 159] on span "Products" at bounding box center [29, 158] width 31 height 10
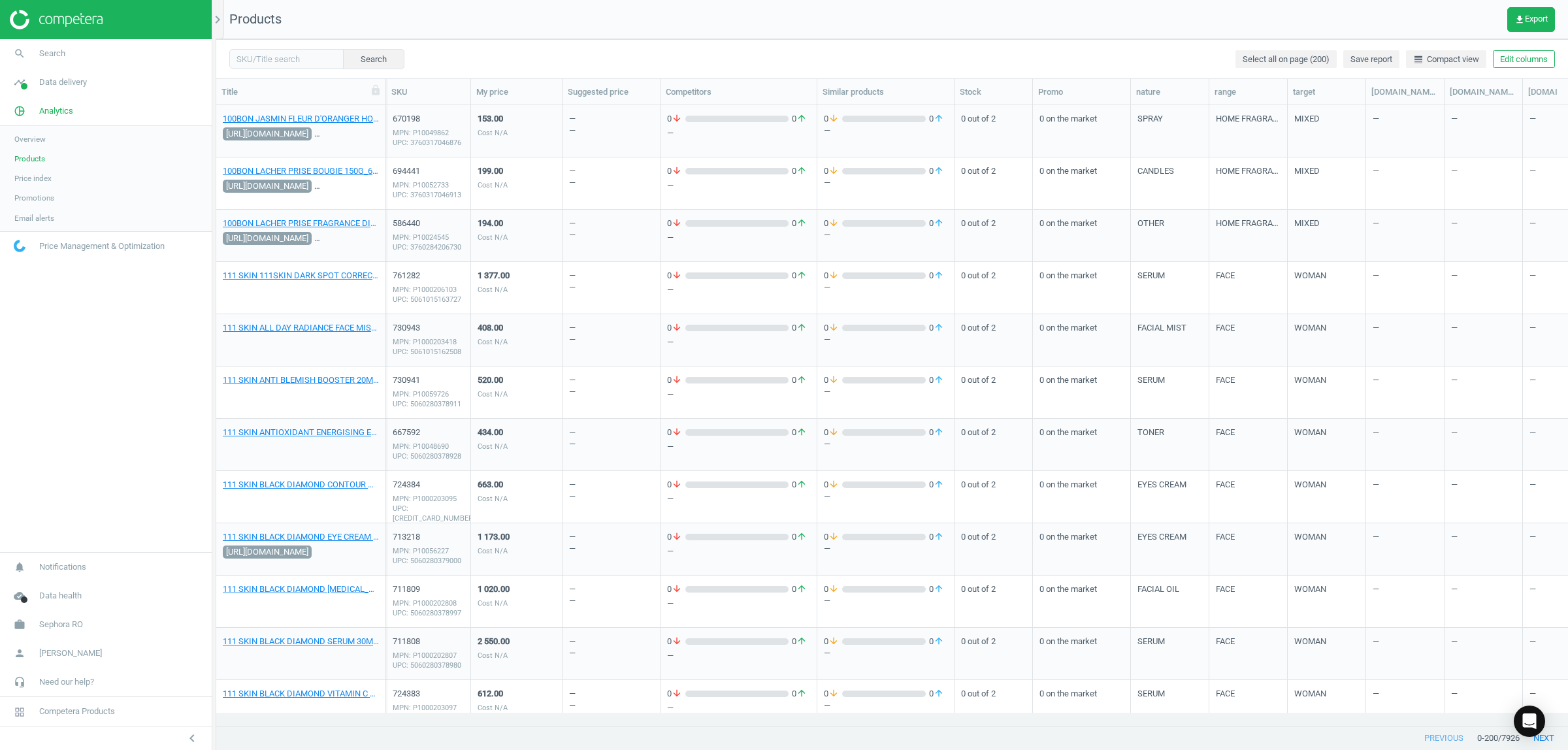
drag, startPoint x: 701, startPoint y: 713, endPoint x: 833, endPoint y: 759, distance: 139.8
click at [833, 749] on html "Group 2 Created with Sketch. ic/cloud_download/grey600 Created with Sketch. gra…" at bounding box center [784, 375] width 1568 height 750
click at [28, 183] on span "Price index" at bounding box center [33, 178] width 37 height 10
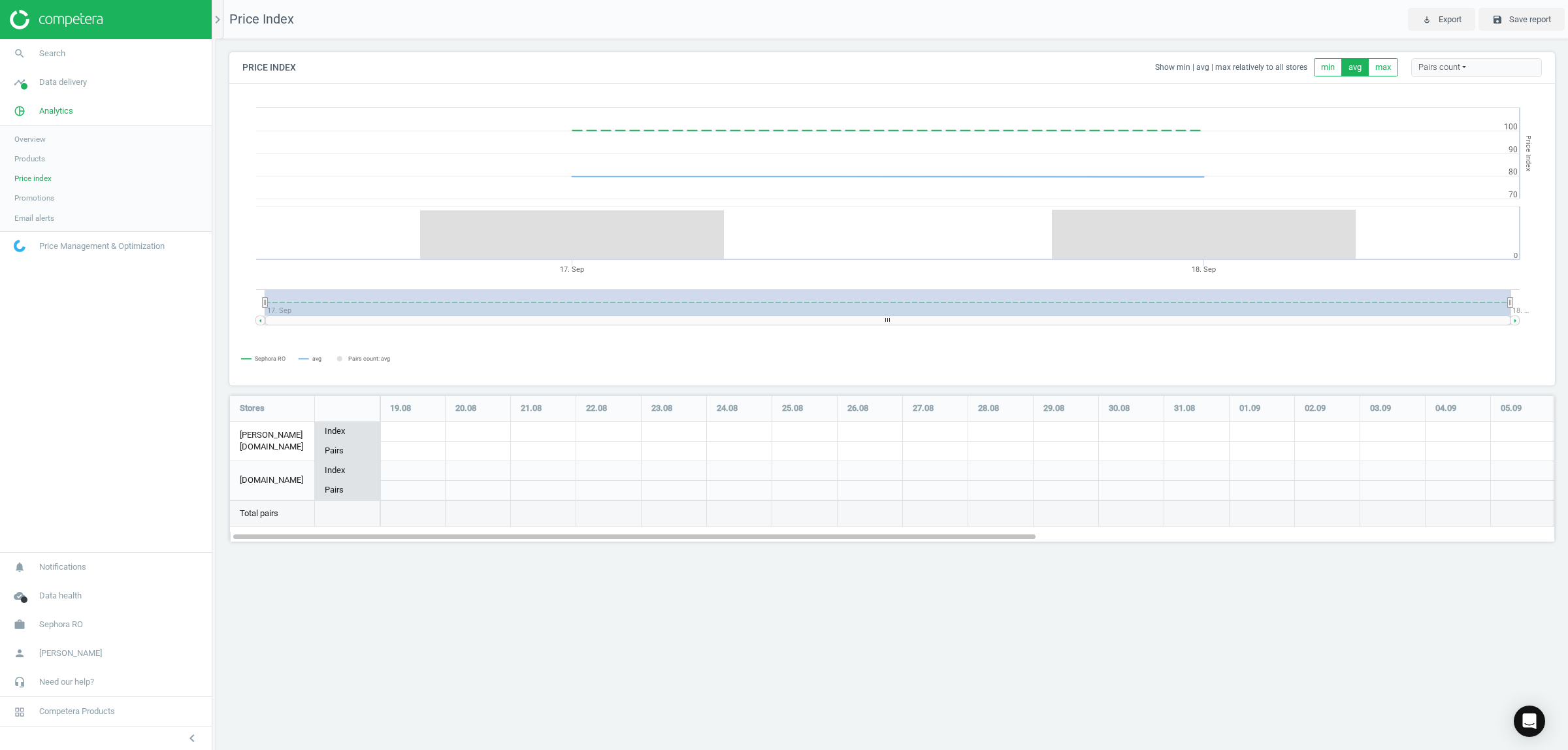
scroll to position [172, 1351]
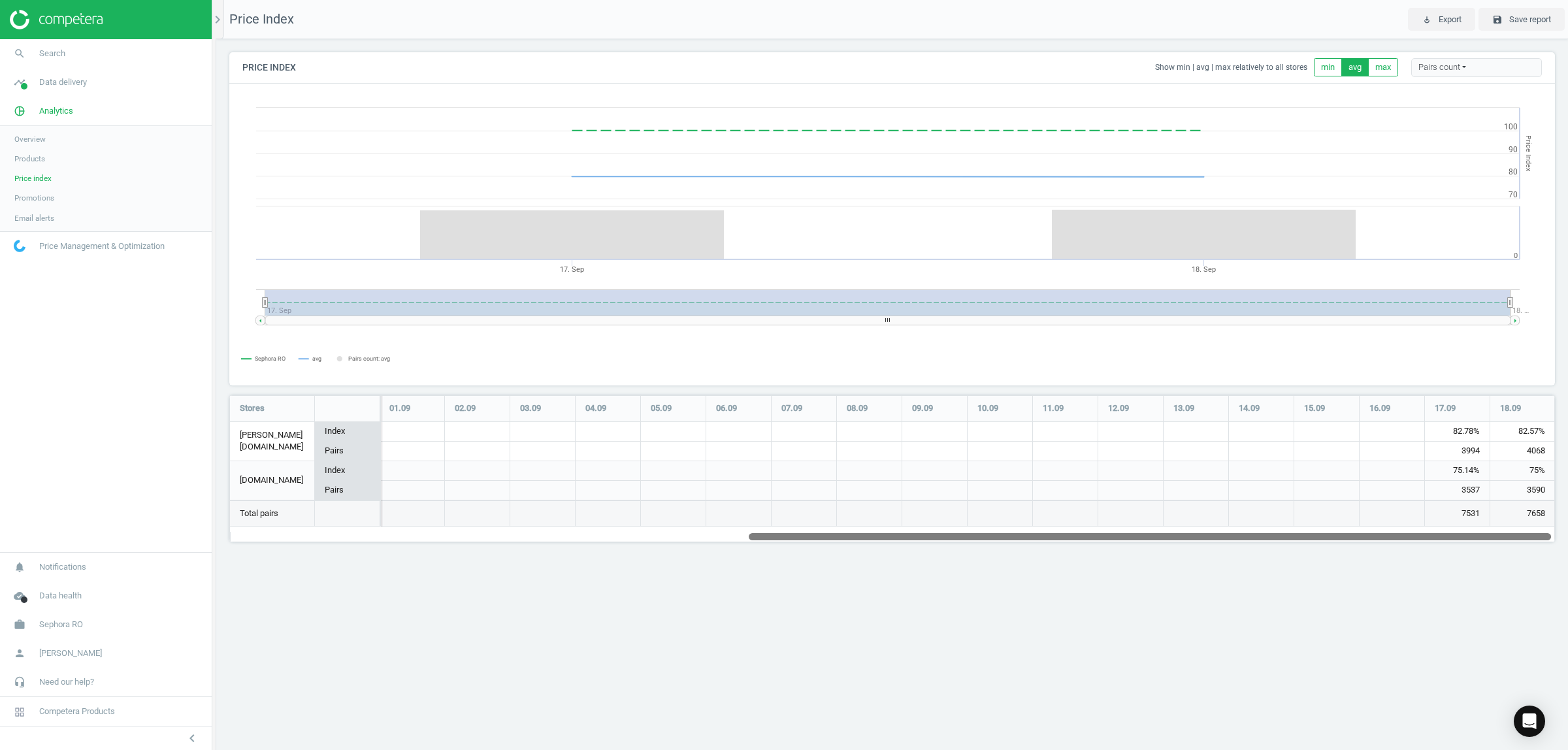
drag, startPoint x: 391, startPoint y: 537, endPoint x: 1234, endPoint y: 542, distance: 843.0
click at [1234, 542] on div "Price Index Show min | avg | max relatively to all stores min avg max Pairs cou…" at bounding box center [892, 302] width 1351 height 525
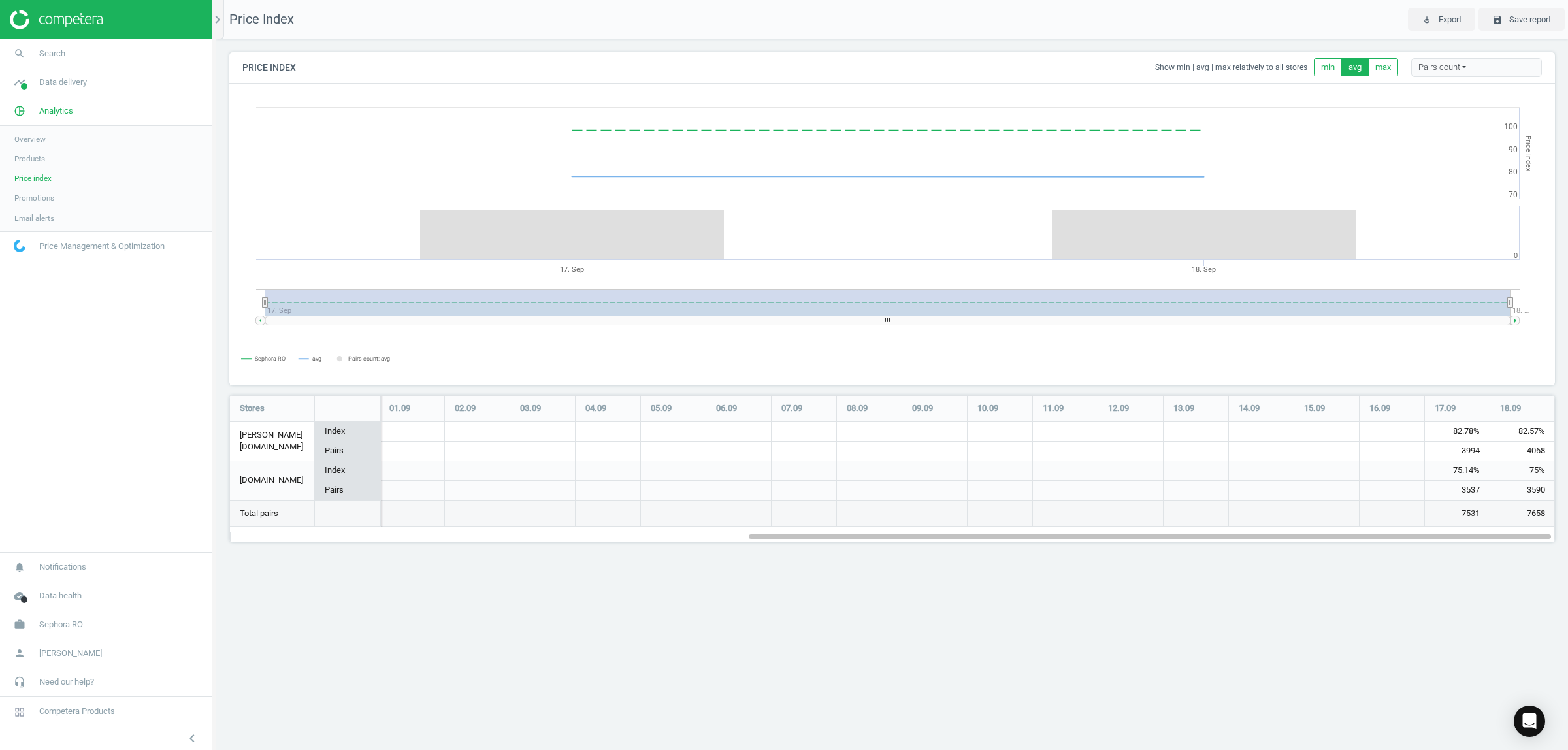
click at [33, 194] on span "Promotions" at bounding box center [34, 197] width 40 height 10
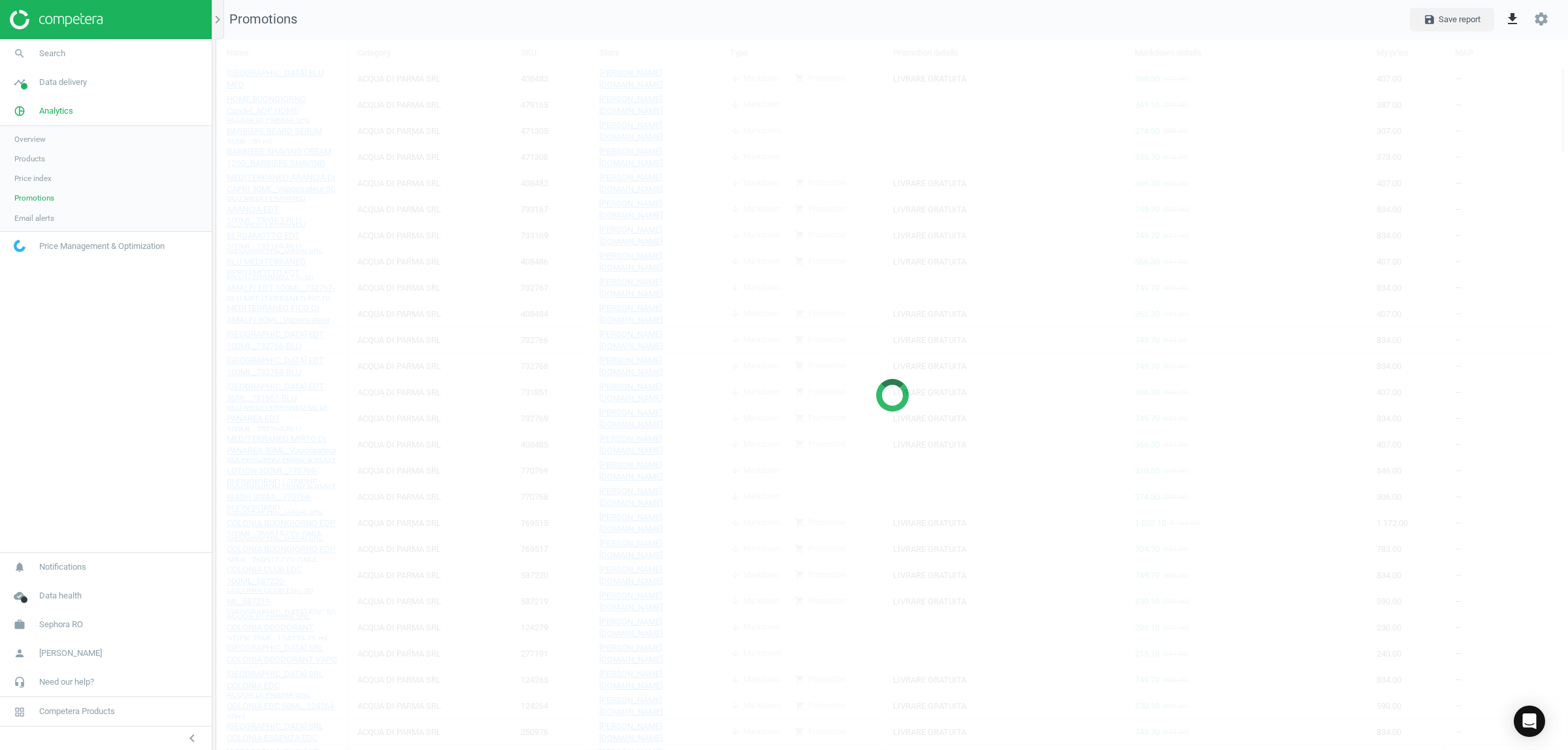
scroll to position [736, 1377]
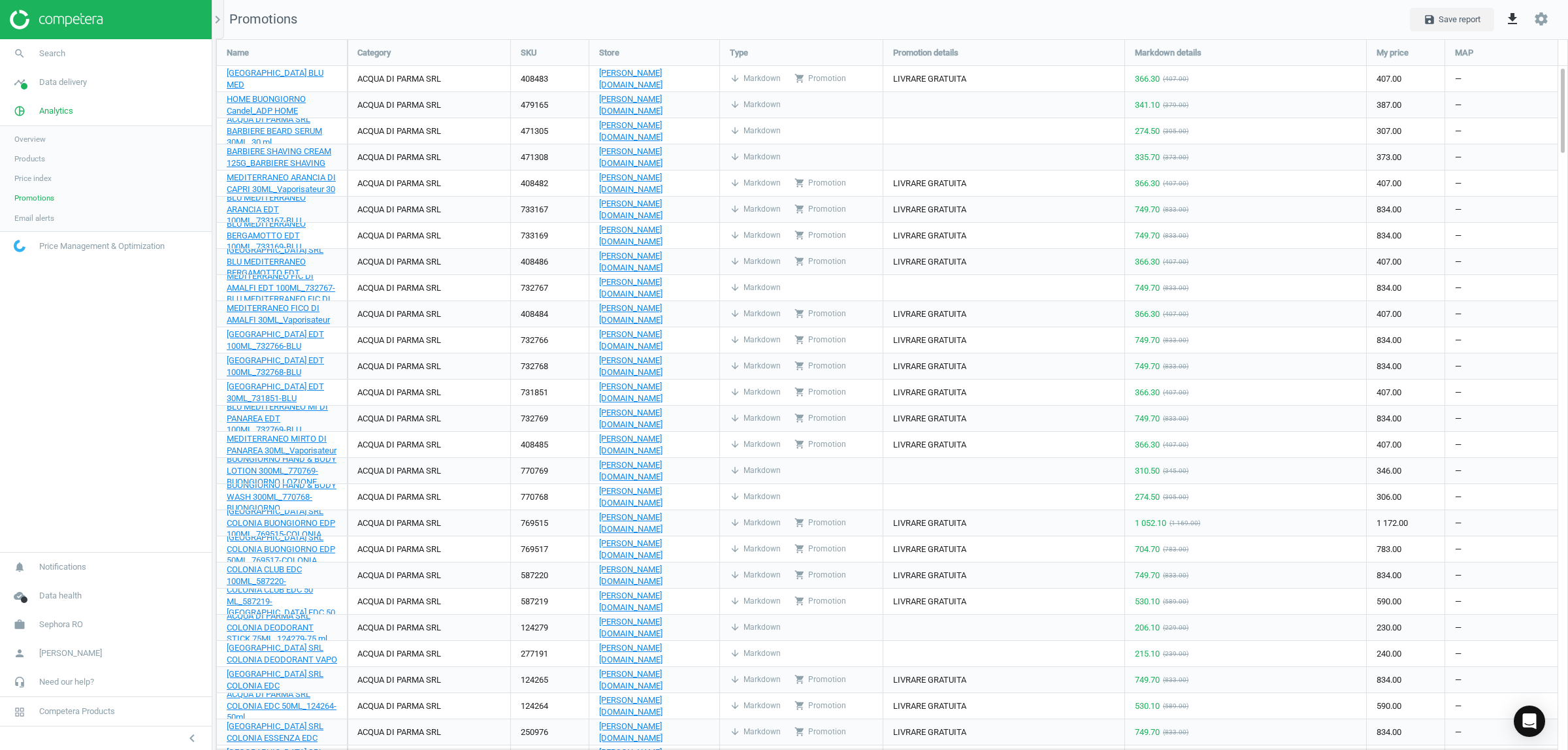
click at [44, 218] on span "Email alerts" at bounding box center [34, 218] width 40 height 10
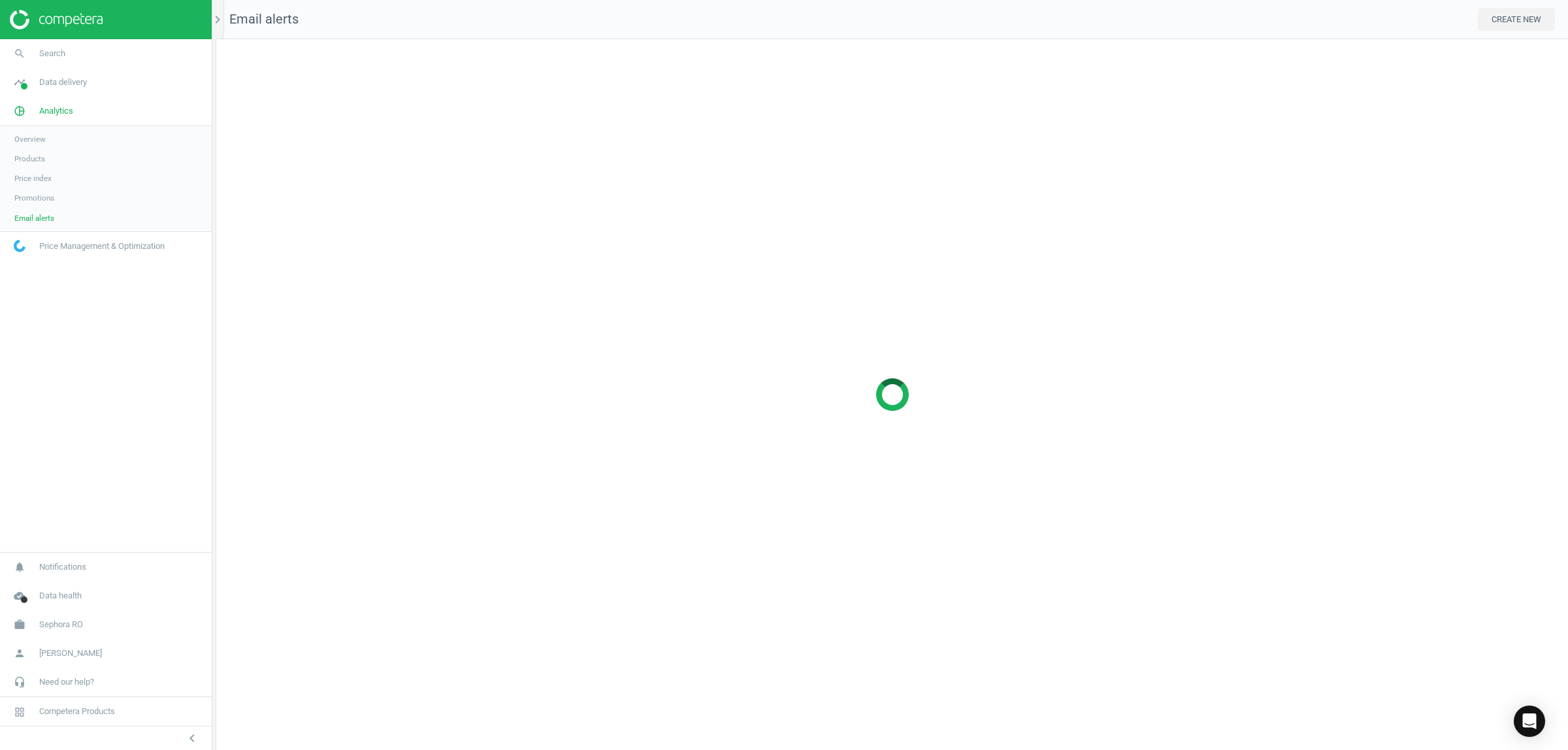
scroll to position [736, 1377]
